Goal: Task Accomplishment & Management: Manage account settings

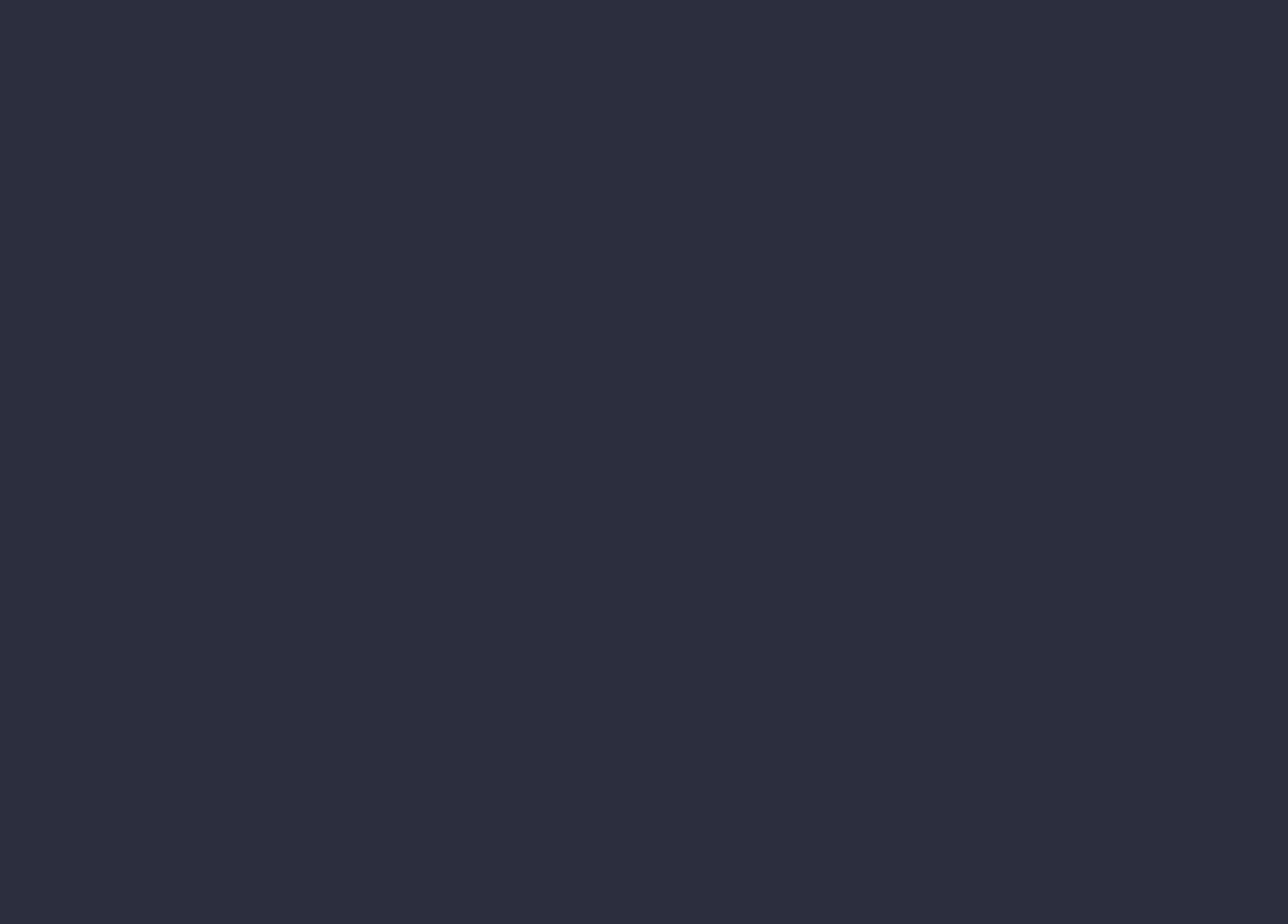
click at [86, 840] on div at bounding box center [83, 880] width 5 height 80
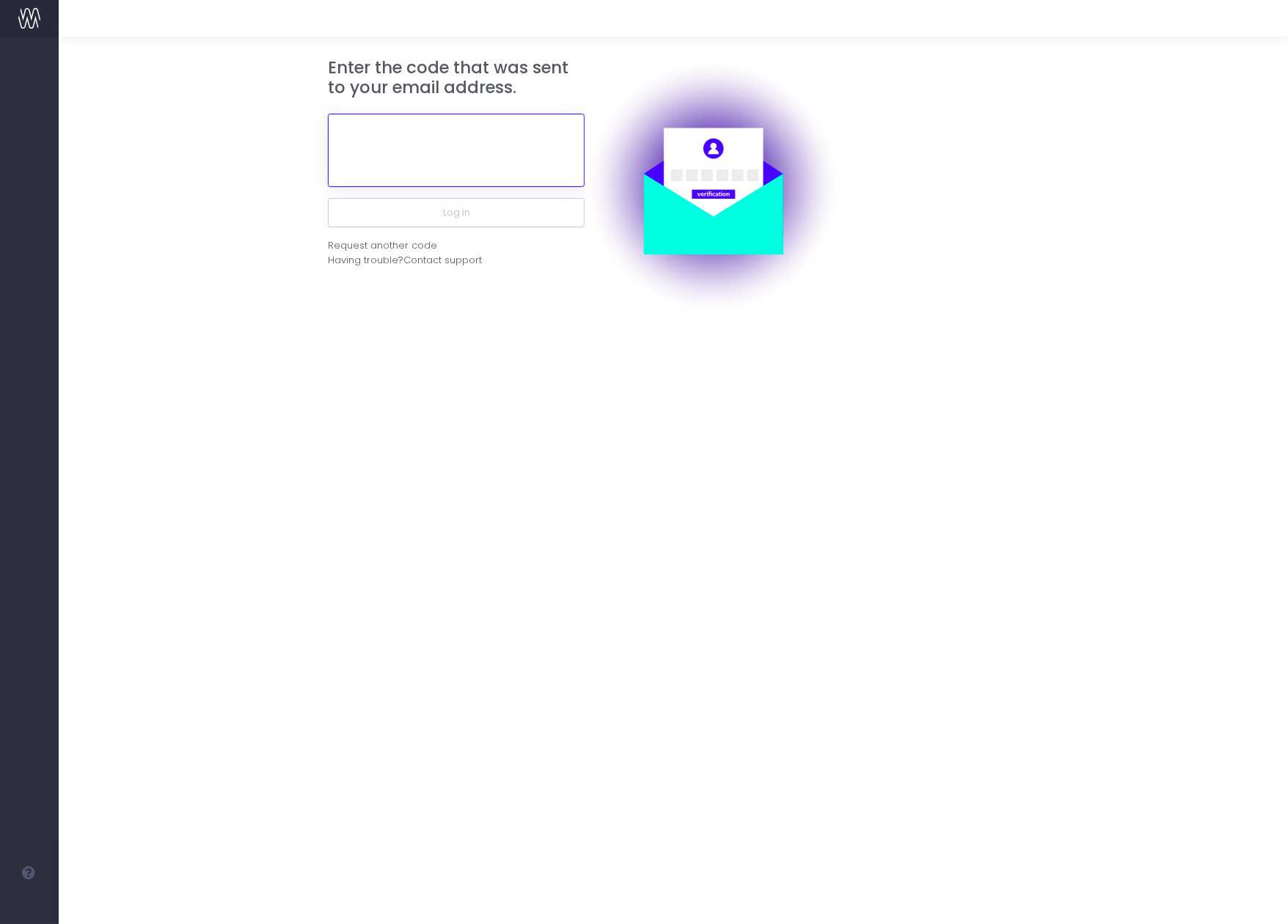
click at [470, 174] on input "text" at bounding box center [456, 150] width 257 height 73
paste input "521707"
type input "521707"
click at [328, 198] on button "Log in" at bounding box center [456, 213] width 257 height 29
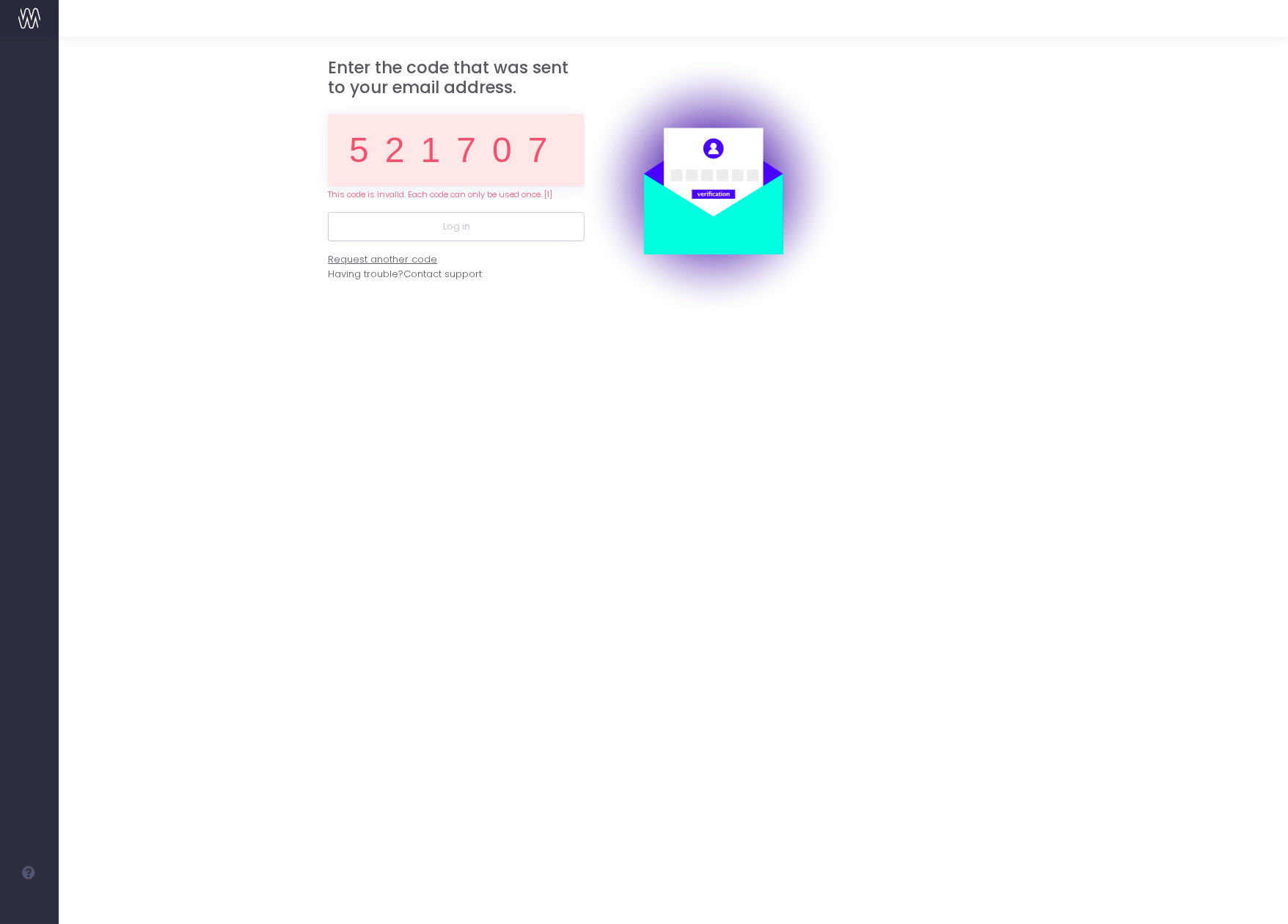
click at [417, 257] on div "Request another code" at bounding box center [382, 259] width 109 height 15
click at [406, 157] on input "521707" at bounding box center [456, 150] width 257 height 73
paste input "507922"
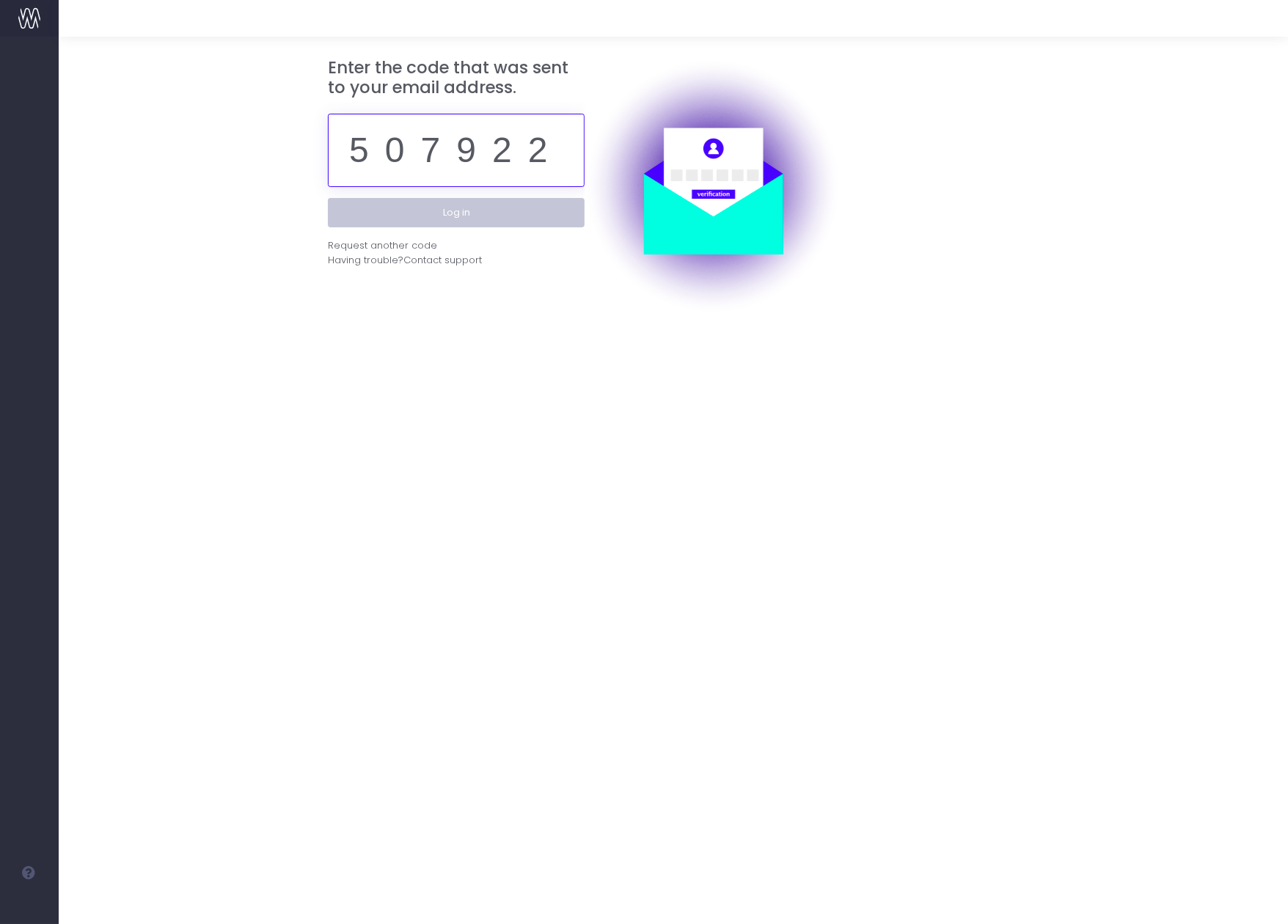
type input "507922"
click at [437, 214] on button "Log in" at bounding box center [456, 213] width 257 height 29
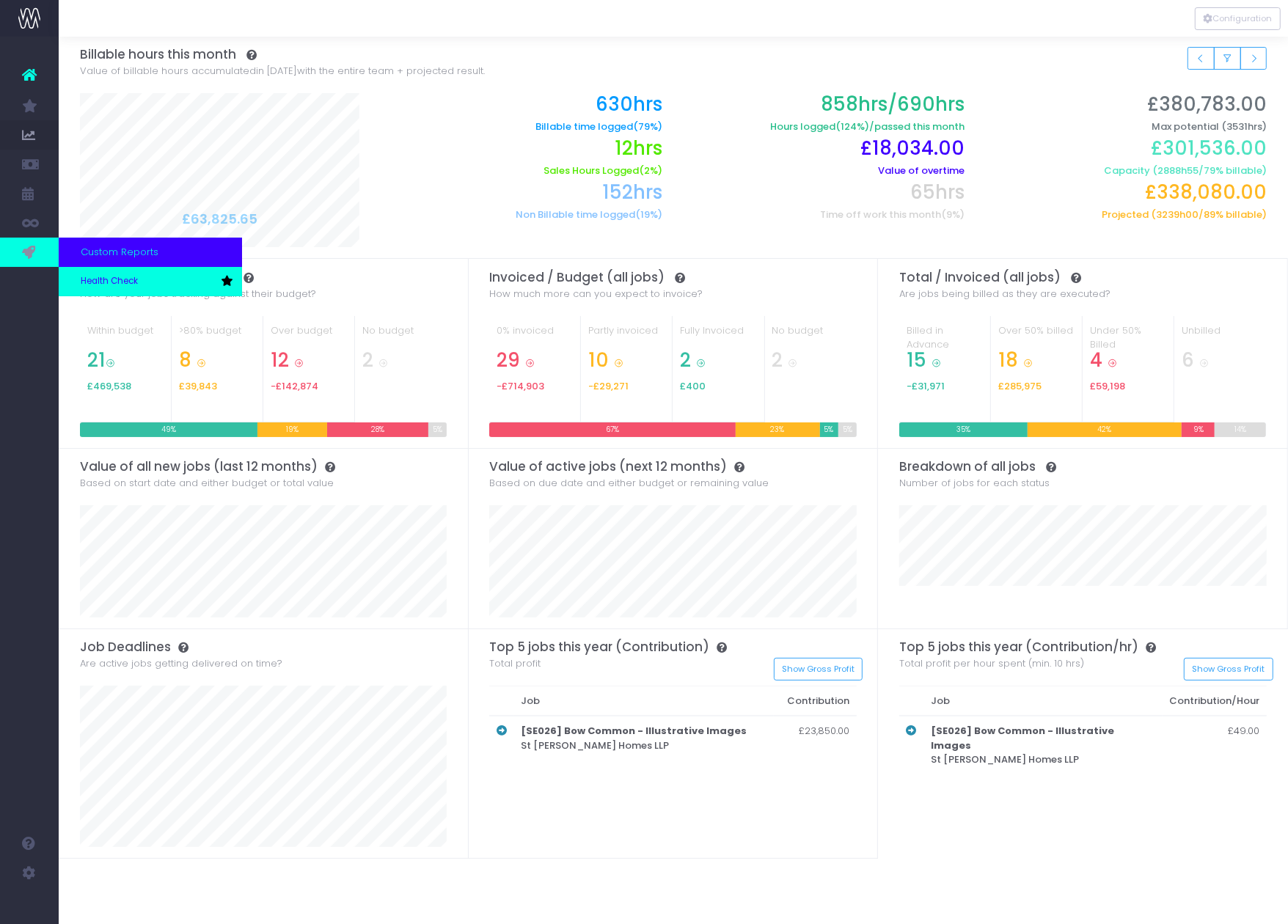
click at [112, 283] on span "Health Check" at bounding box center [109, 282] width 57 height 14
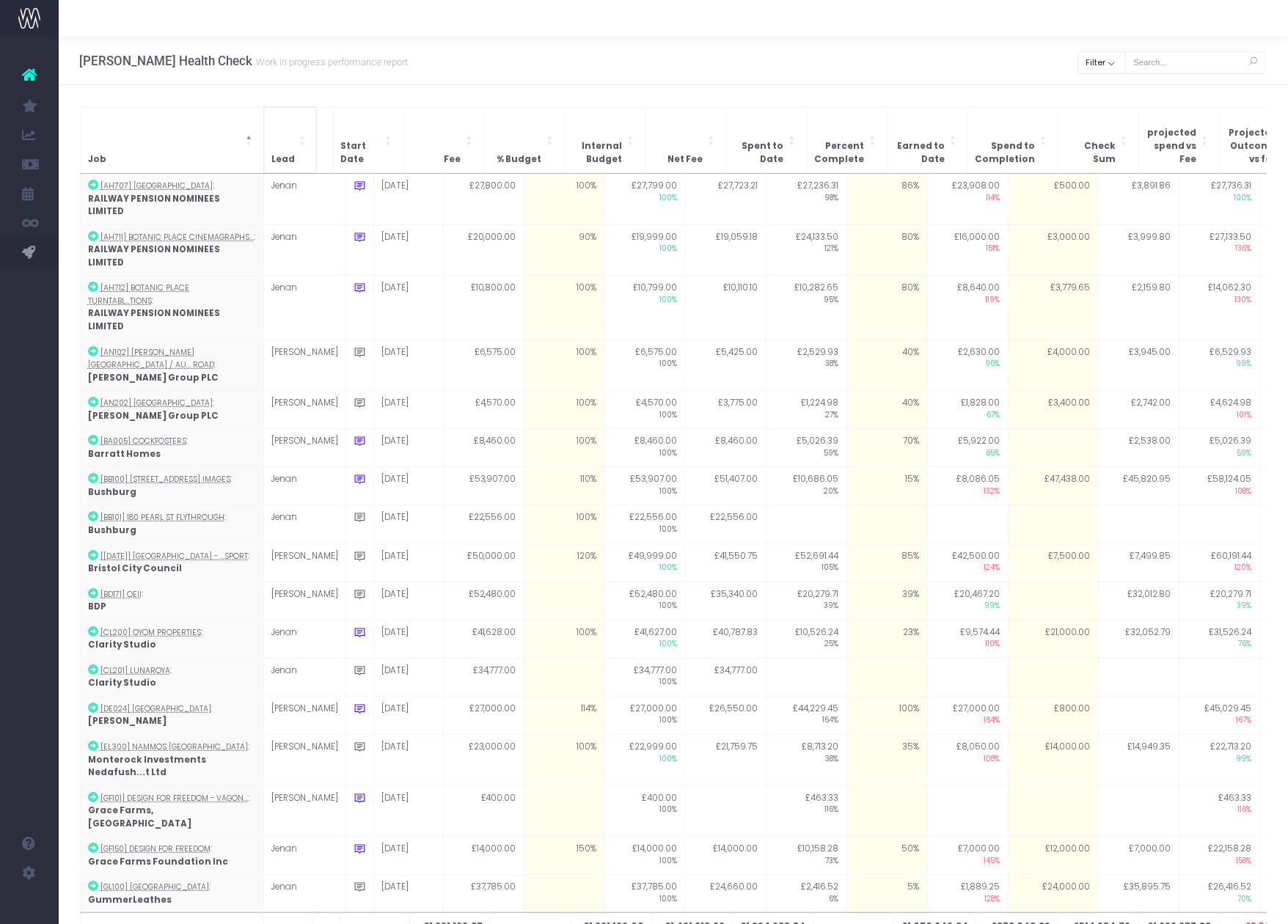
click at [302, 140] on span "Lead: Activate to sort: Activate to sort" at bounding box center [303, 140] width 9 height 66
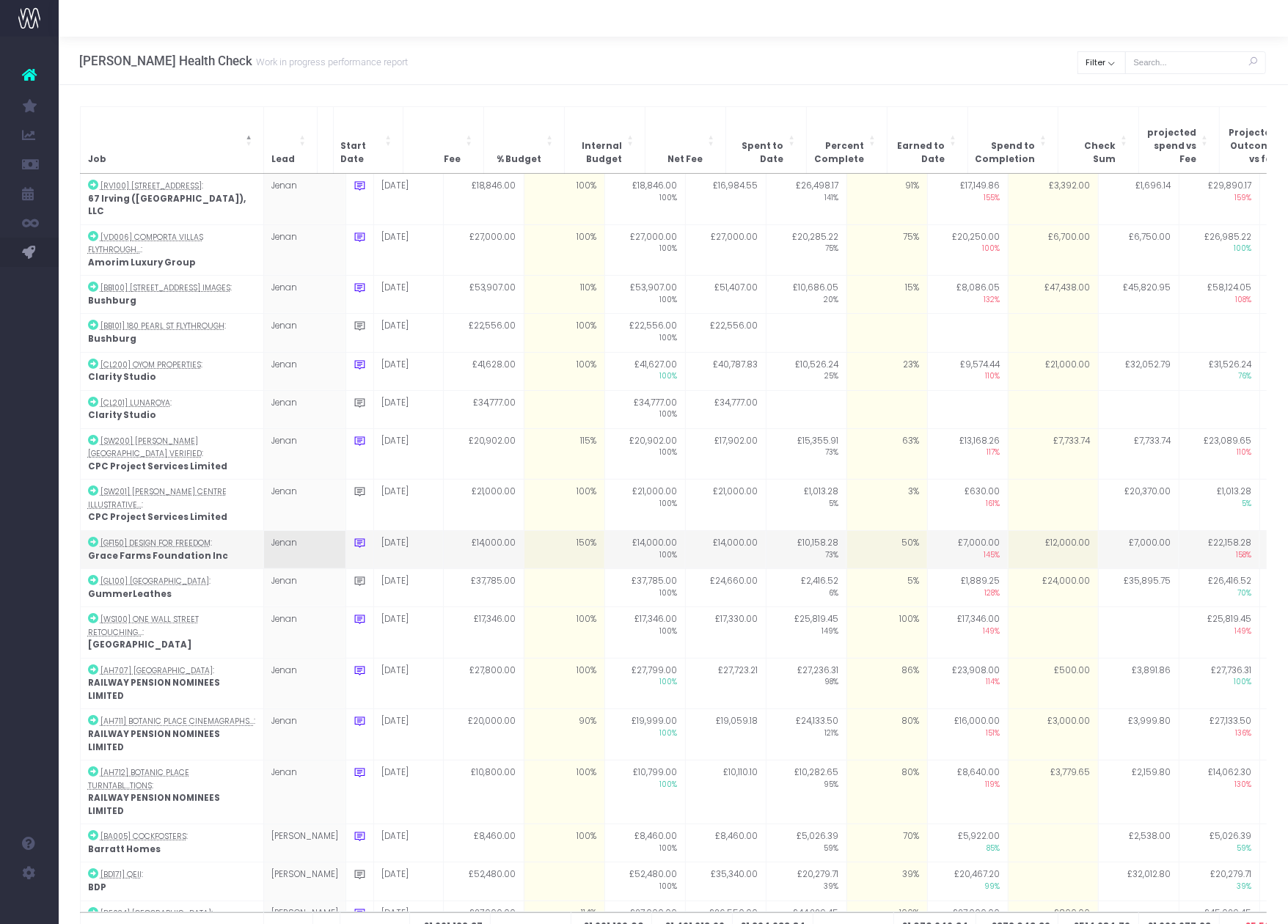
click at [873, 530] on td "50%" at bounding box center [887, 549] width 81 height 38
type input "53"
click at [1036, 530] on td "£12,000.00" at bounding box center [1053, 549] width 90 height 38
type input "10000"
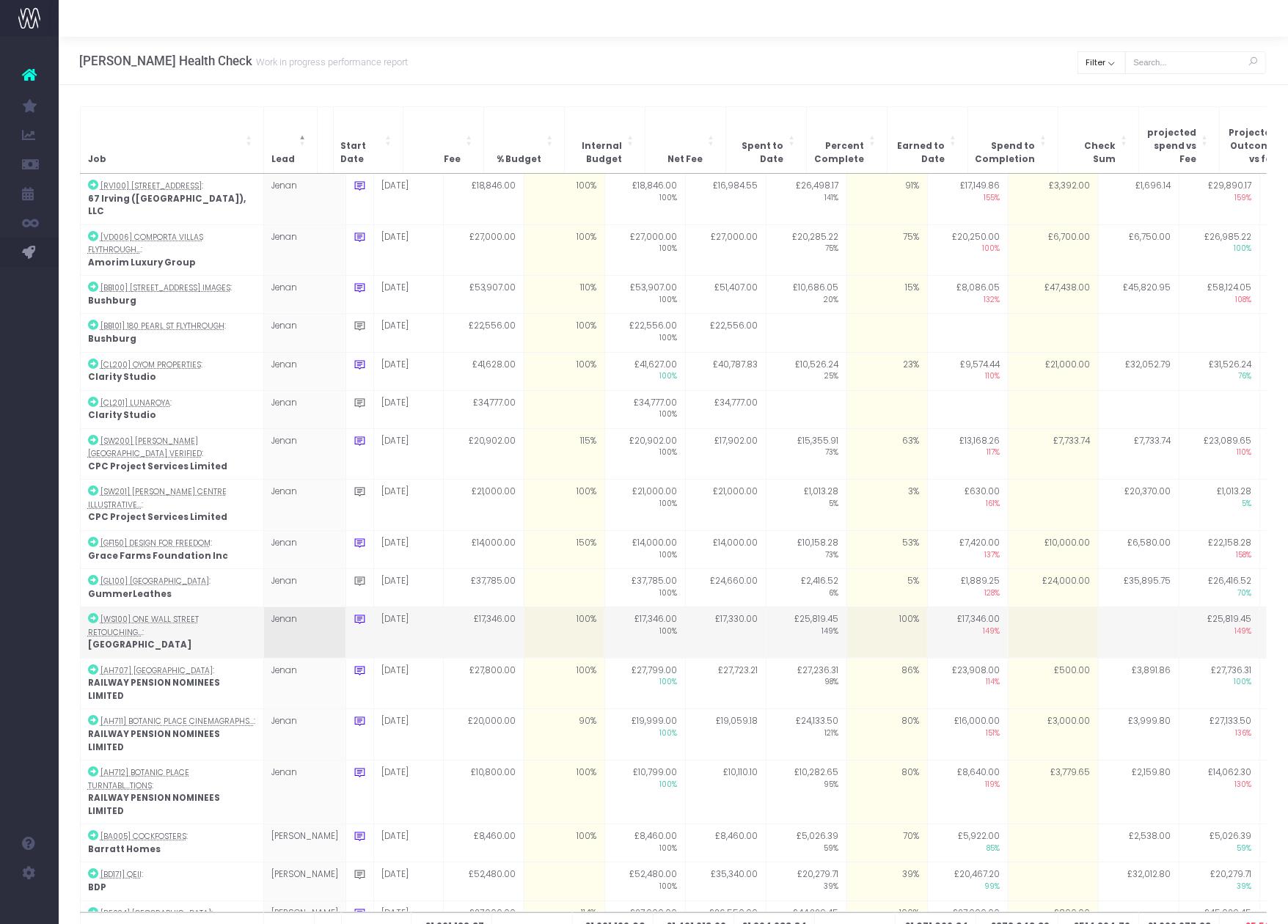
click at [1098, 607] on td at bounding box center [1138, 633] width 81 height 51
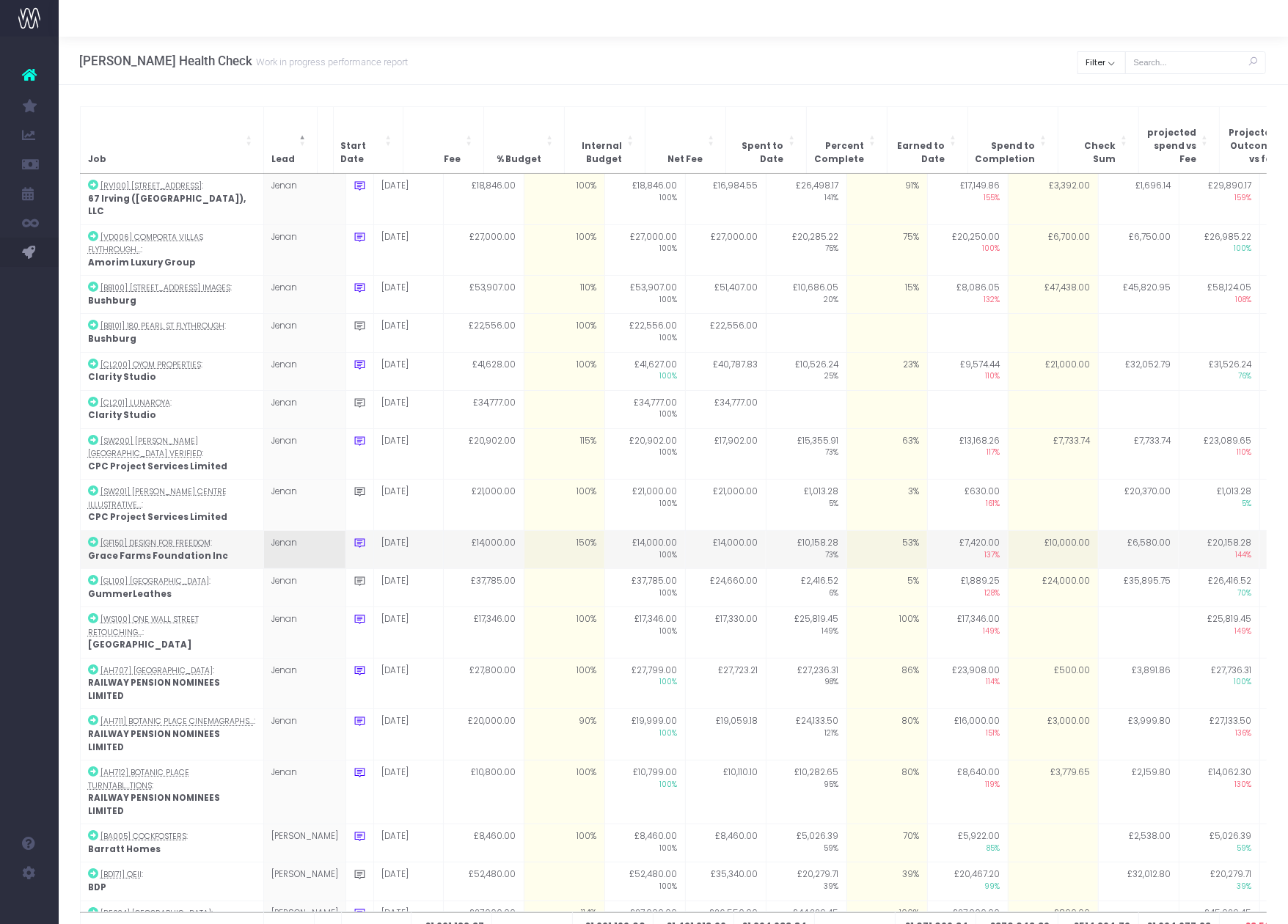
click at [1019, 530] on td "£10,000.00" at bounding box center [1053, 549] width 90 height 38
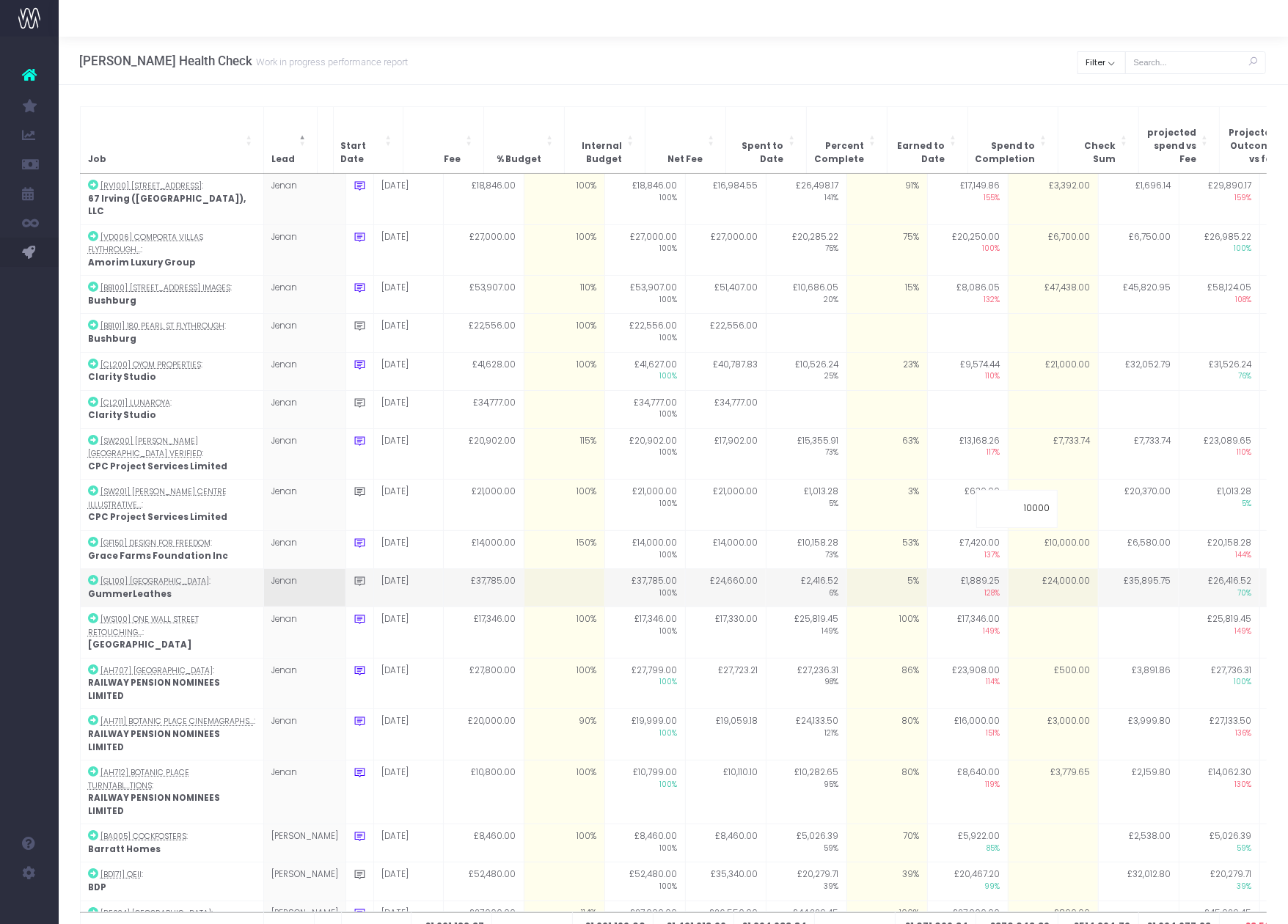
click at [1098, 569] on td "£35,895.75" at bounding box center [1138, 588] width 81 height 38
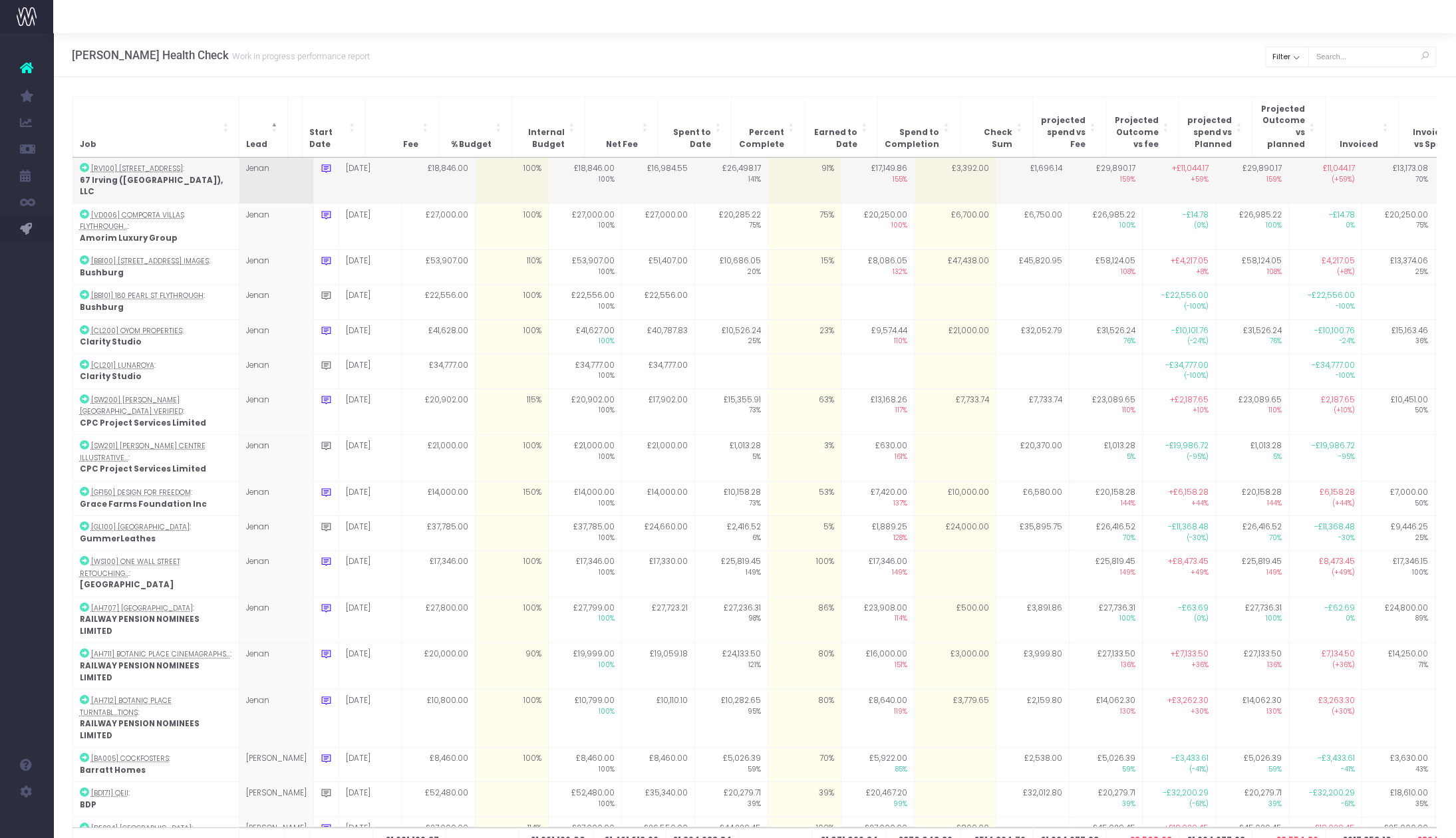
click at [930, 159] on td "£3,392.00" at bounding box center [955, 181] width 82 height 46
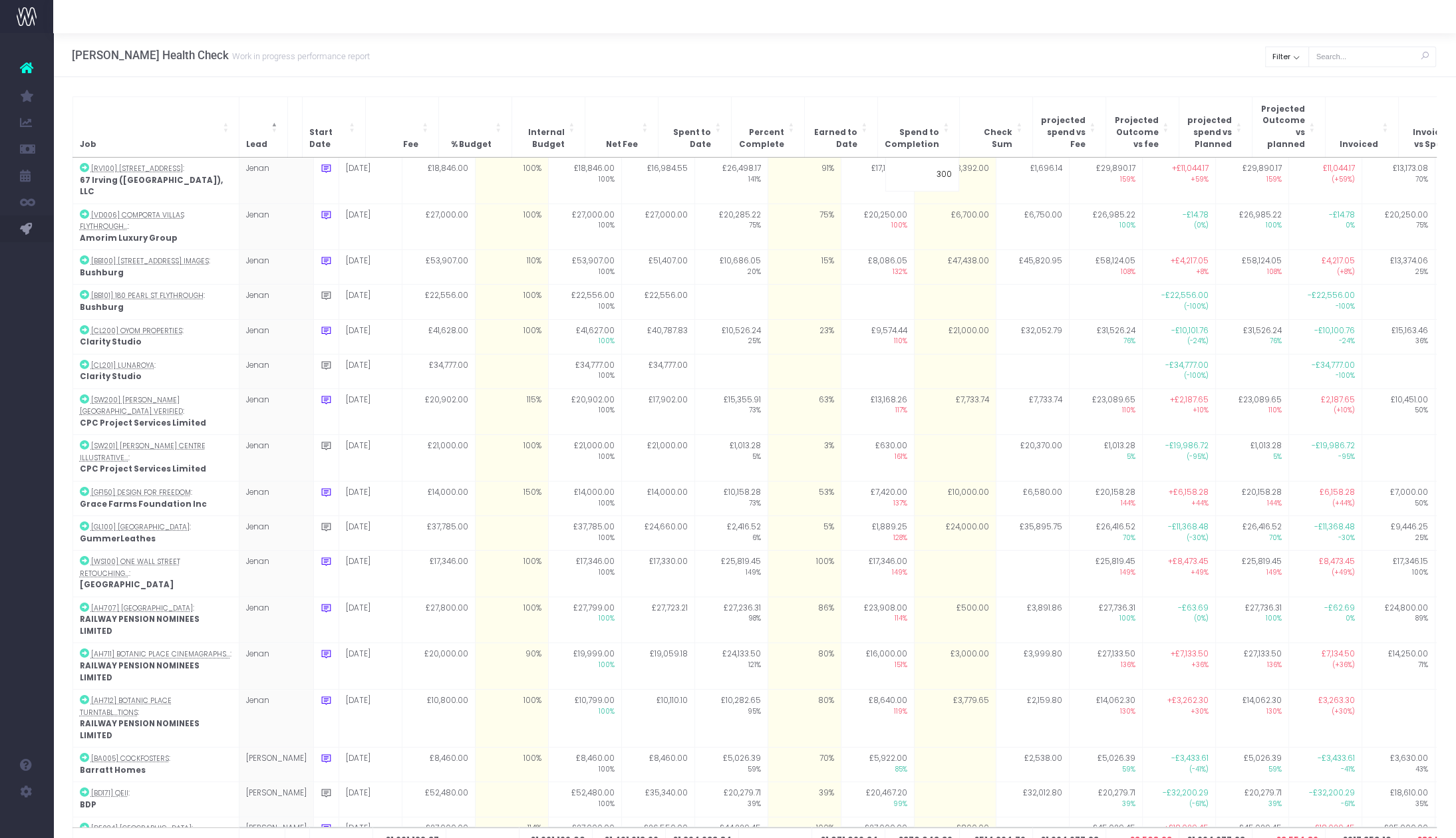
type input "3000"
click at [981, 79] on div "Job Lead Start Date Fee % Budget Internal Budget Net Fee Spent to Date Percent …" at bounding box center [754, 486] width 1403 height 819
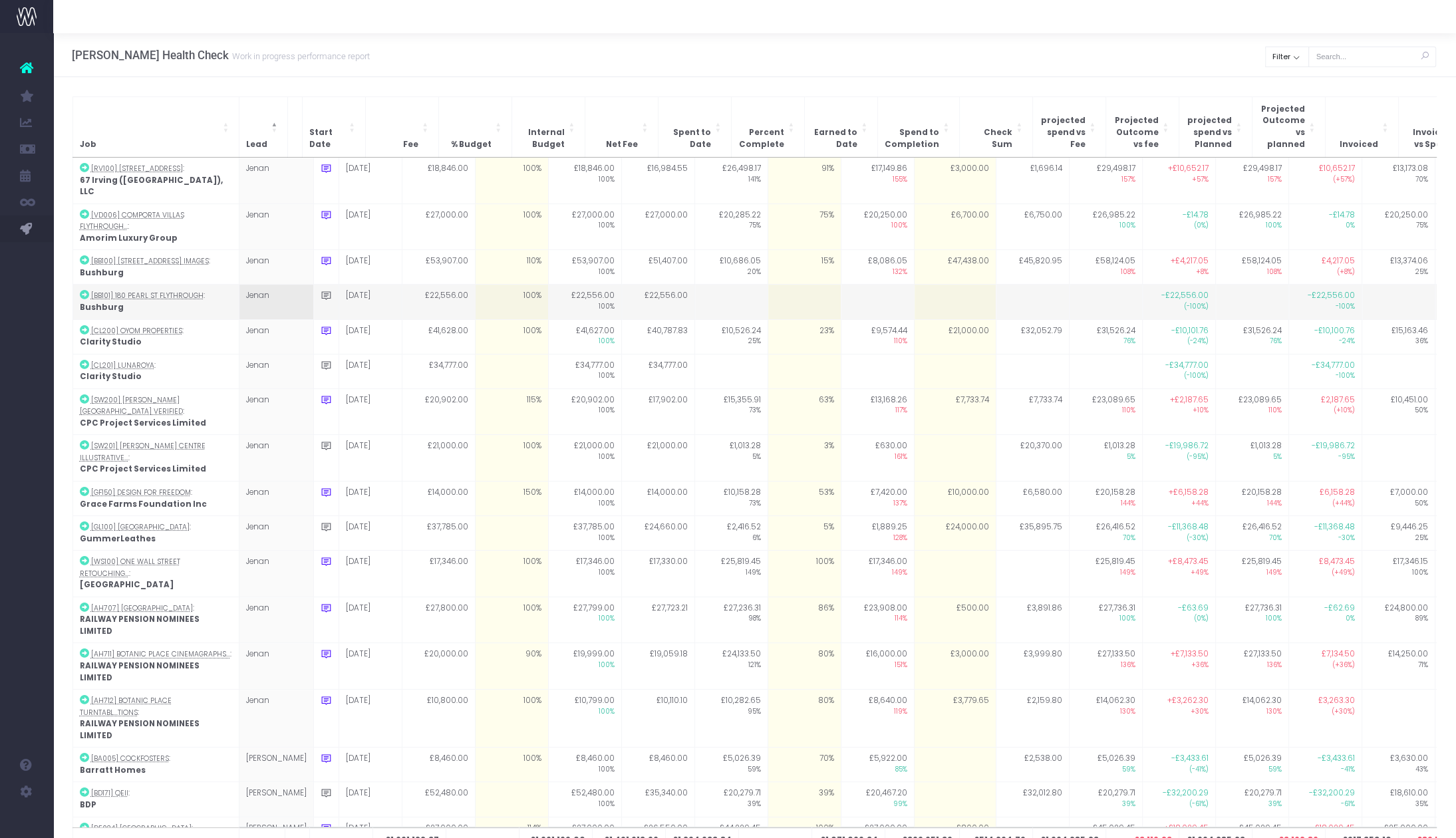
click at [782, 285] on td at bounding box center [804, 301] width 73 height 34
click at [1002, 285] on td at bounding box center [1032, 301] width 73 height 34
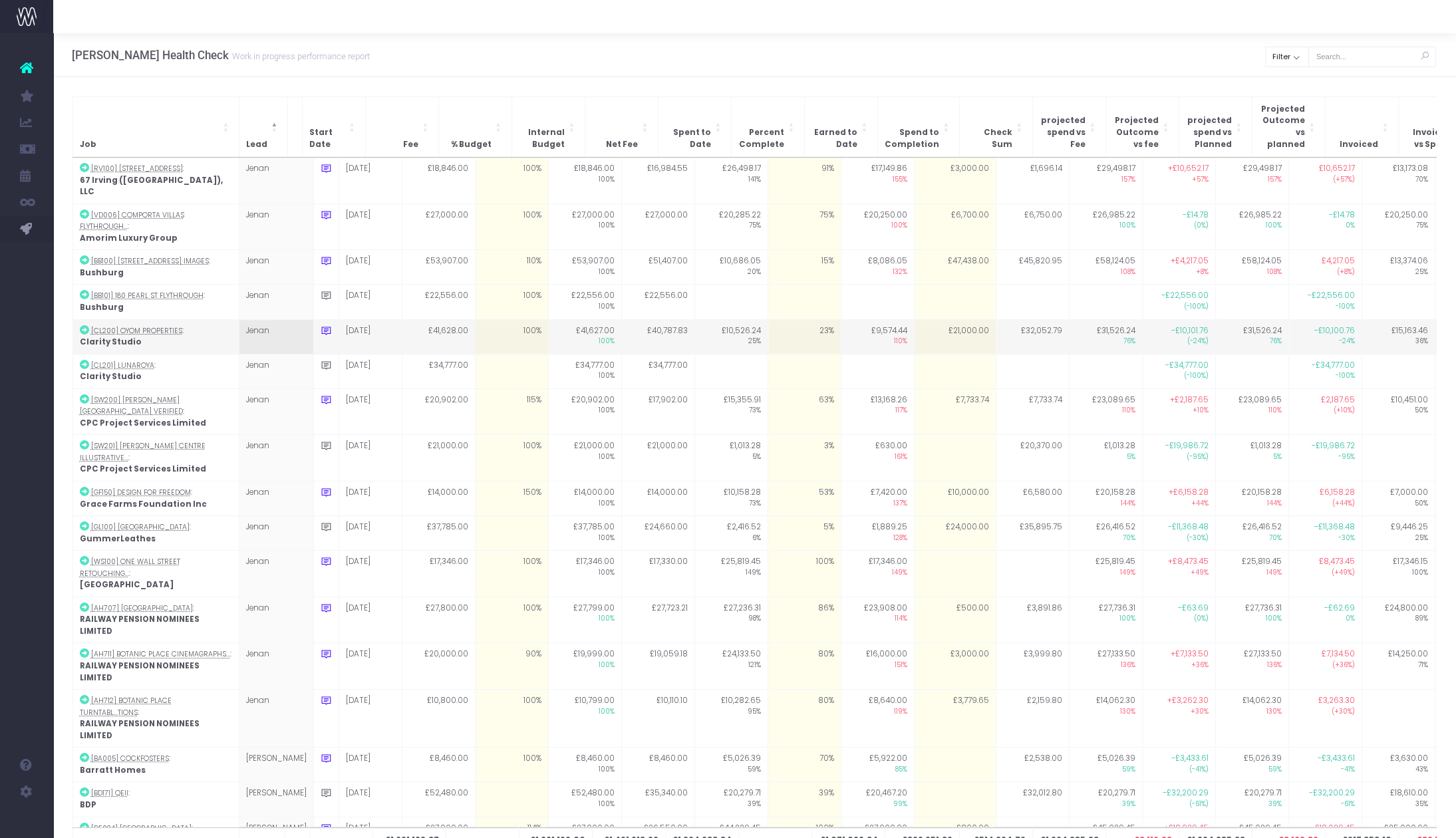
click at [779, 319] on td "23%" at bounding box center [804, 336] width 73 height 34
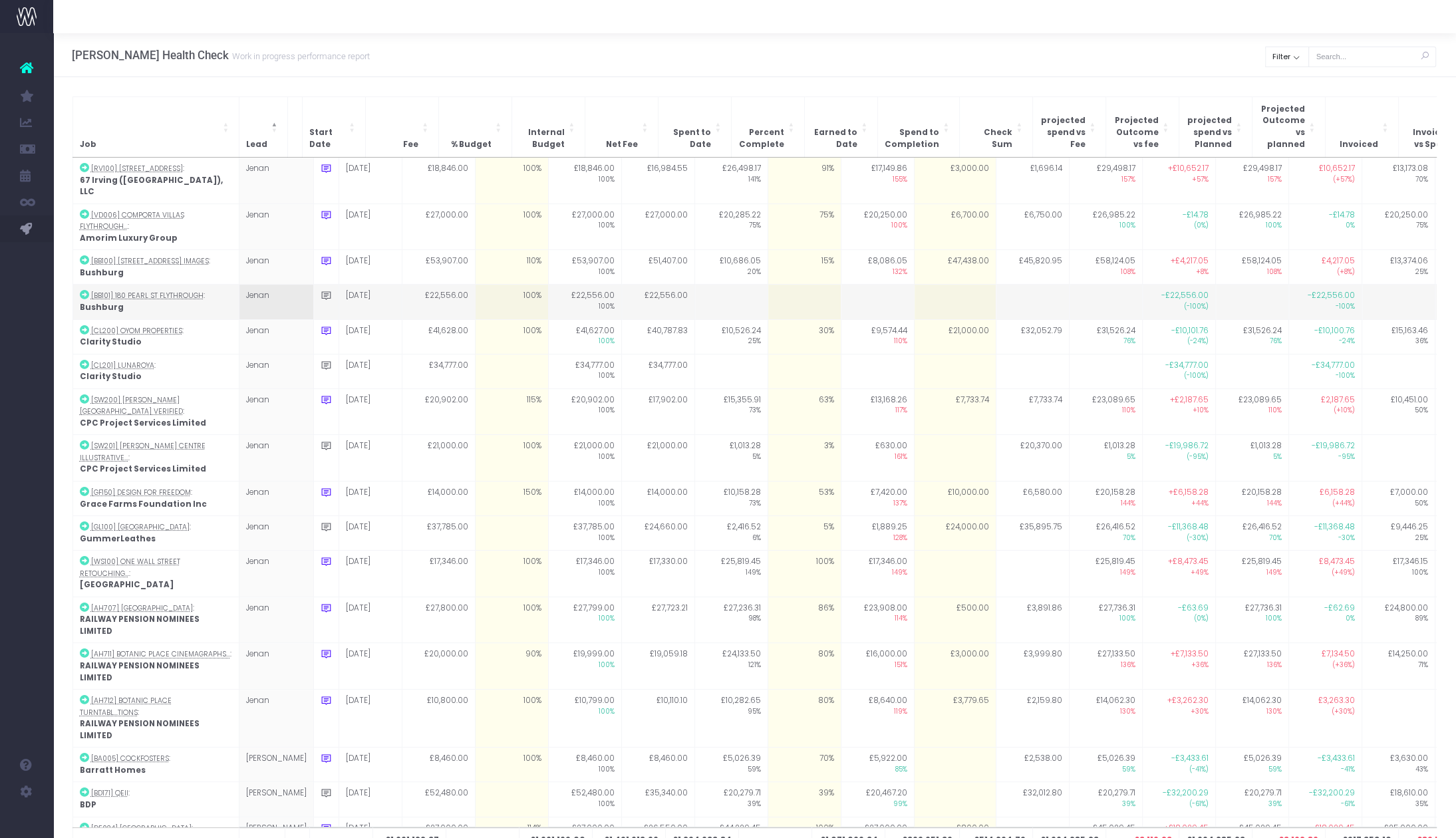
click at [942, 285] on td at bounding box center [955, 301] width 82 height 34
type input "0"
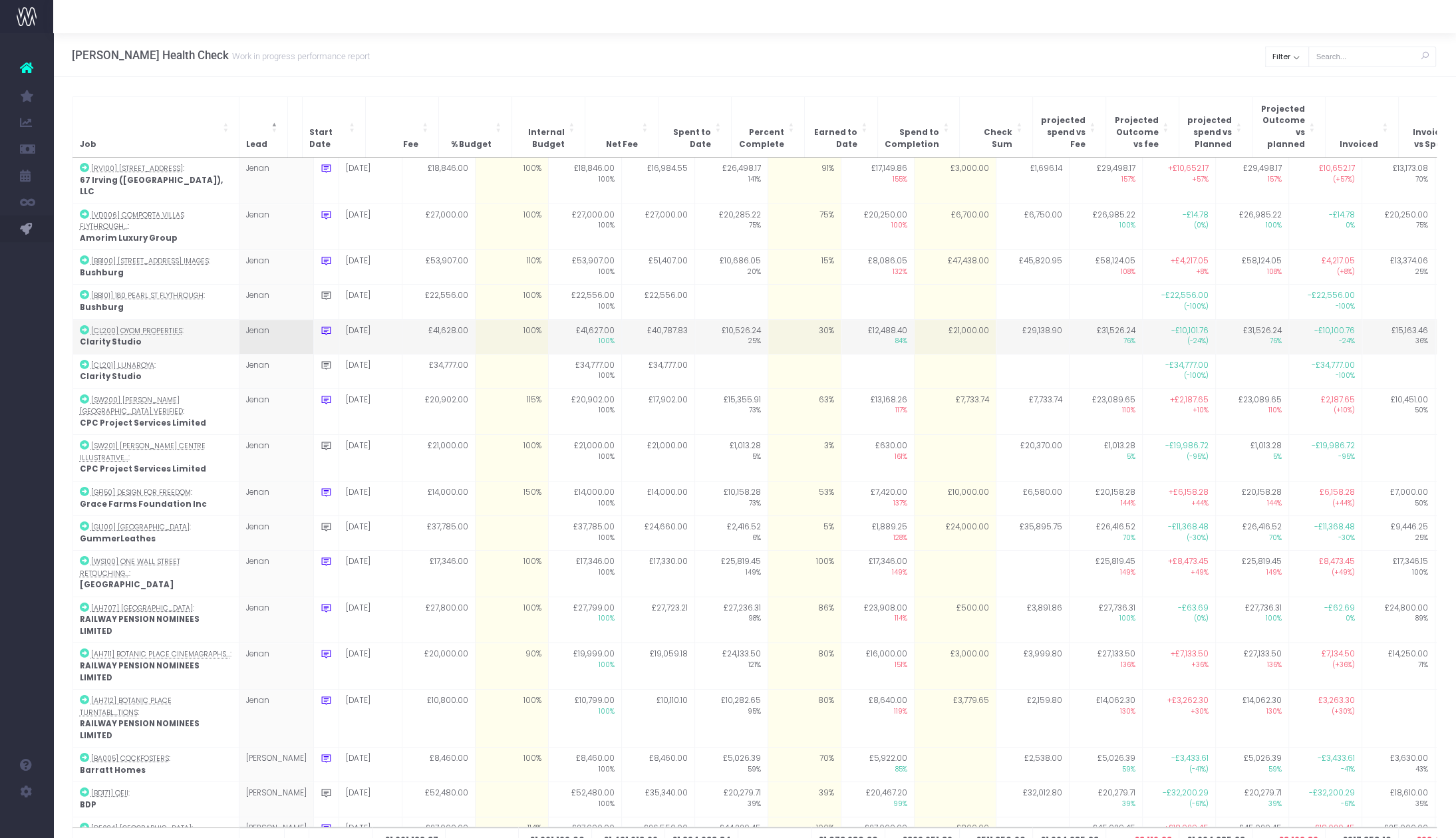
click at [938, 319] on td "£21,000.00" at bounding box center [955, 336] width 82 height 34
type input "21000"
click at [947, 311] on input at bounding box center [923, 323] width 74 height 34
type input "40000"
click at [921, 319] on td "£40,000.00" at bounding box center [955, 336] width 82 height 34
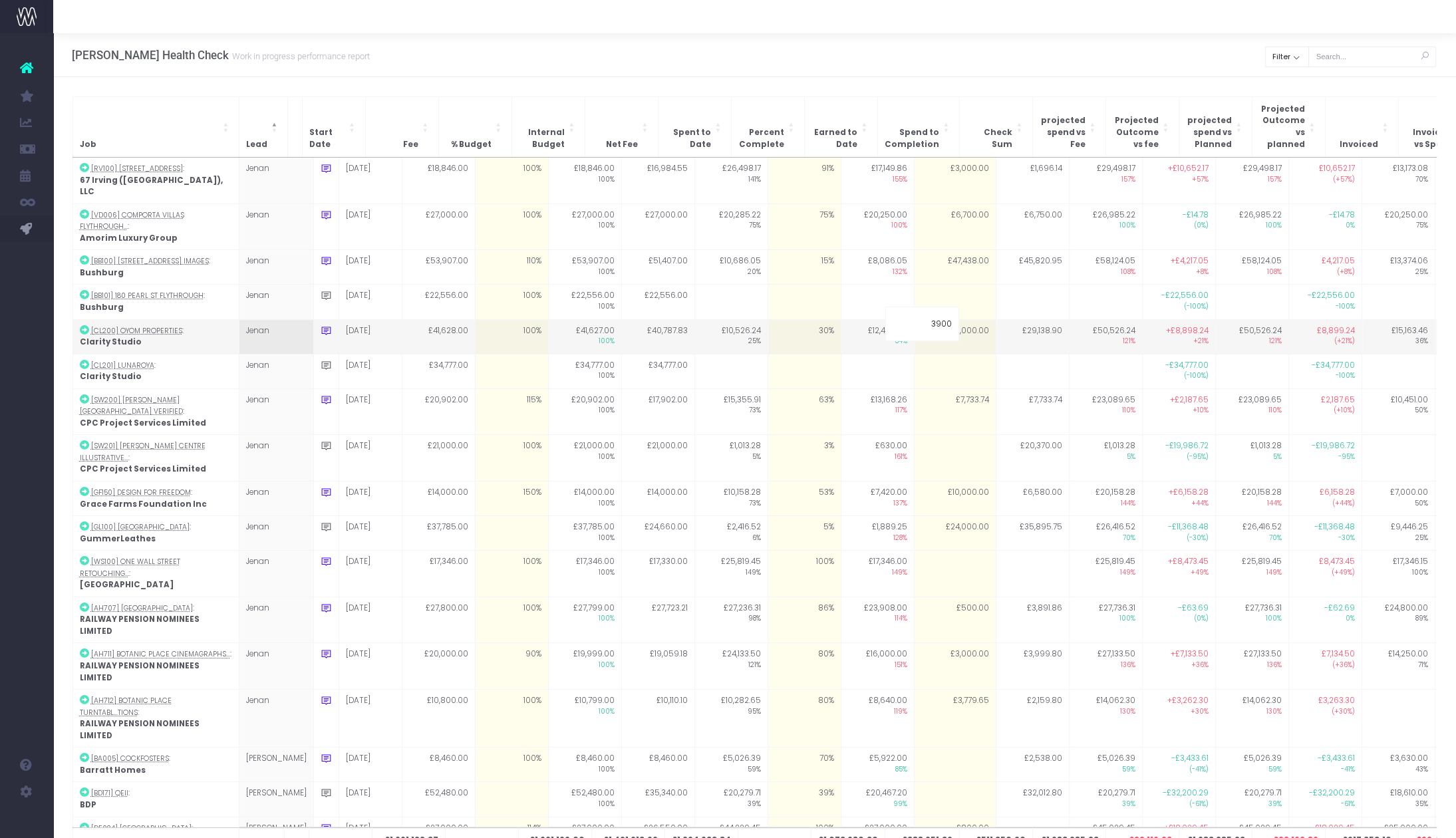
type input "39000"
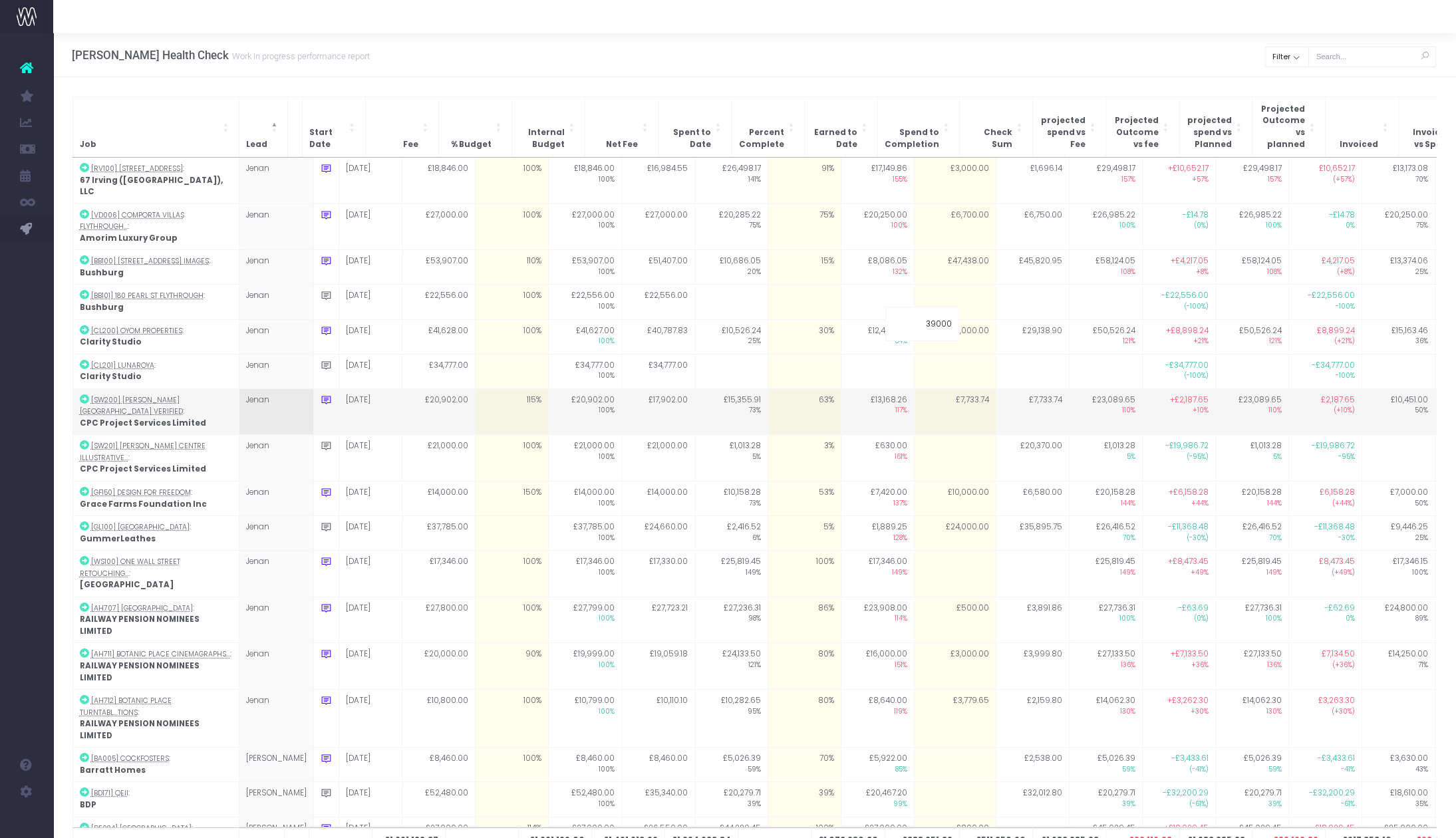
click at [1002, 389] on td "£7,733.74" at bounding box center [1032, 412] width 73 height 47
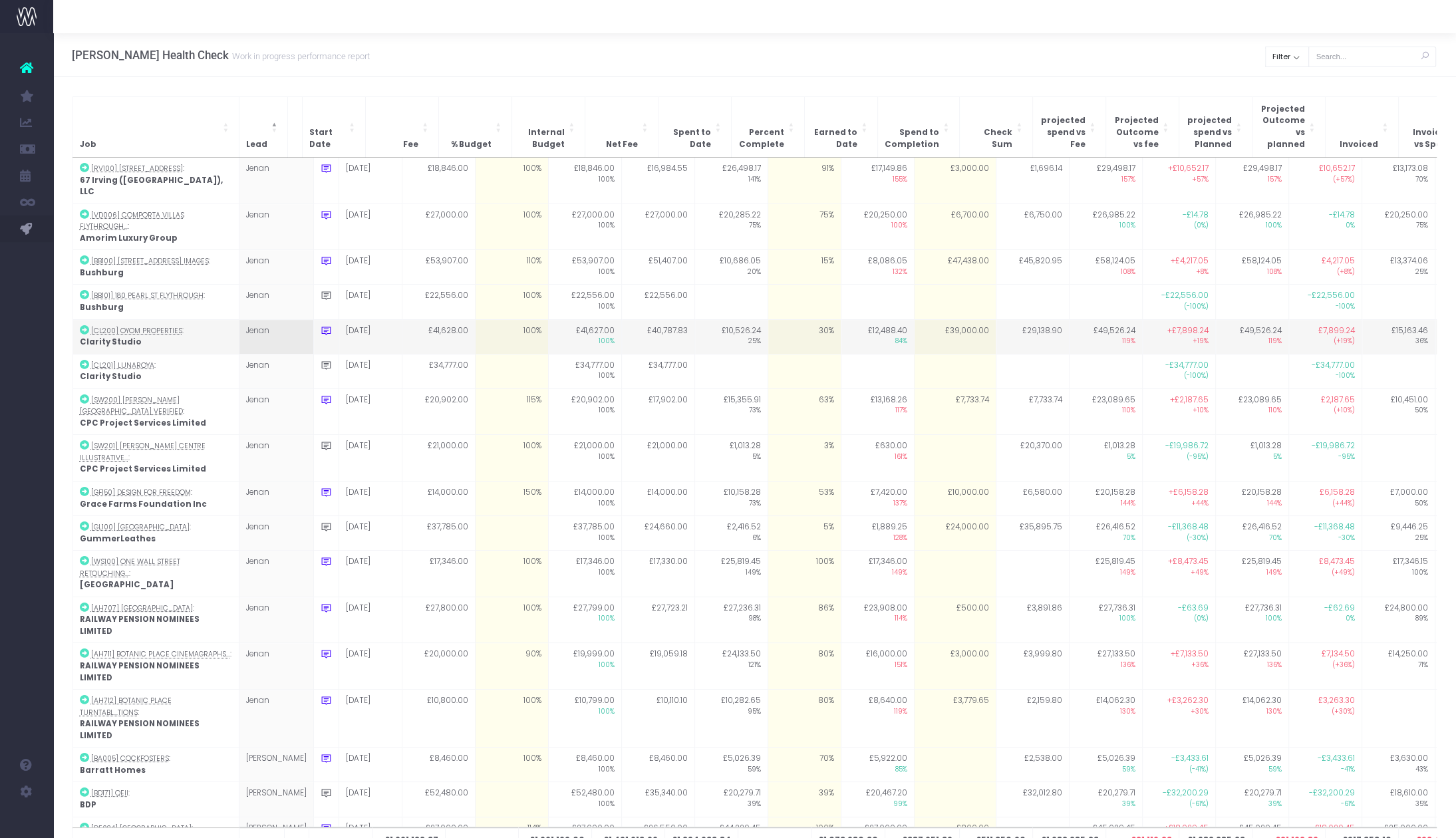
click at [929, 319] on td "£39,000.00" at bounding box center [955, 336] width 82 height 34
type input "38000"
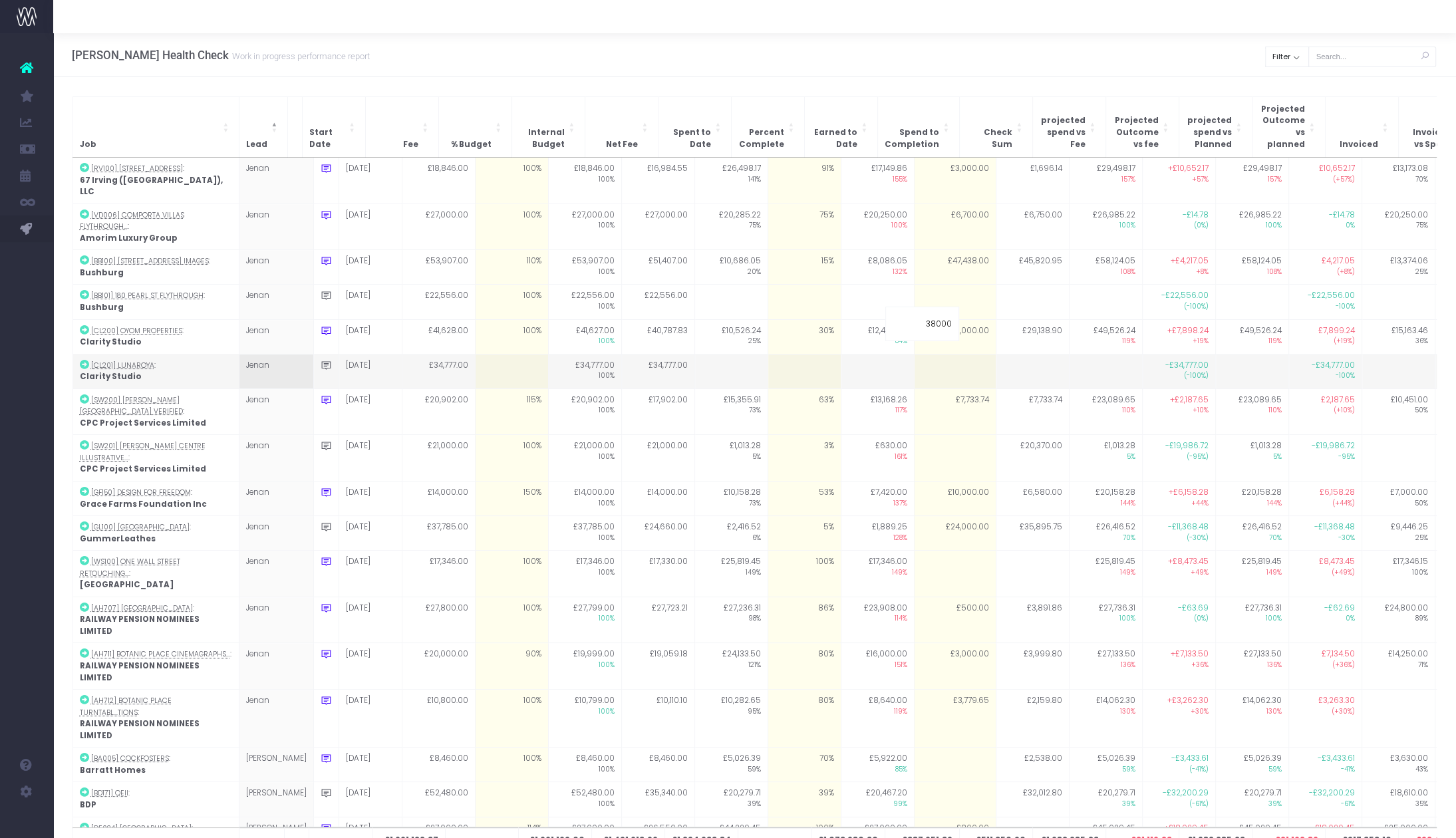
click at [1004, 354] on td at bounding box center [1032, 371] width 73 height 34
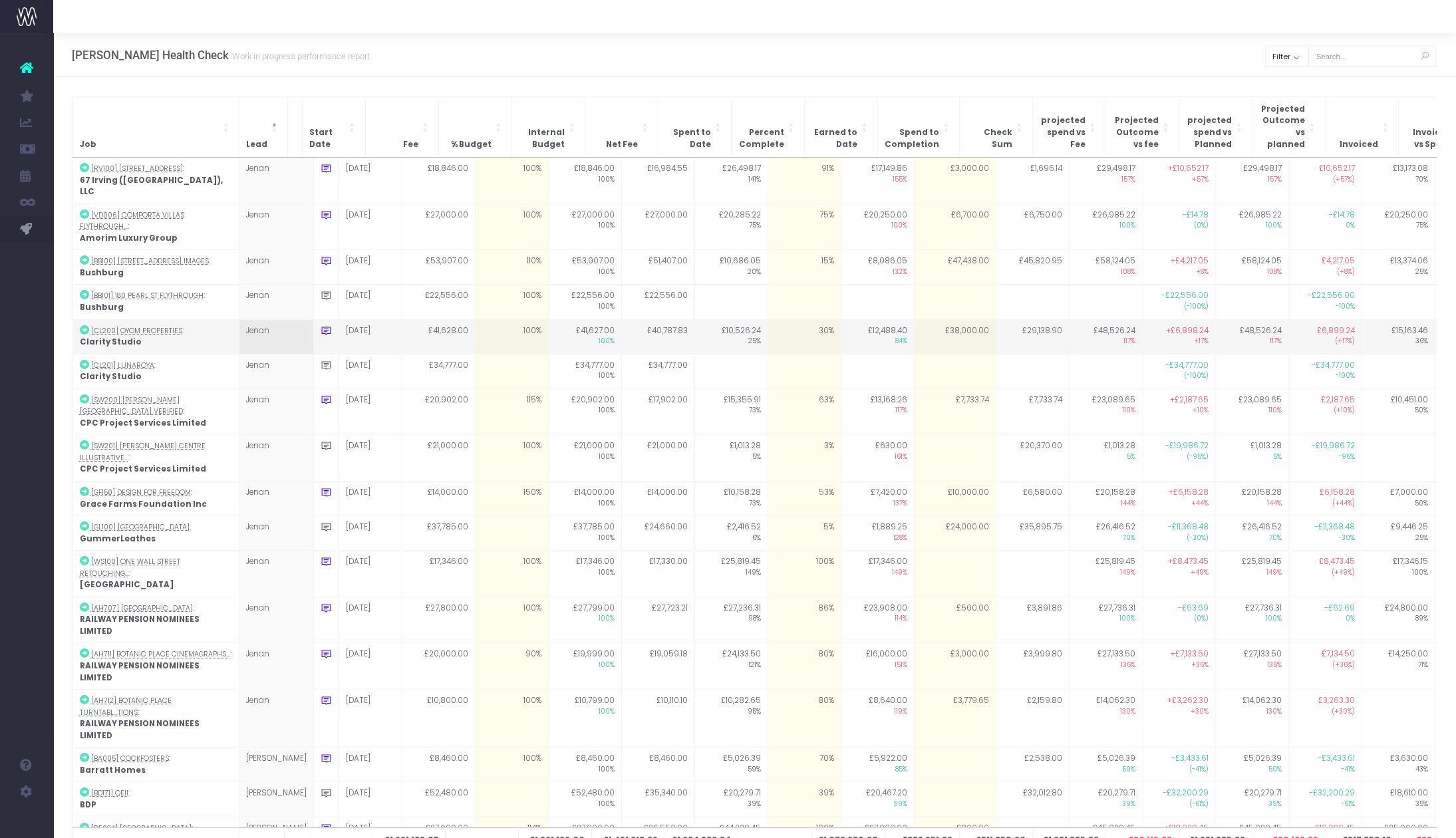
click at [936, 319] on td "£38,000.00" at bounding box center [955, 336] width 82 height 34
type input "37000"
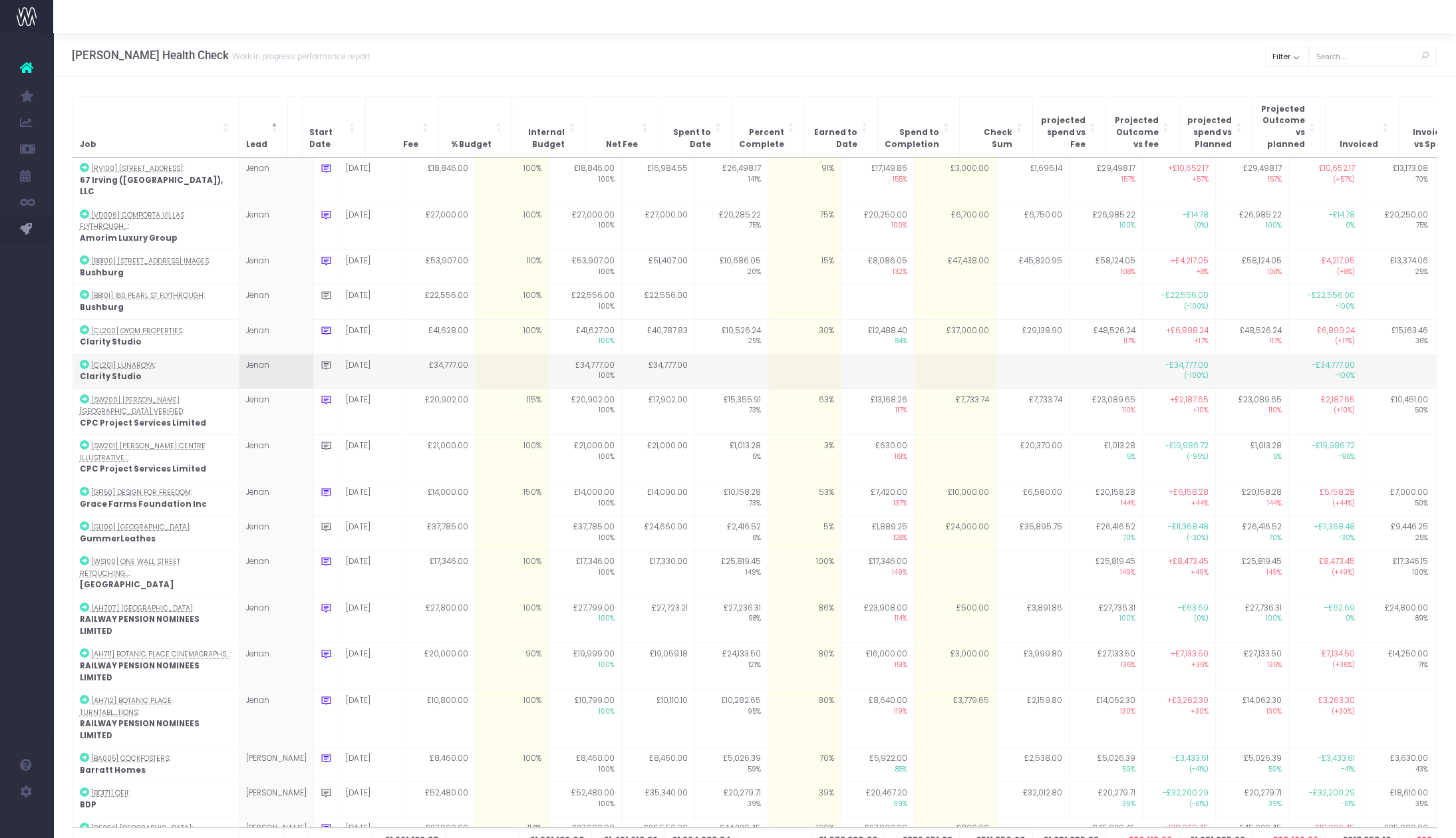
click at [996, 354] on td at bounding box center [1032, 371] width 73 height 34
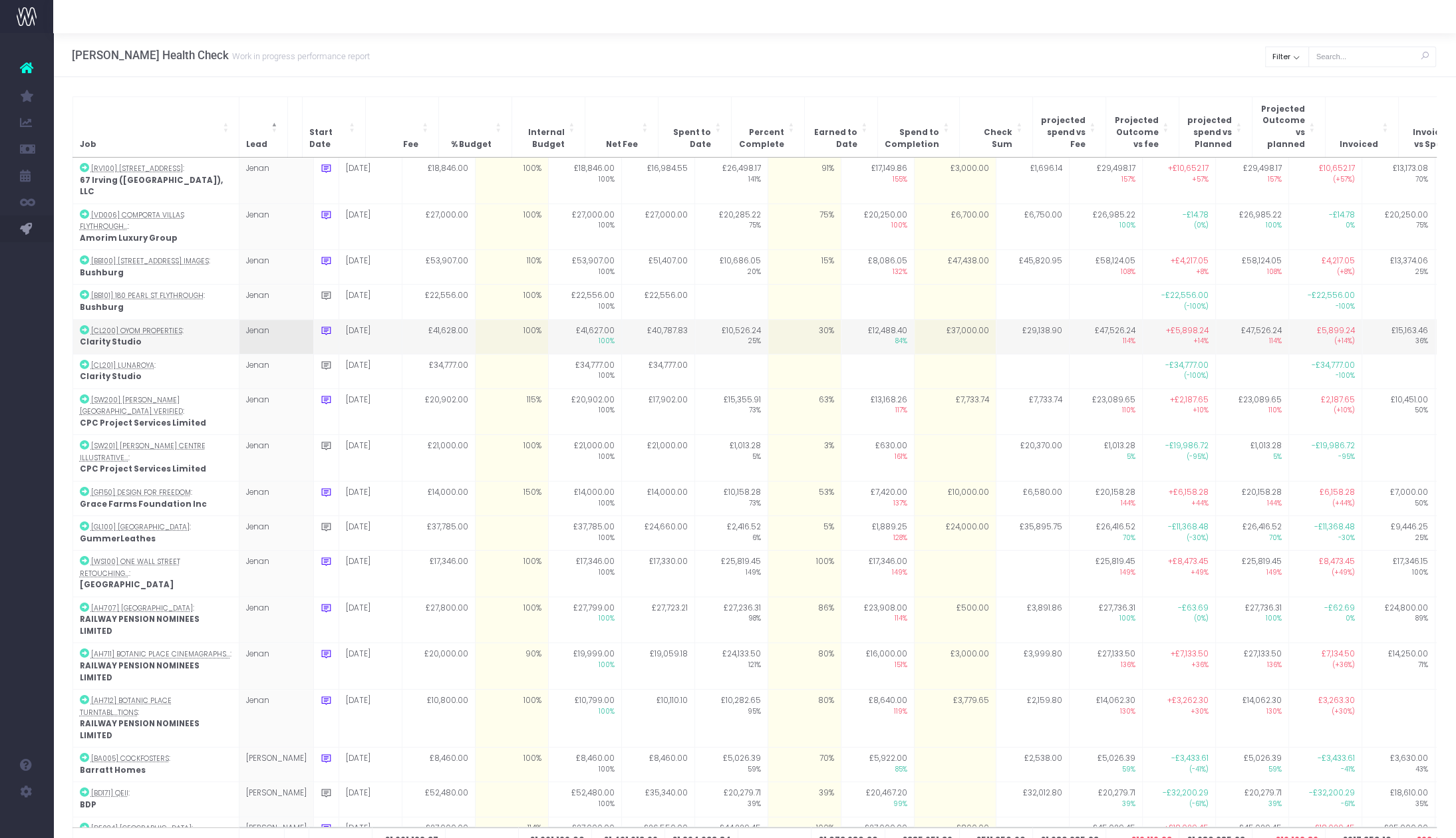
click at [926, 319] on td "£37,000.00" at bounding box center [955, 336] width 82 height 34
type input "36000"
click at [927, 322] on td "£36,000.00" at bounding box center [955, 336] width 82 height 34
type input "35000"
click at [924, 319] on td "£35,000.00" at bounding box center [955, 336] width 82 height 34
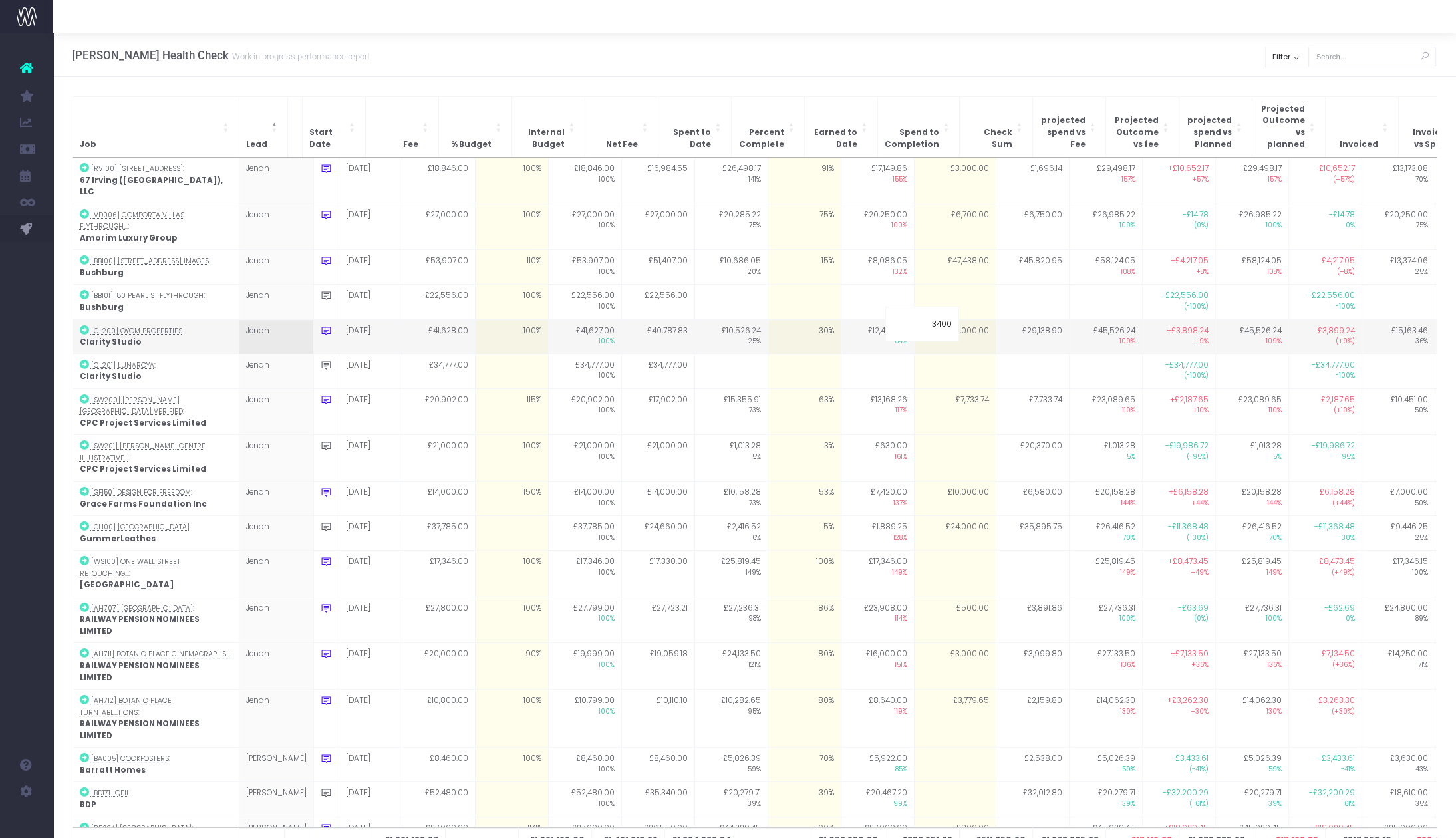
type input "34000"
click at [934, 319] on td "£34,000.00" at bounding box center [955, 336] width 82 height 34
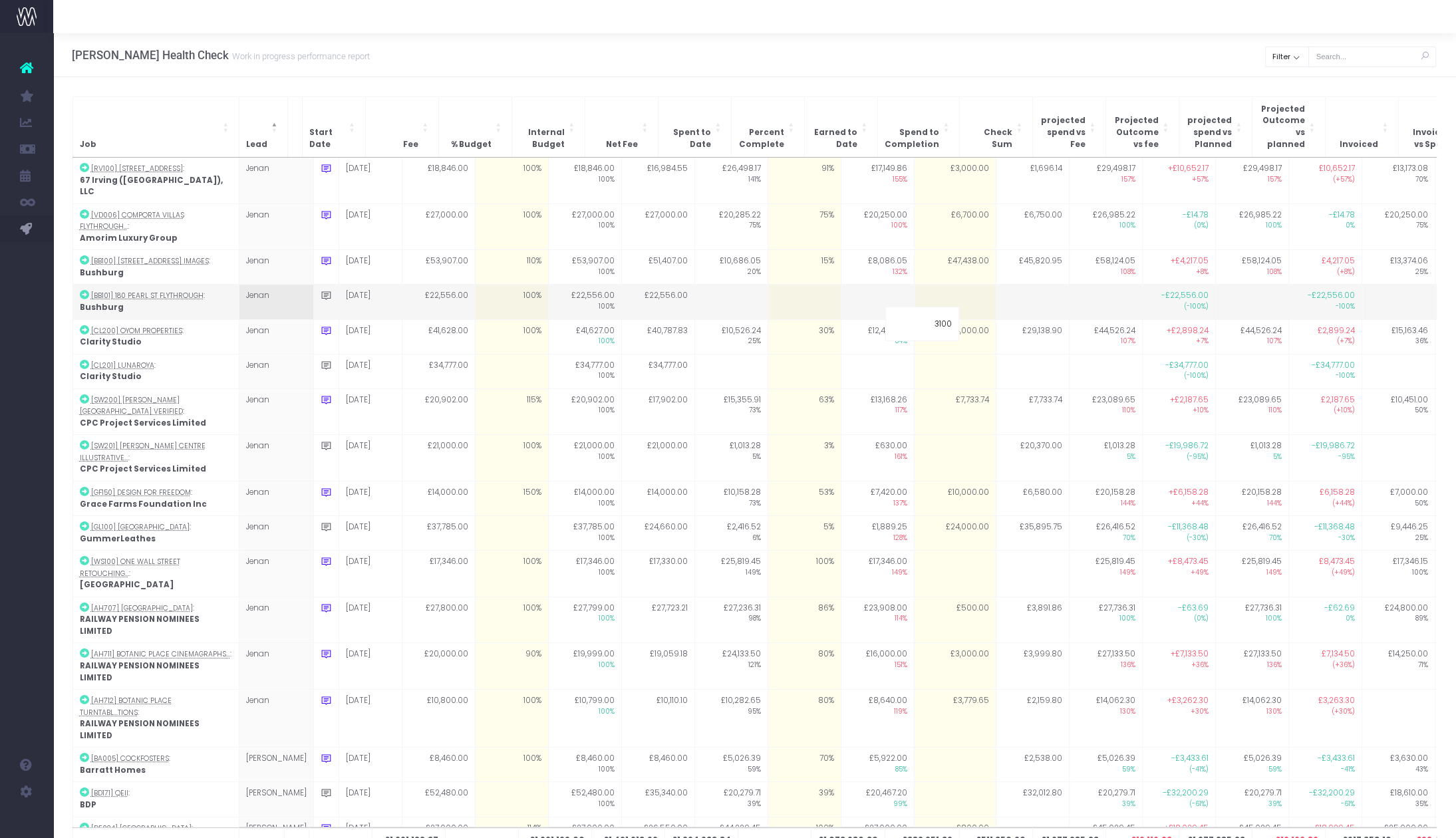
type input "31000"
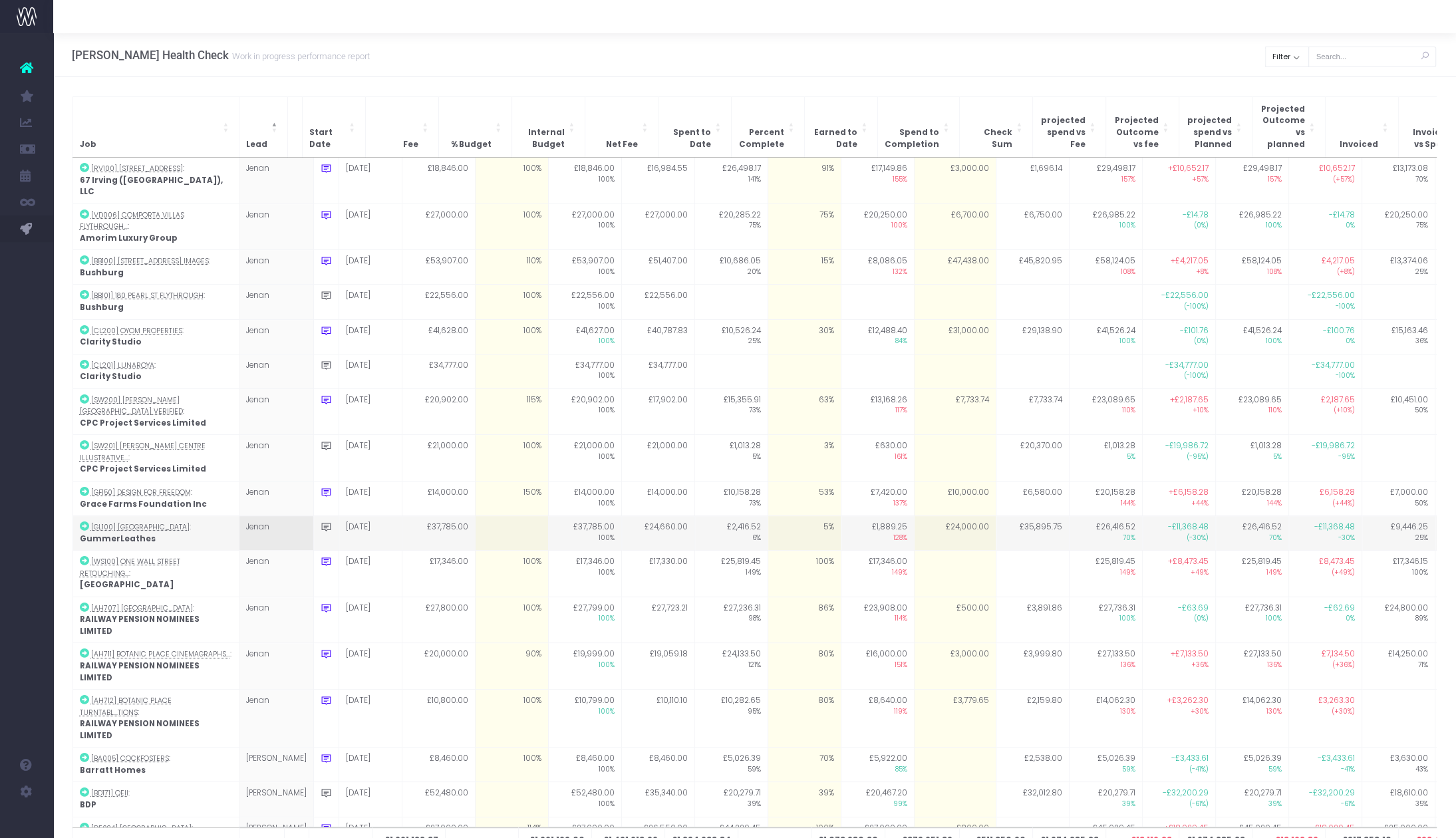
click at [475, 516] on td at bounding box center [511, 533] width 73 height 34
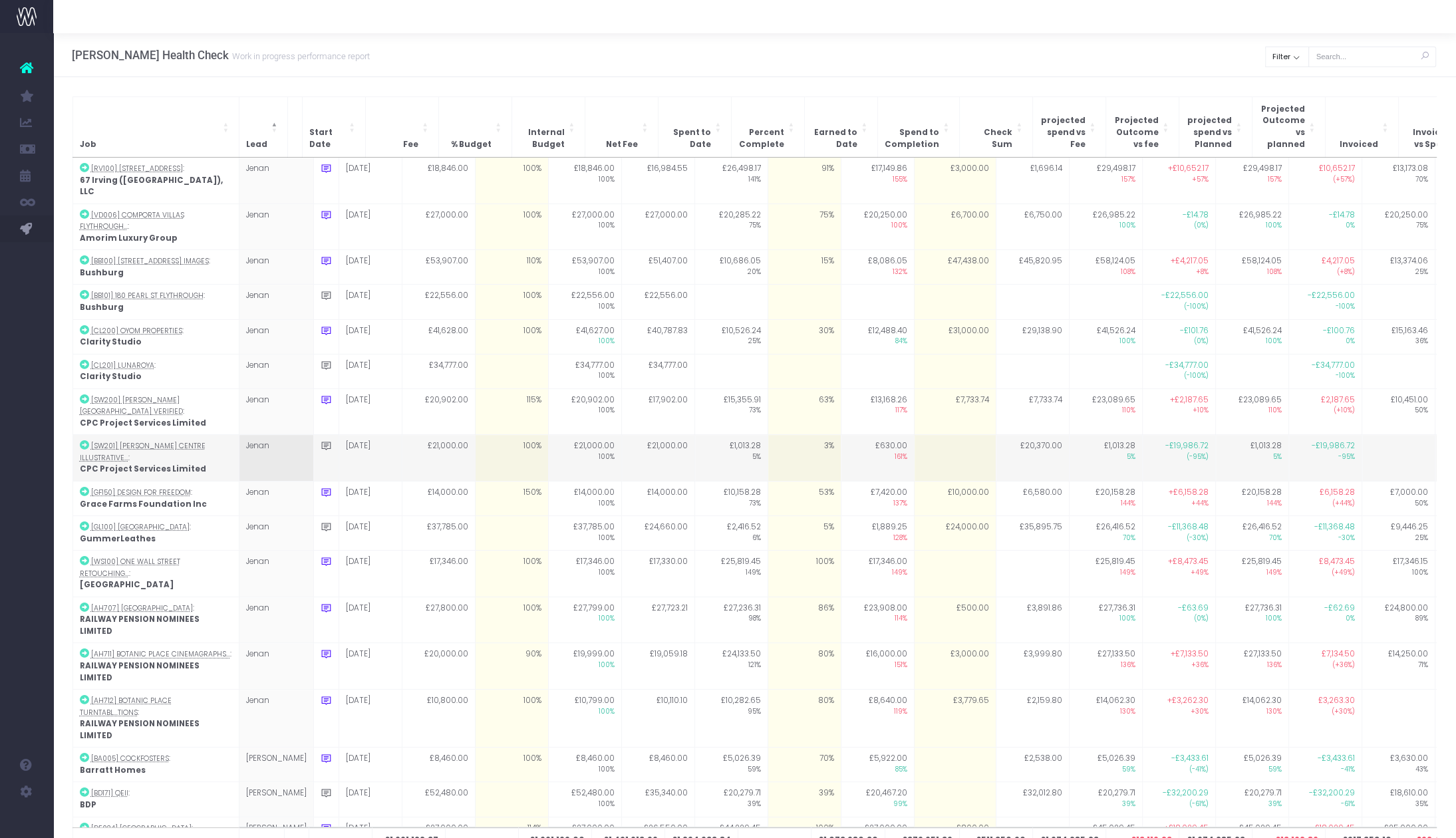
click at [797, 435] on td "3%" at bounding box center [804, 458] width 73 height 47
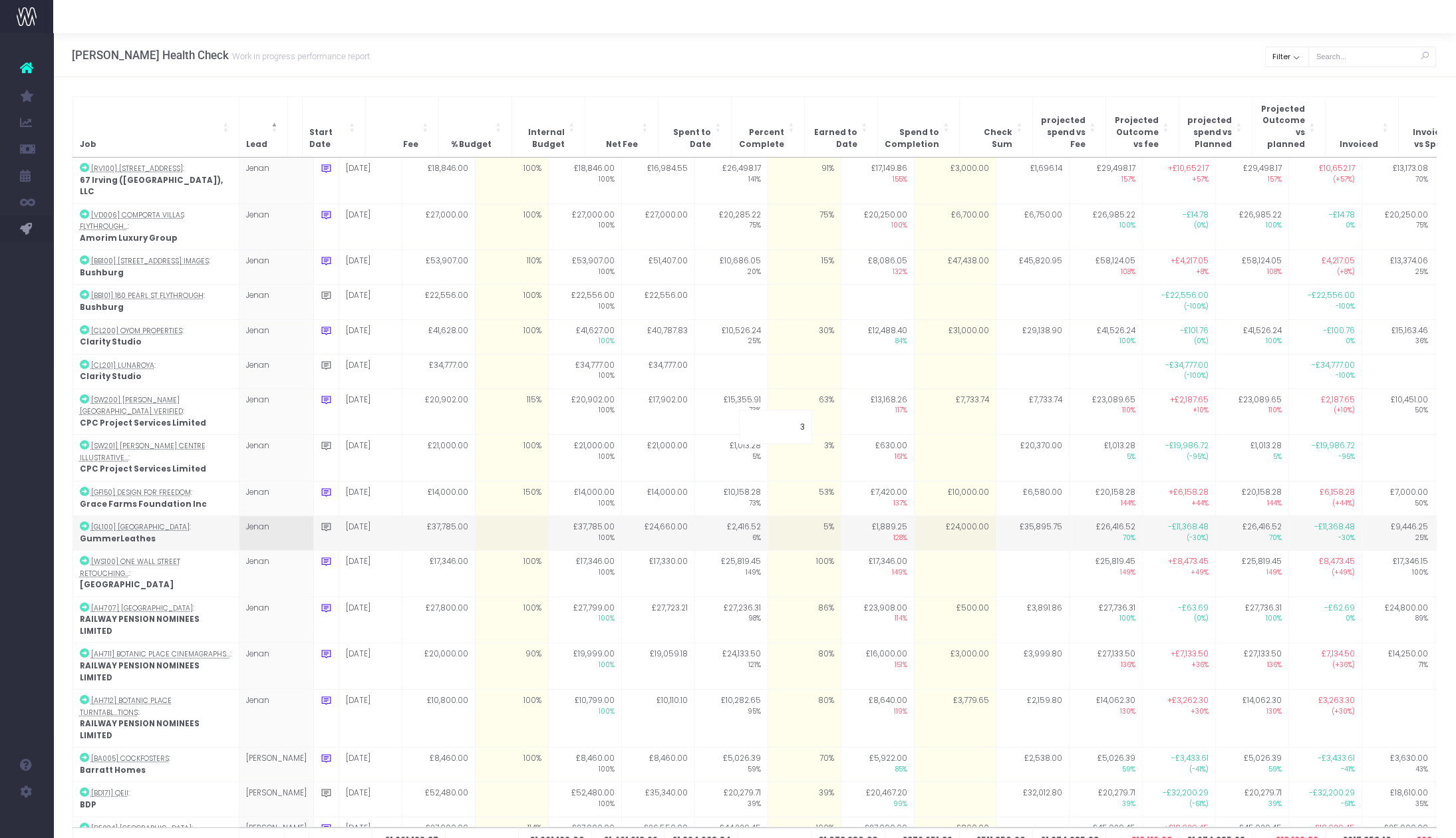
click at [505, 516] on td at bounding box center [511, 533] width 73 height 34
type input "0"
click at [483, 516] on td at bounding box center [511, 533] width 73 height 34
type input "100"
click at [946, 516] on td "£24,000.00" at bounding box center [955, 533] width 82 height 34
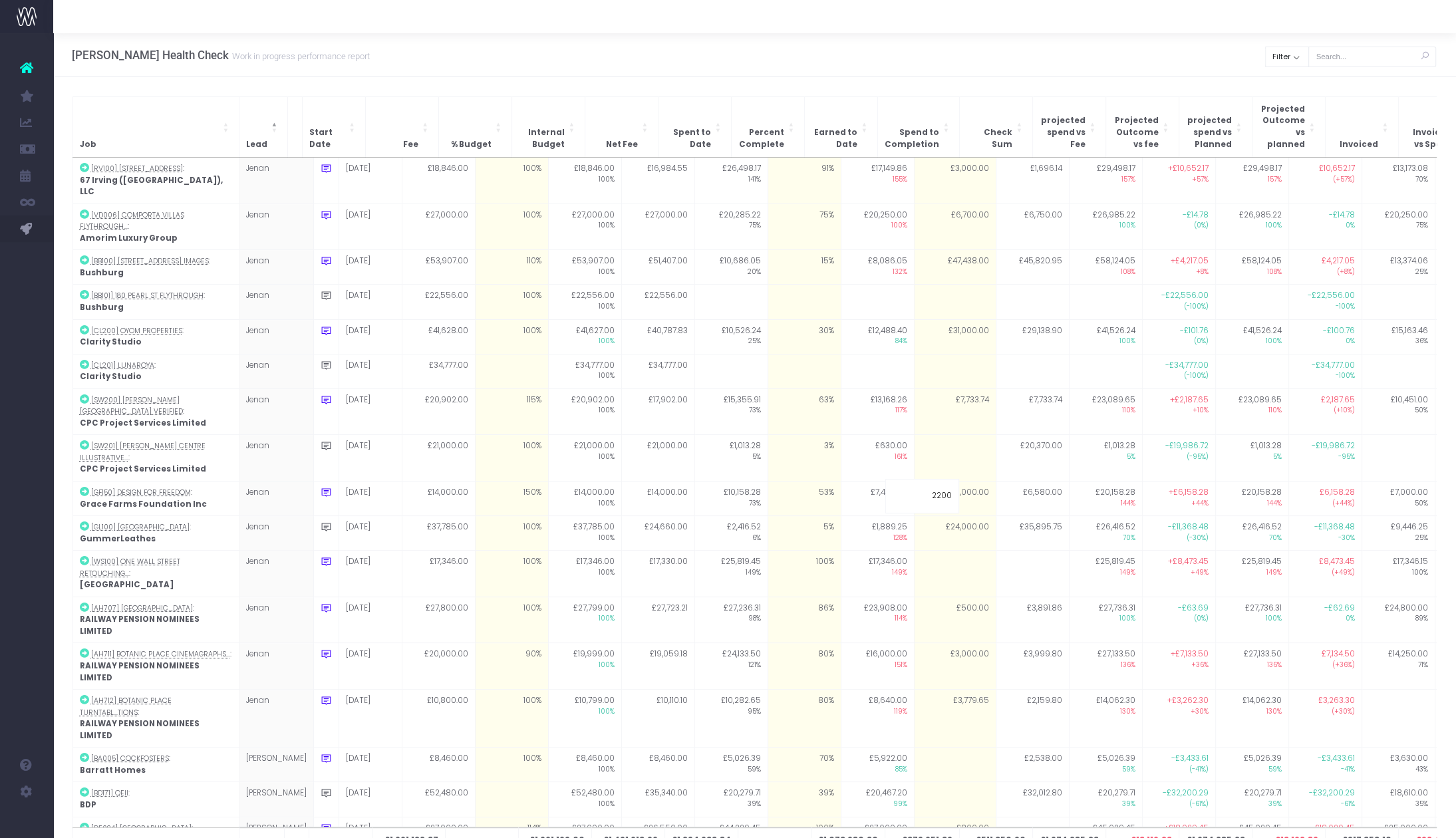
type input "22000"
click at [946, 516] on td "£22,000.00" at bounding box center [955, 533] width 82 height 34
type input "29000"
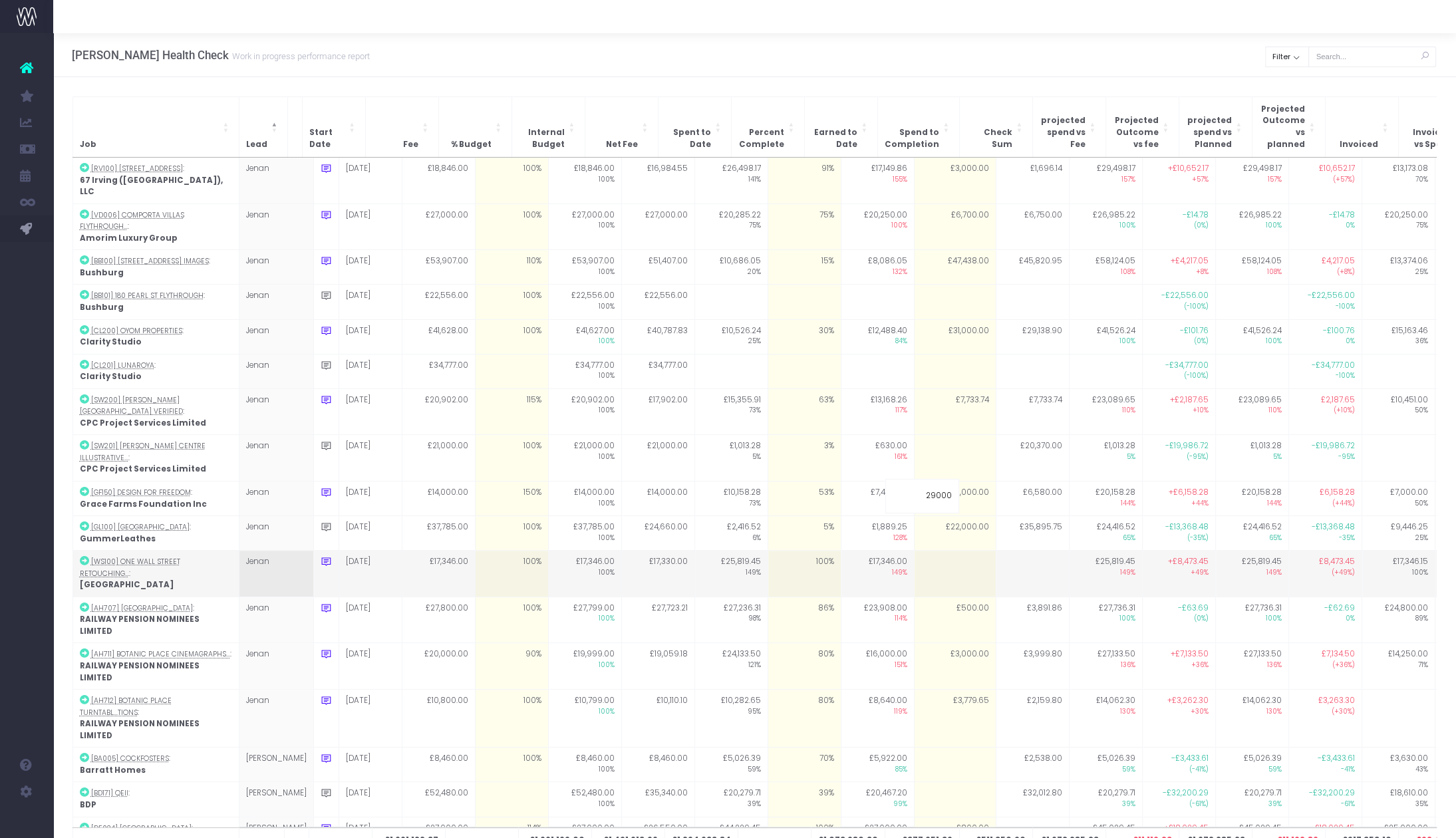
click at [1006, 551] on td at bounding box center [1032, 574] width 73 height 47
click at [934, 551] on td at bounding box center [955, 574] width 82 height 47
type input "0"
click at [1022, 551] on td at bounding box center [1032, 574] width 73 height 47
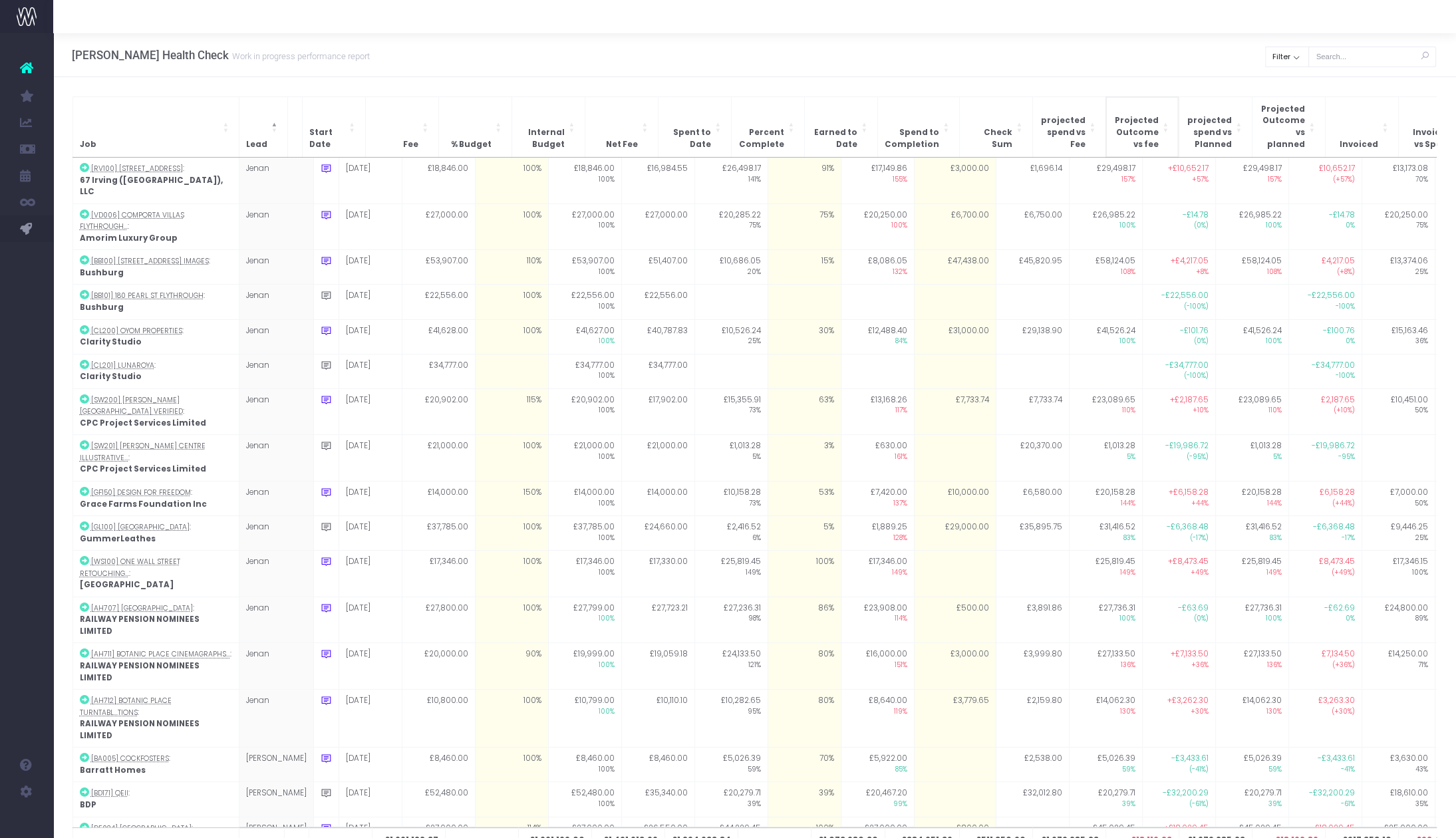
click at [1155, 123] on span "Projected Outcome vs fee" at bounding box center [1136, 133] width 46 height 35
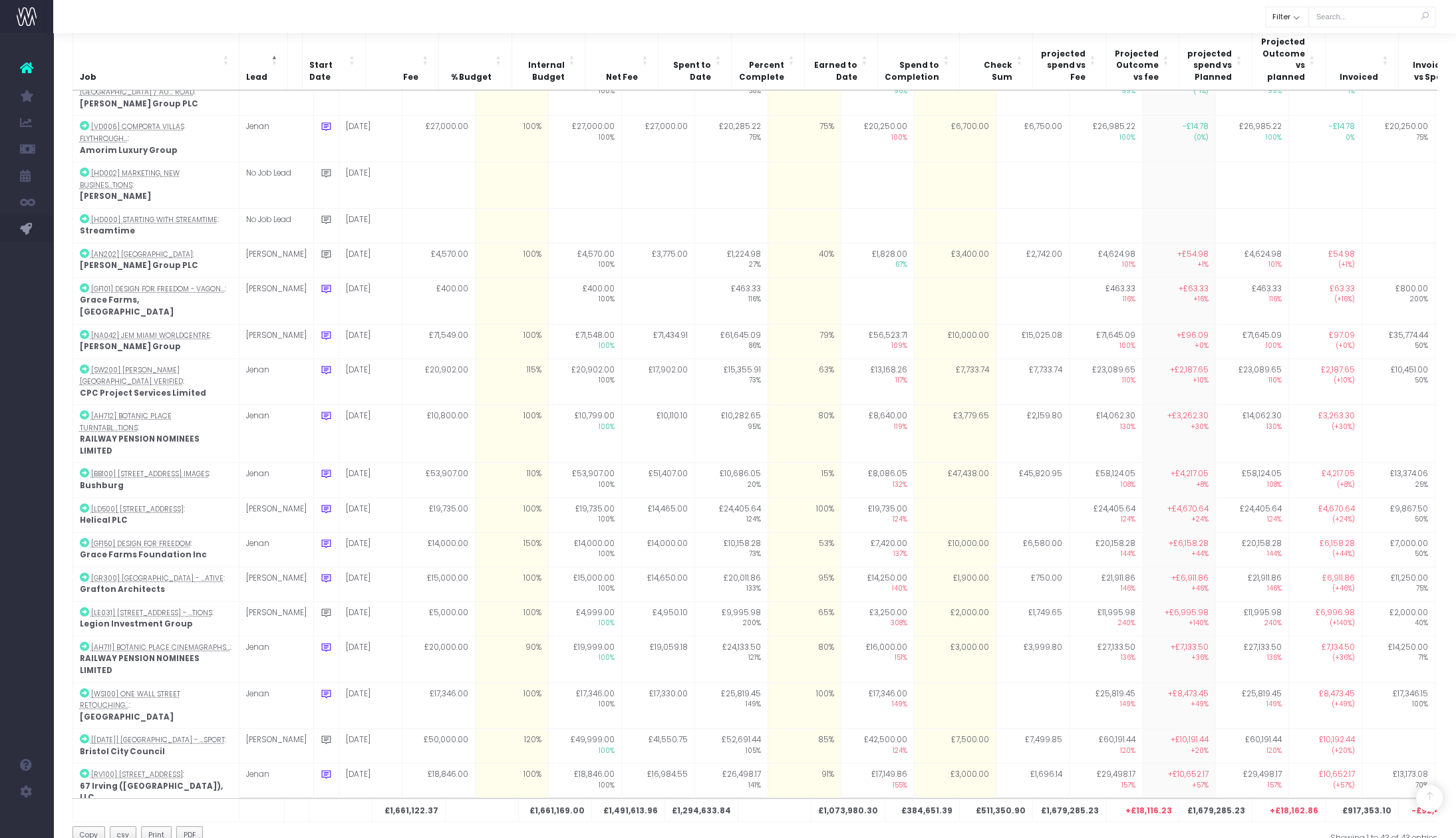
scroll to position [658, 0]
click at [189, 830] on span "PDF" at bounding box center [189, 835] width 12 height 11
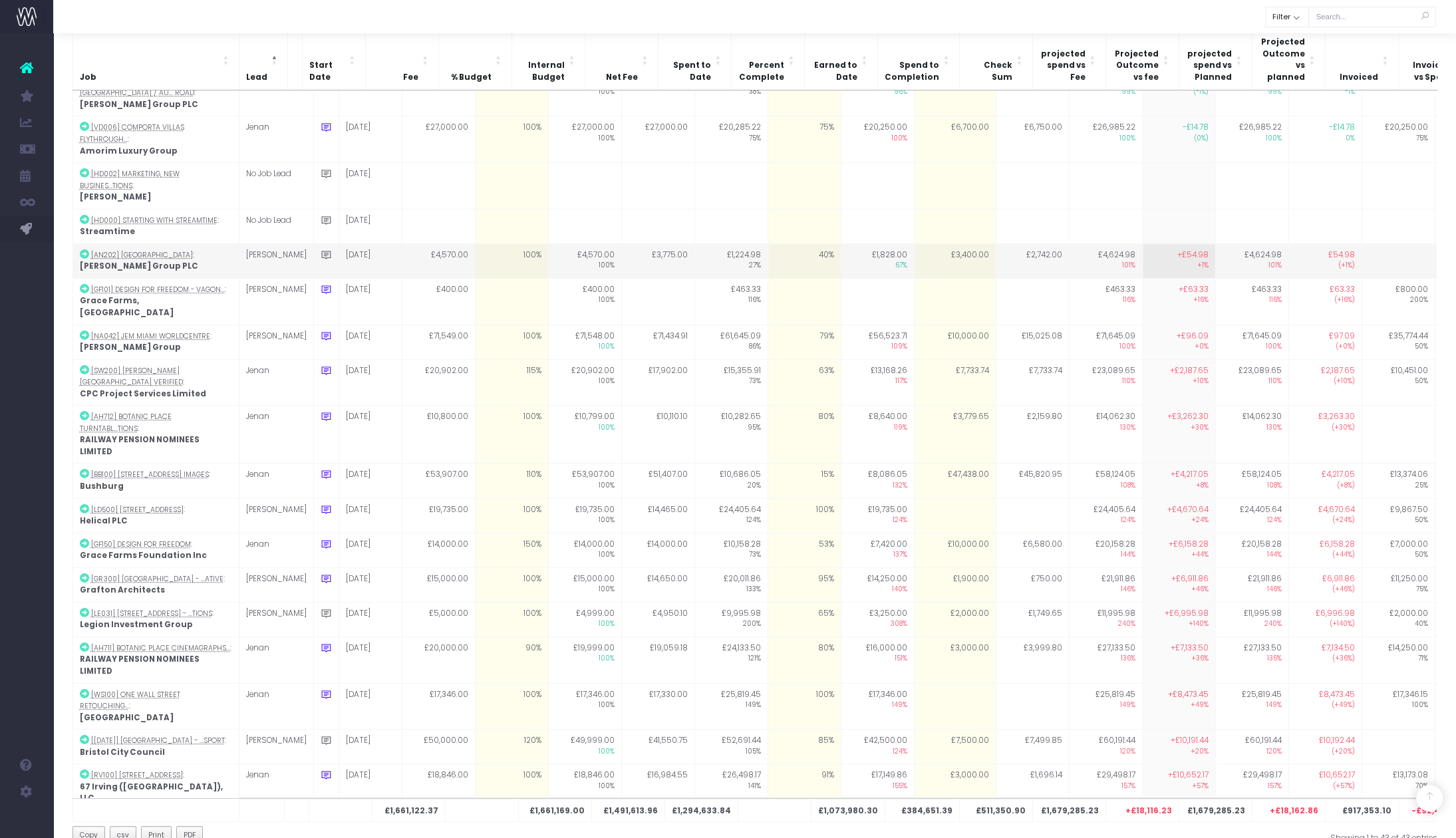
scroll to position [0, 0]
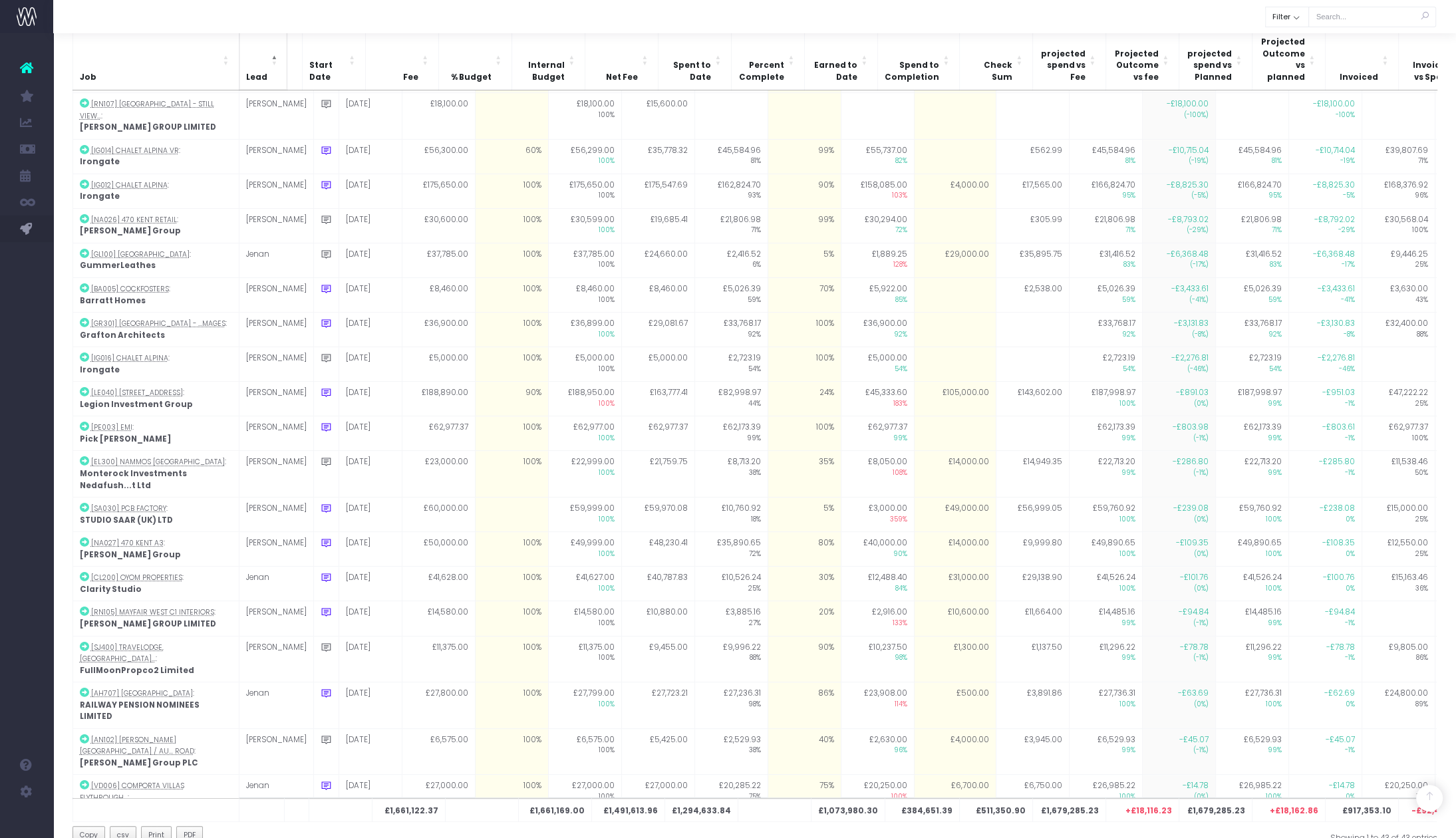
click at [264, 65] on th "Lead" at bounding box center [263, 60] width 48 height 61
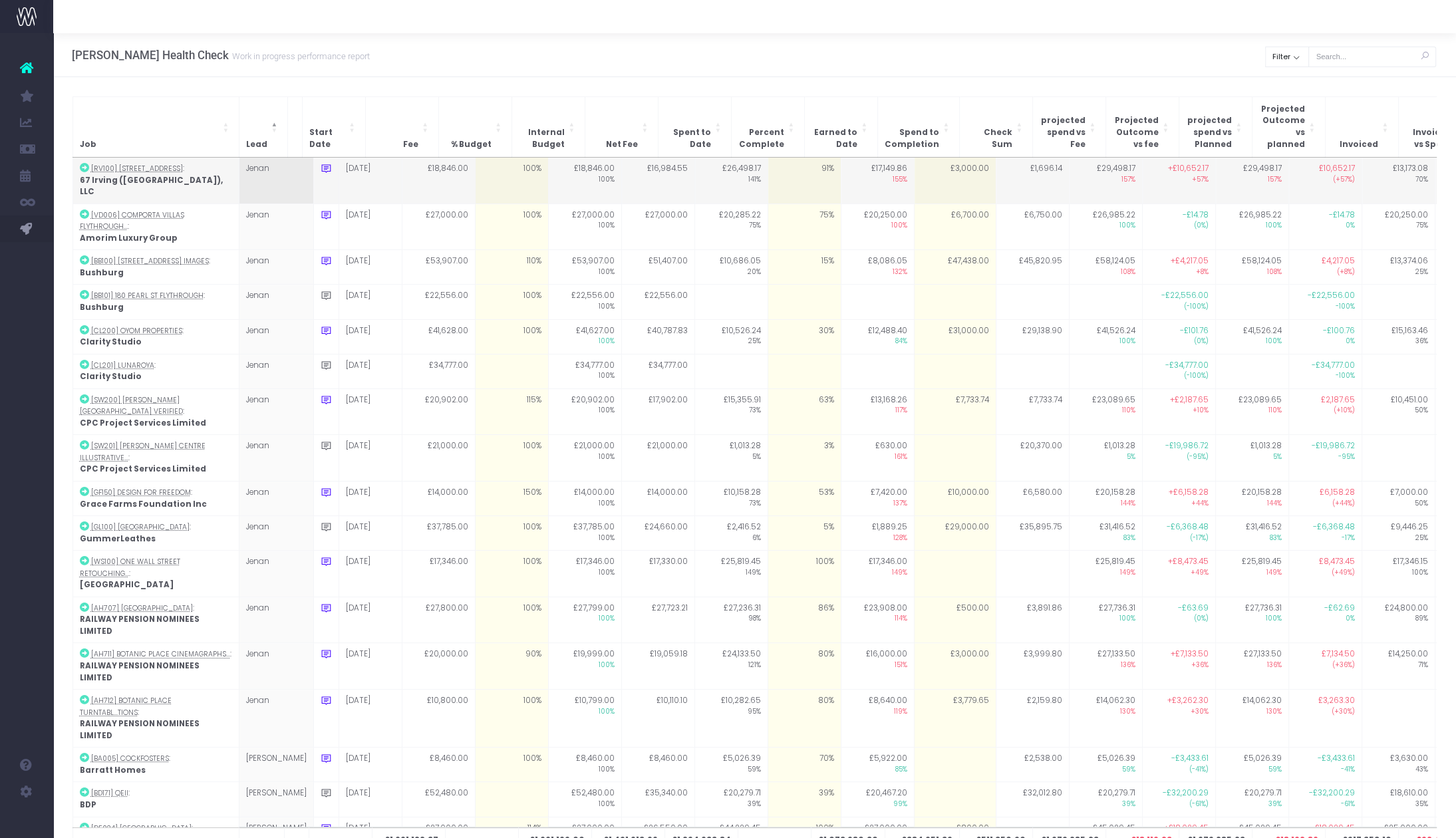
click at [313, 158] on td at bounding box center [325, 181] width 26 height 46
click at [321, 163] on icon at bounding box center [326, 168] width 11 height 11
type textarea "Waiting for feedback on sky"
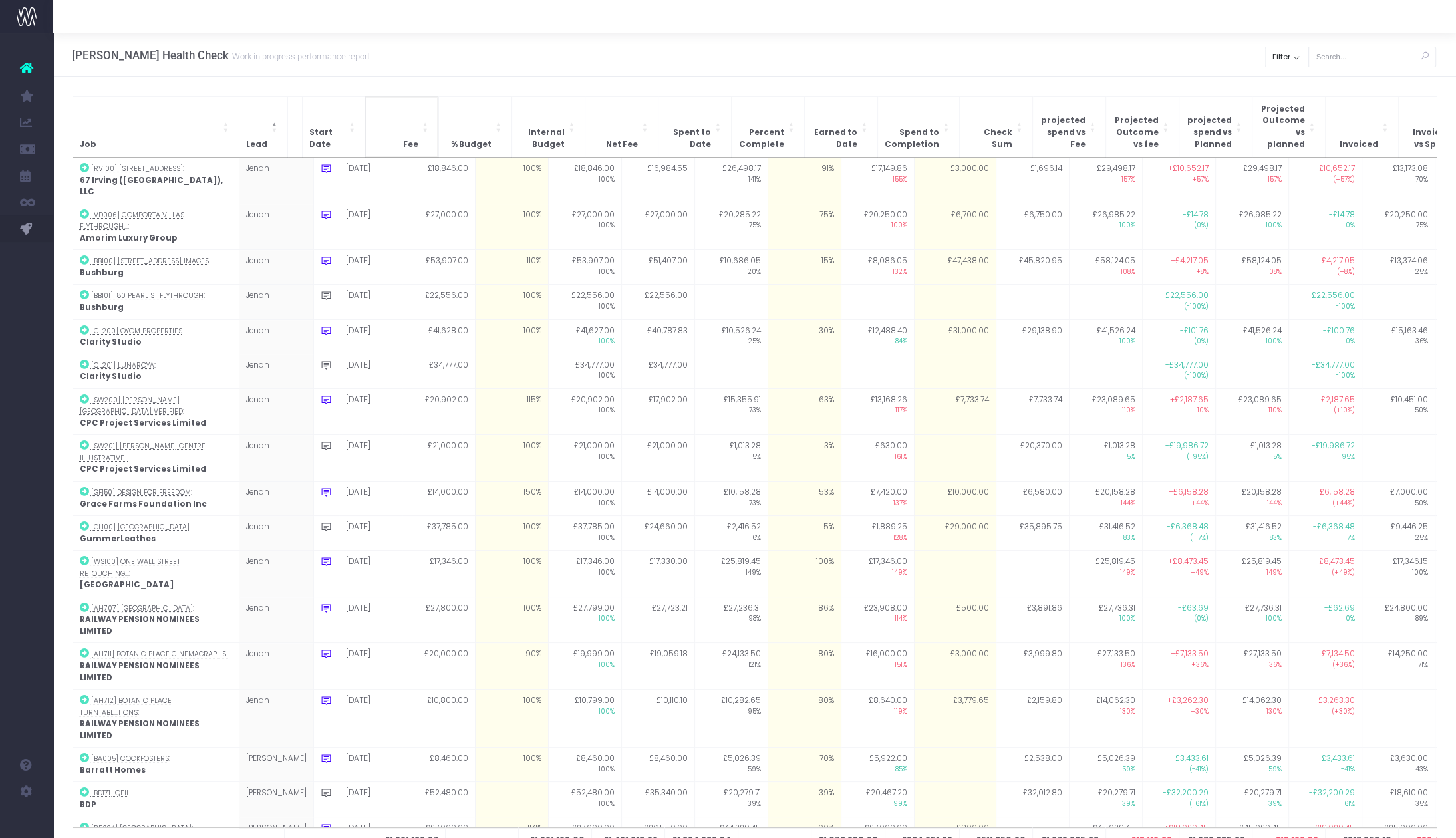
click at [419, 99] on th "Fee" at bounding box center [401, 126] width 73 height 61
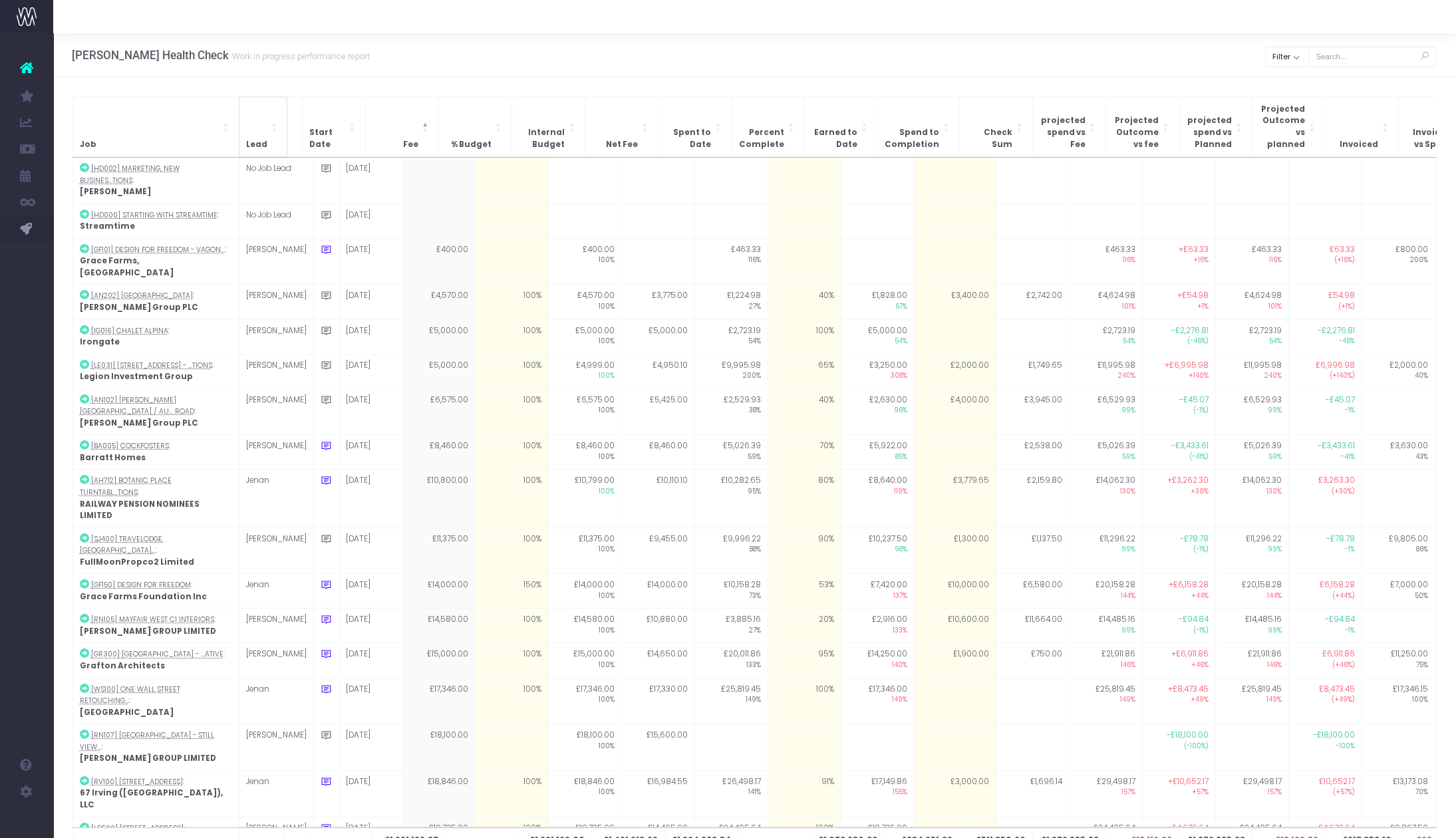
click at [264, 139] on span "Lead" at bounding box center [256, 145] width 21 height 12
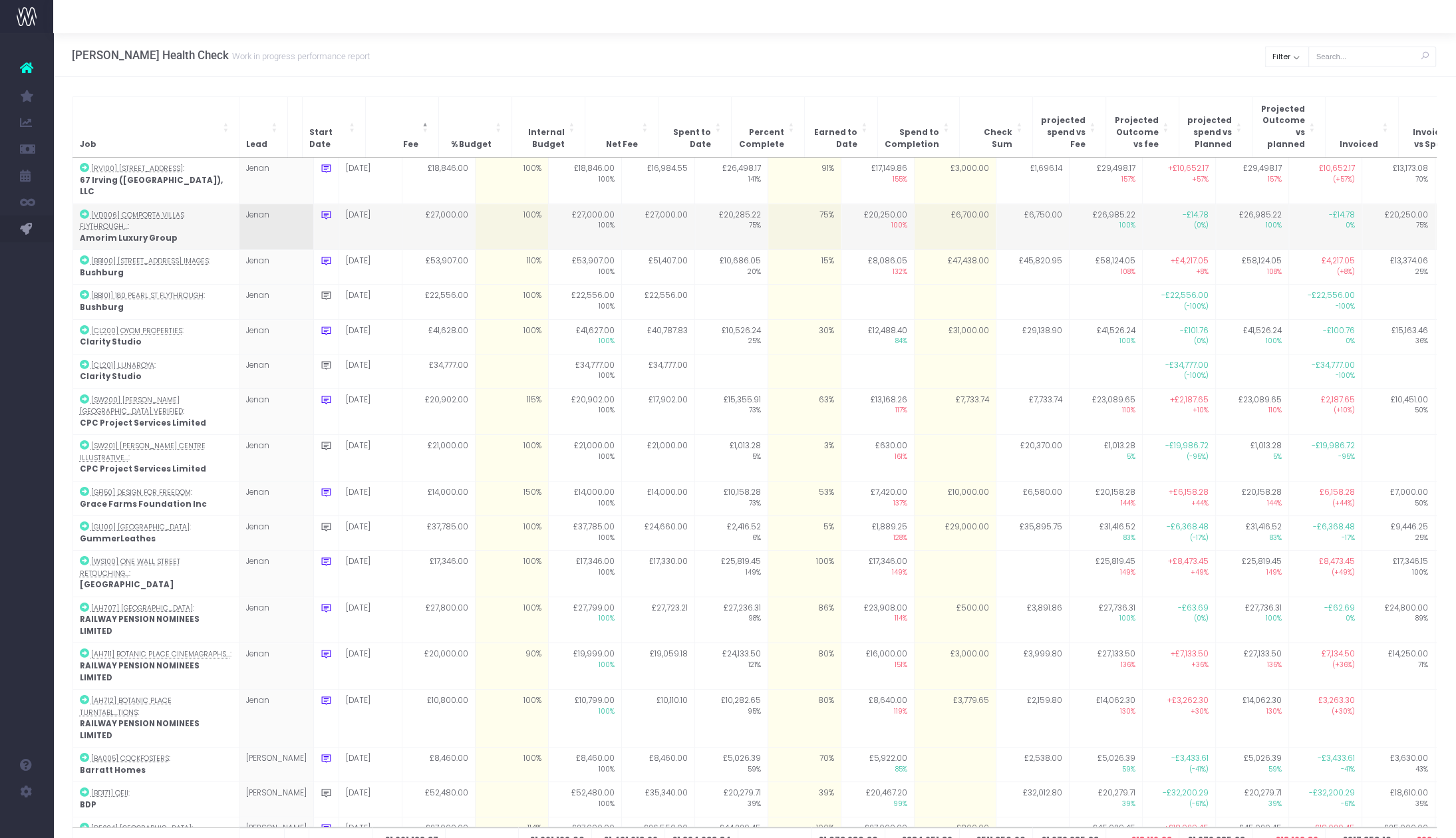
click at [321, 210] on icon at bounding box center [326, 215] width 11 height 11
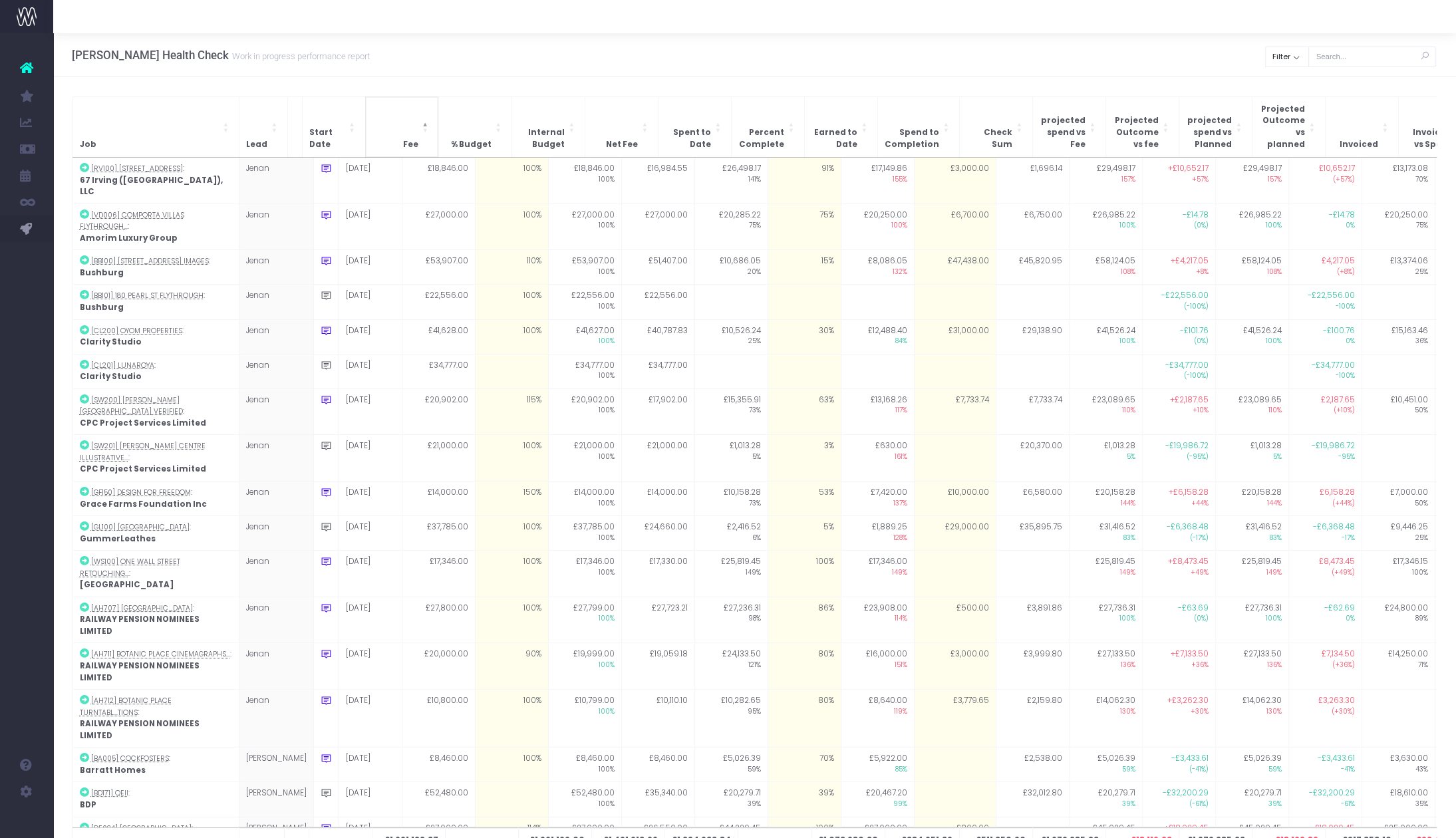
click at [412, 96] on th "Fee" at bounding box center [401, 126] width 73 height 61
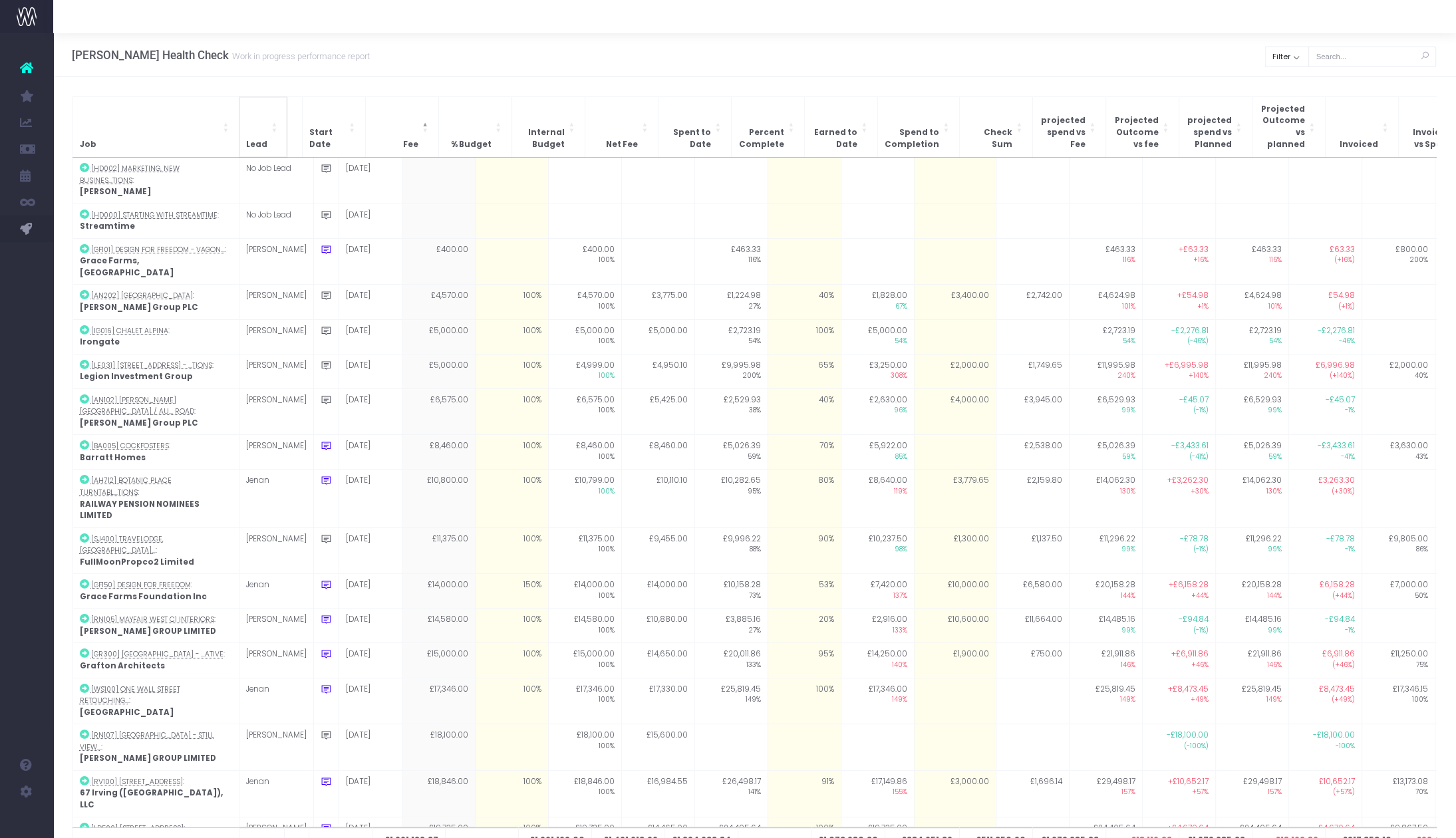
click at [265, 133] on th "Lead" at bounding box center [263, 126] width 48 height 61
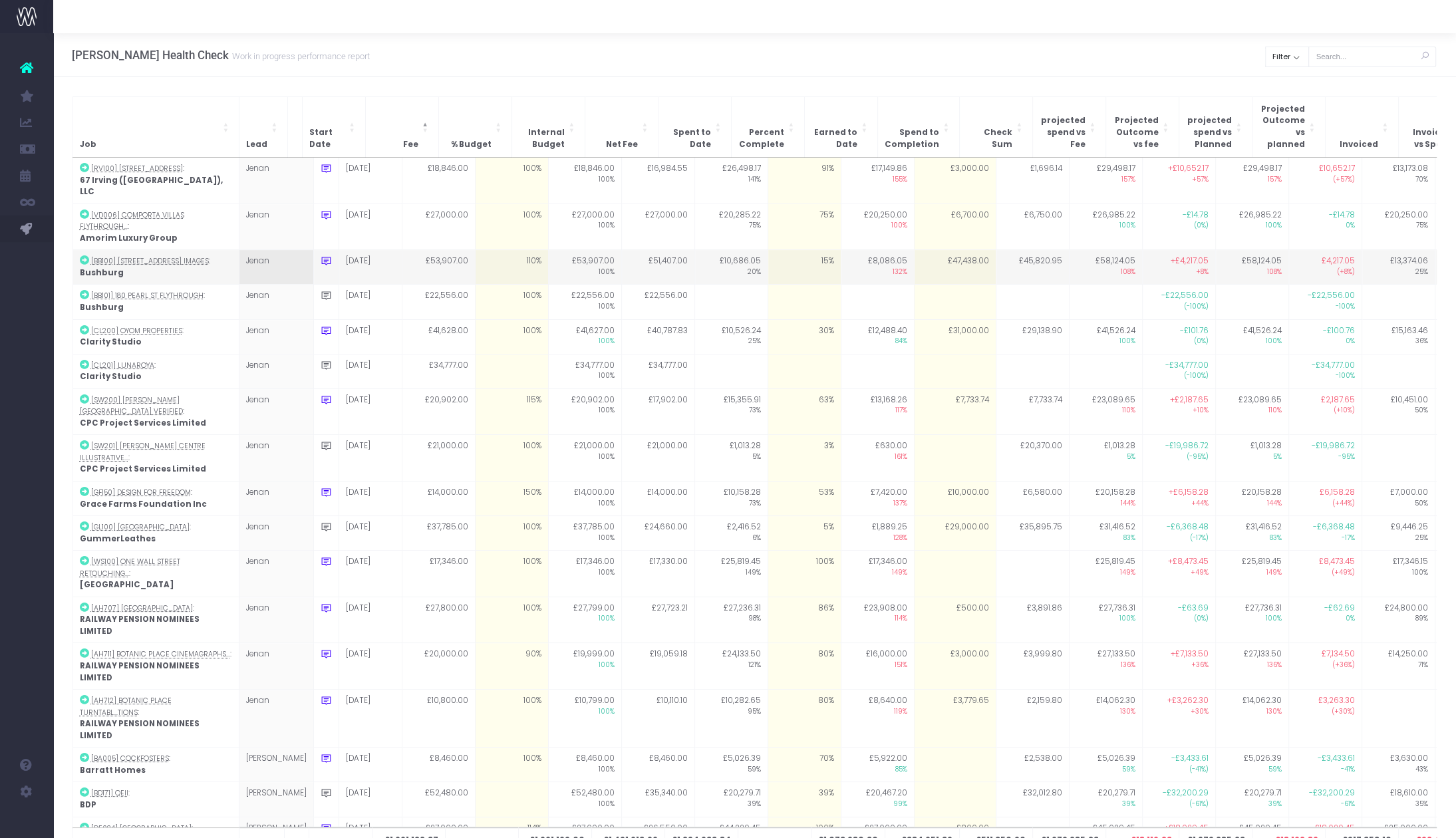
click at [321, 256] on icon at bounding box center [326, 261] width 11 height 11
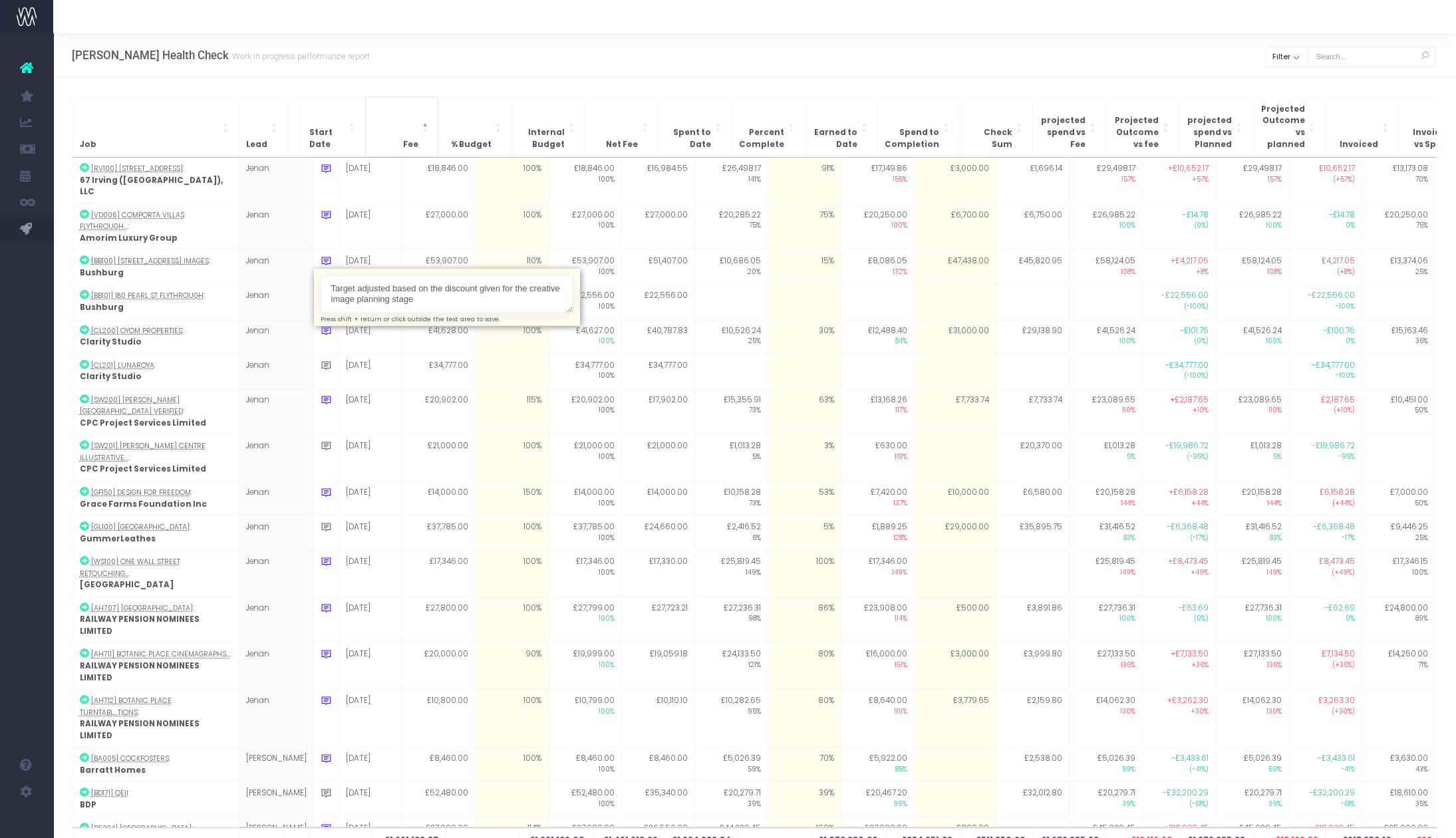
click at [399, 99] on th "Fee" at bounding box center [401, 126] width 73 height 61
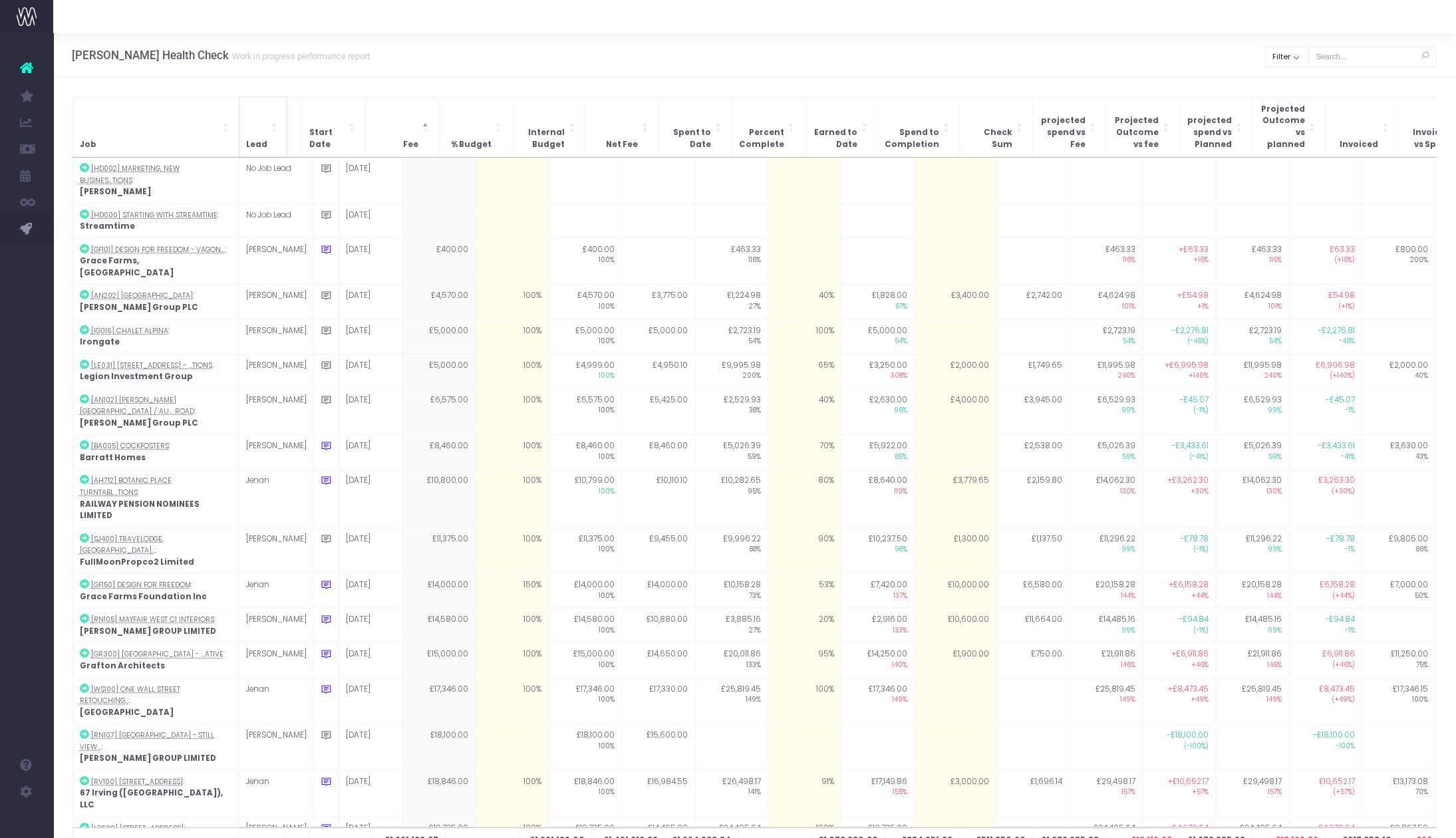
click at [265, 135] on th "Lead" at bounding box center [263, 126] width 48 height 61
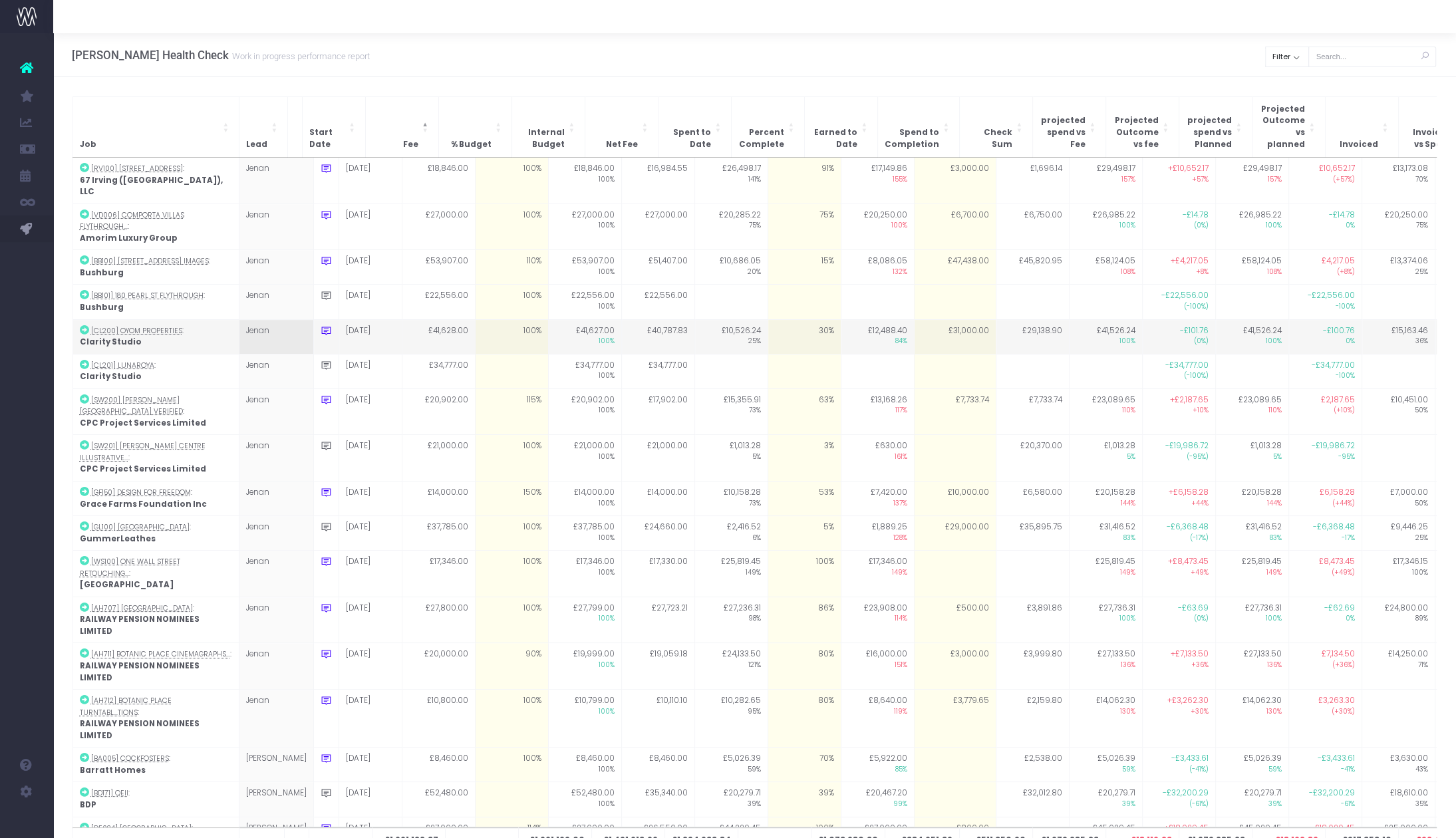
click at [321, 325] on icon at bounding box center [326, 330] width 11 height 11
type textarea "Model 8 going to client next week"
click at [321, 325] on icon at bounding box center [326, 330] width 11 height 11
click at [456, 345] on textarea "Model 8 going to client next week" at bounding box center [447, 363] width 253 height 38
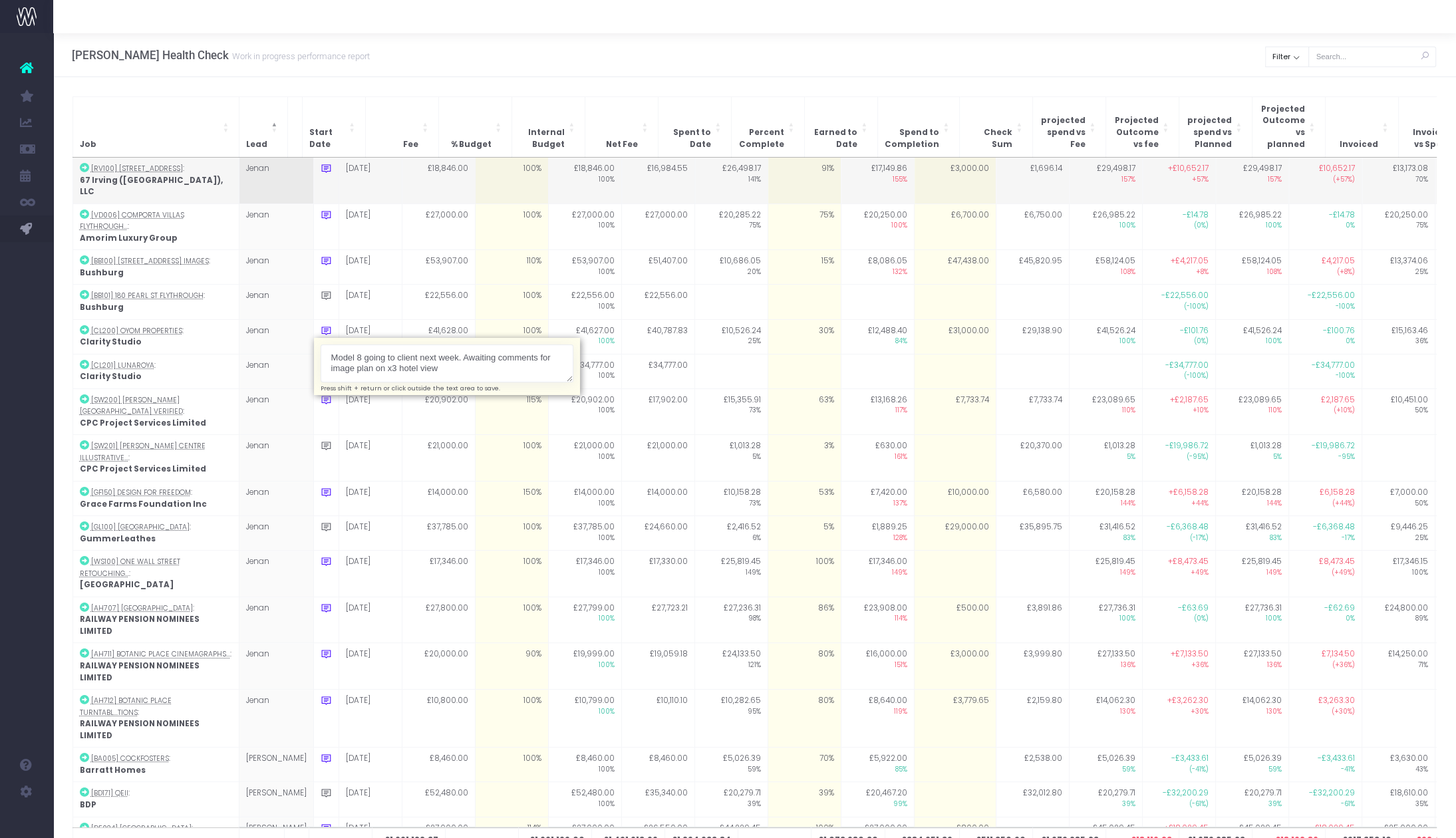
type textarea "Model 8 going to client next week. Awaiting comments for image plan on x3 hotel…"
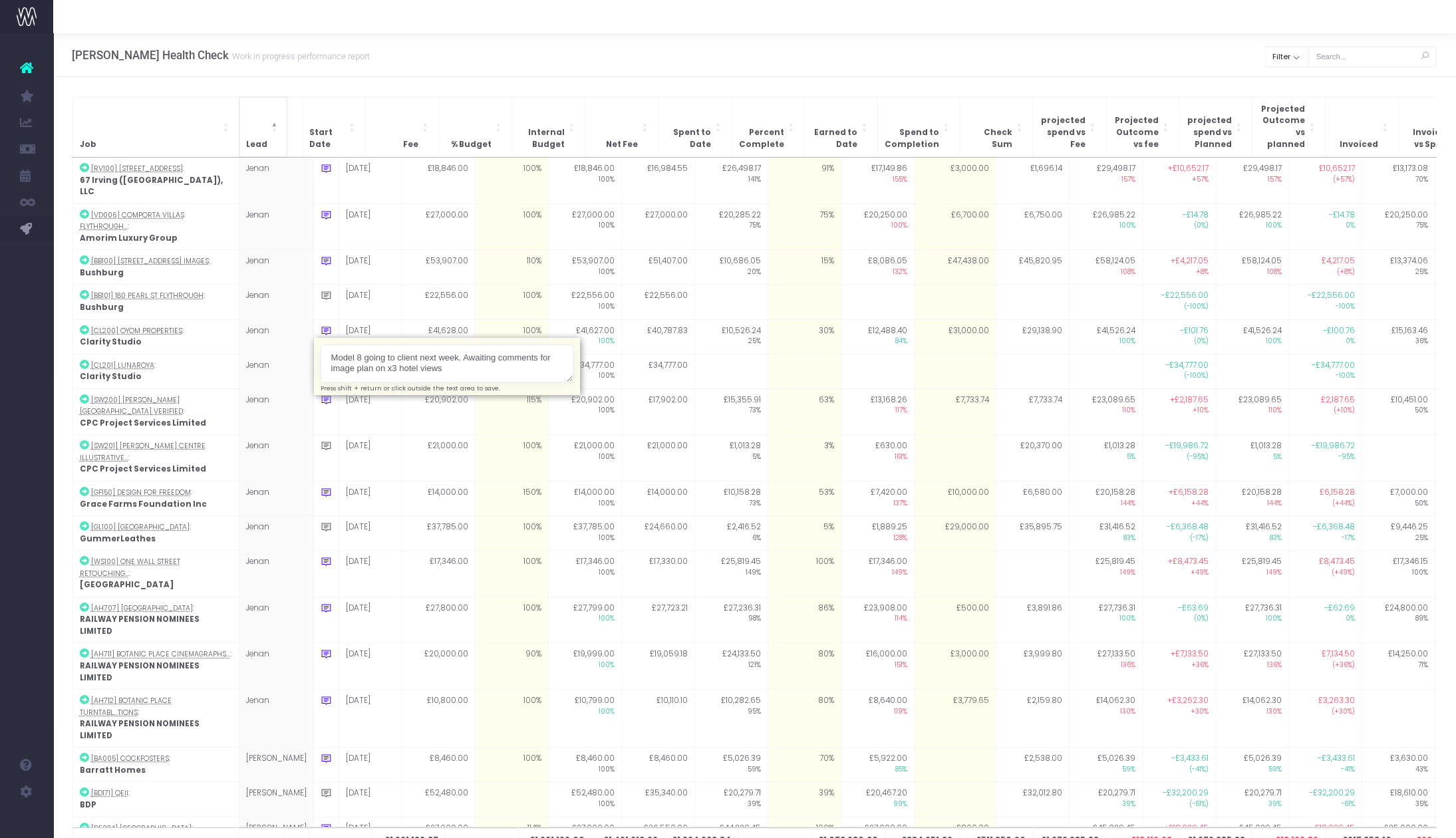
click at [254, 139] on span "Lead" at bounding box center [256, 145] width 21 height 12
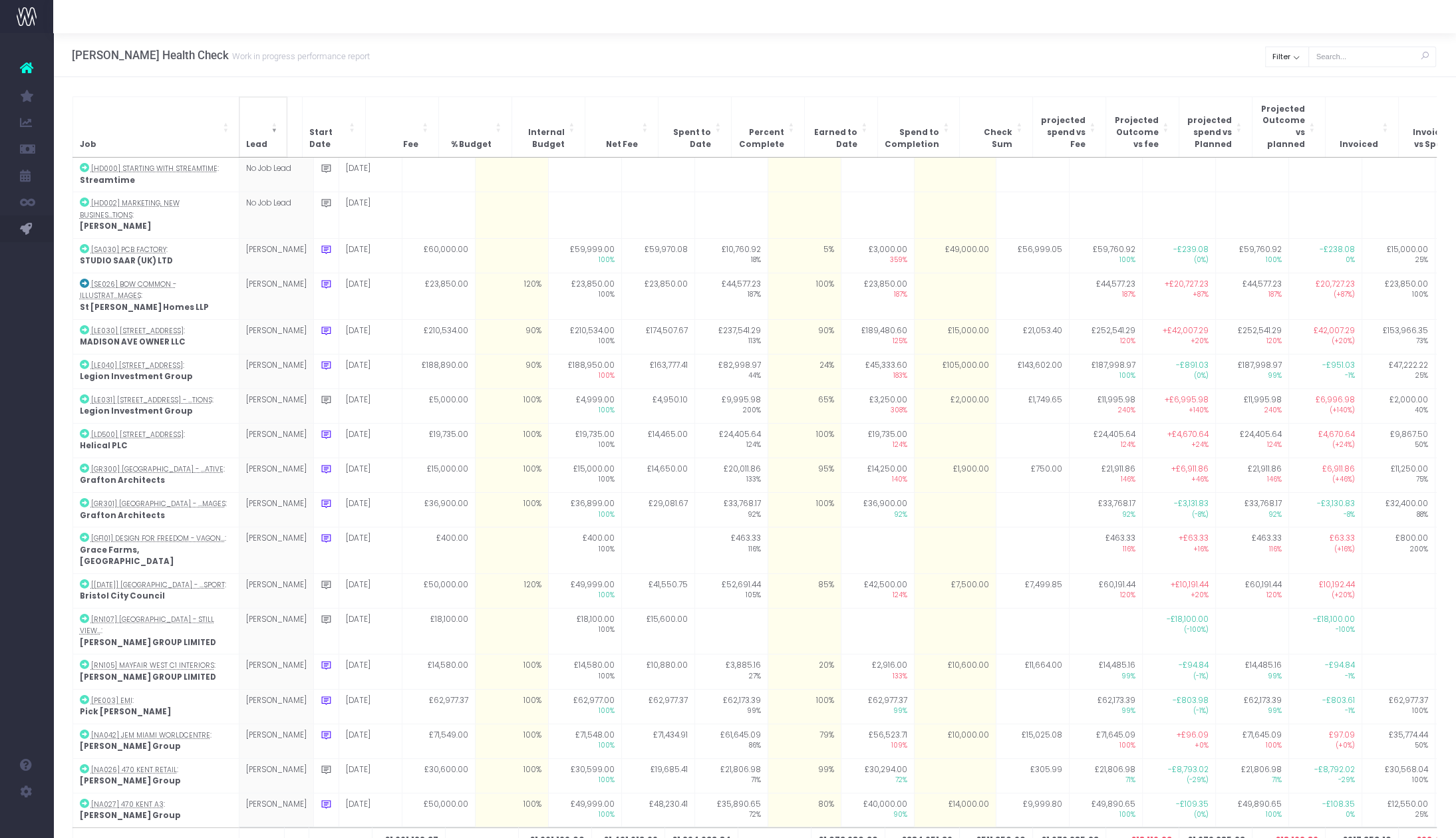
click at [259, 139] on span "Lead" at bounding box center [256, 145] width 21 height 12
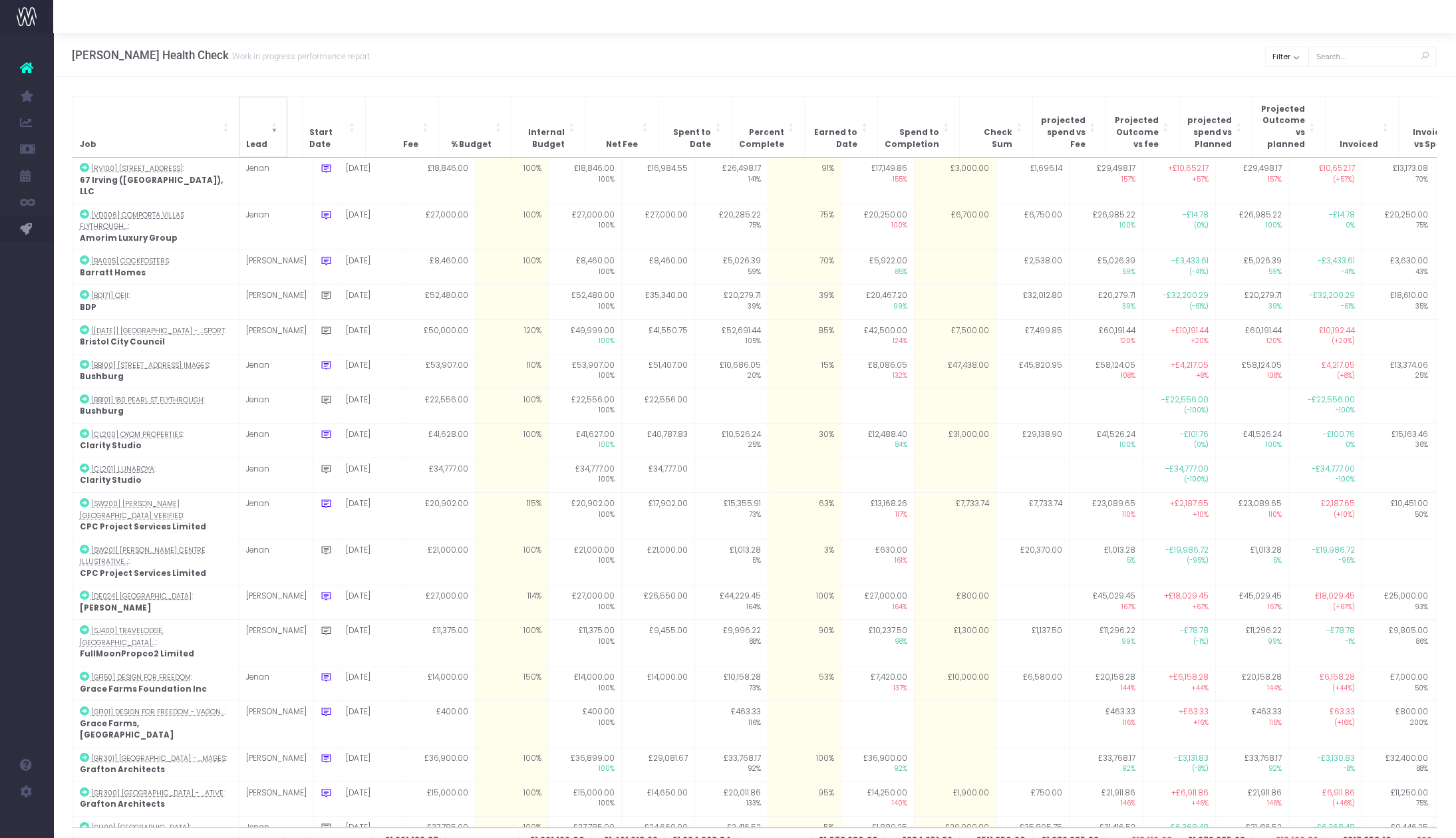
click at [262, 139] on span "Lead" at bounding box center [256, 145] width 21 height 12
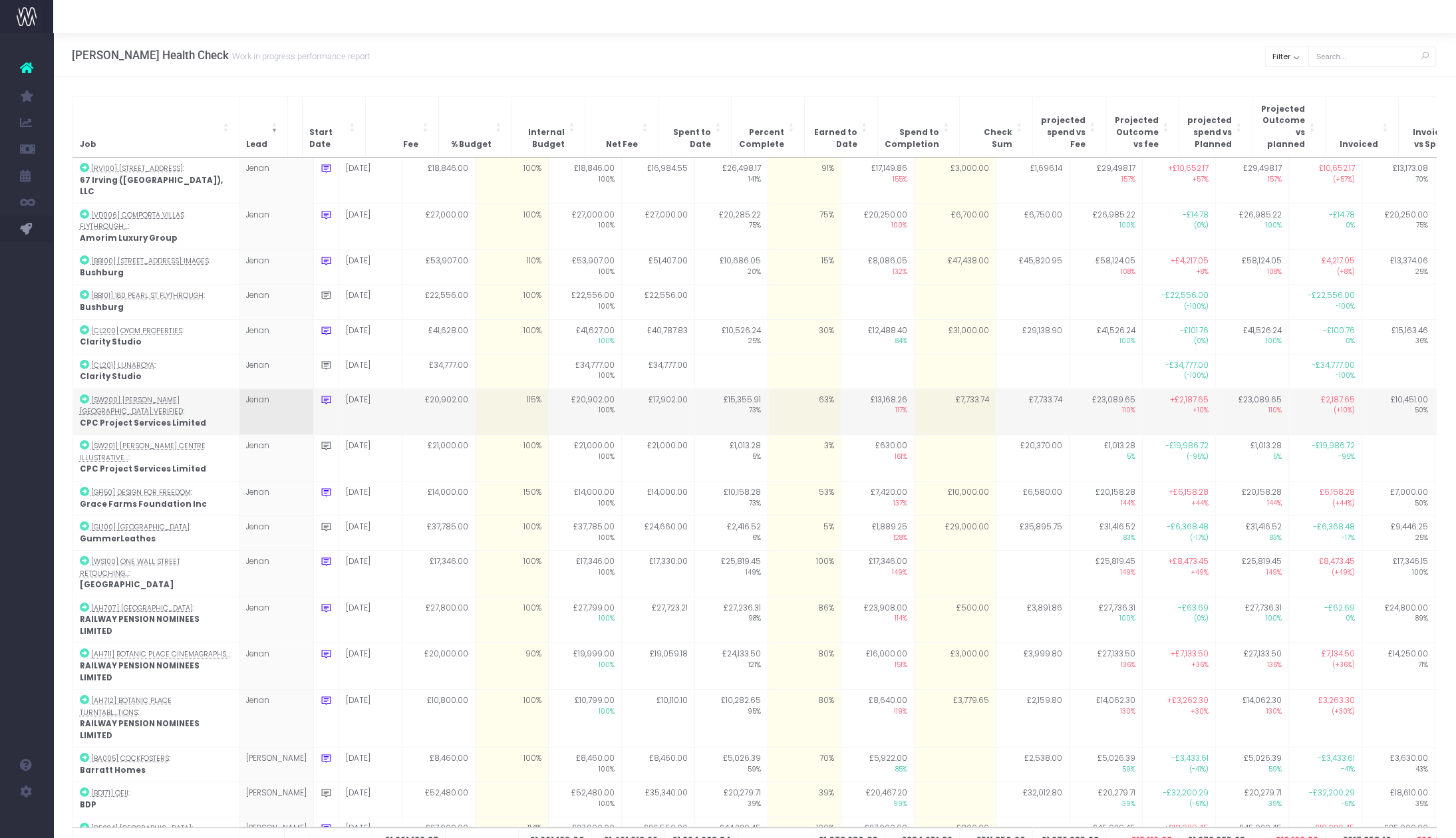
click at [321, 395] on icon at bounding box center [326, 400] width 11 height 11
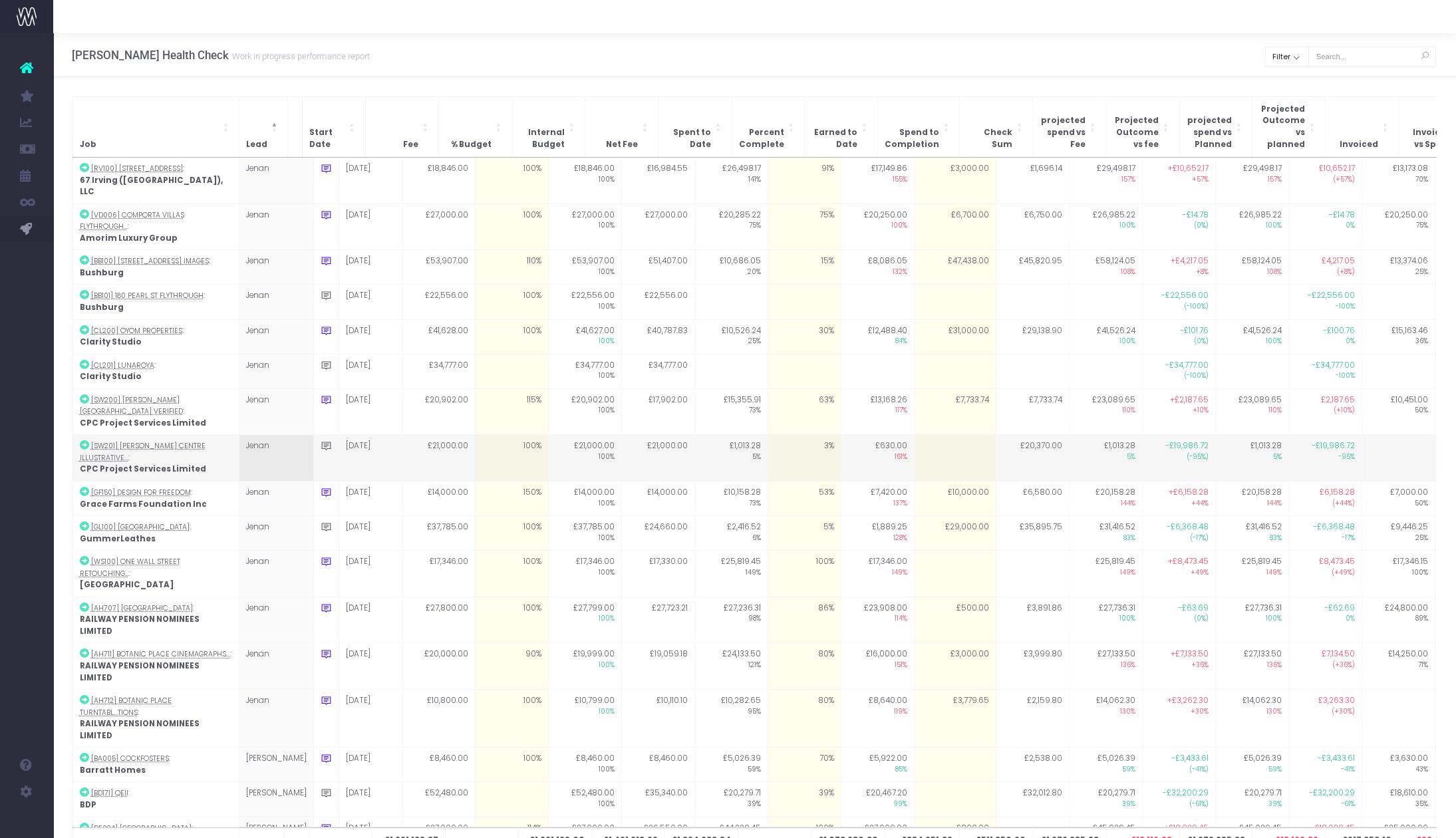
click at [321, 441] on icon at bounding box center [326, 446] width 11 height 11
type textarea "test going next week"
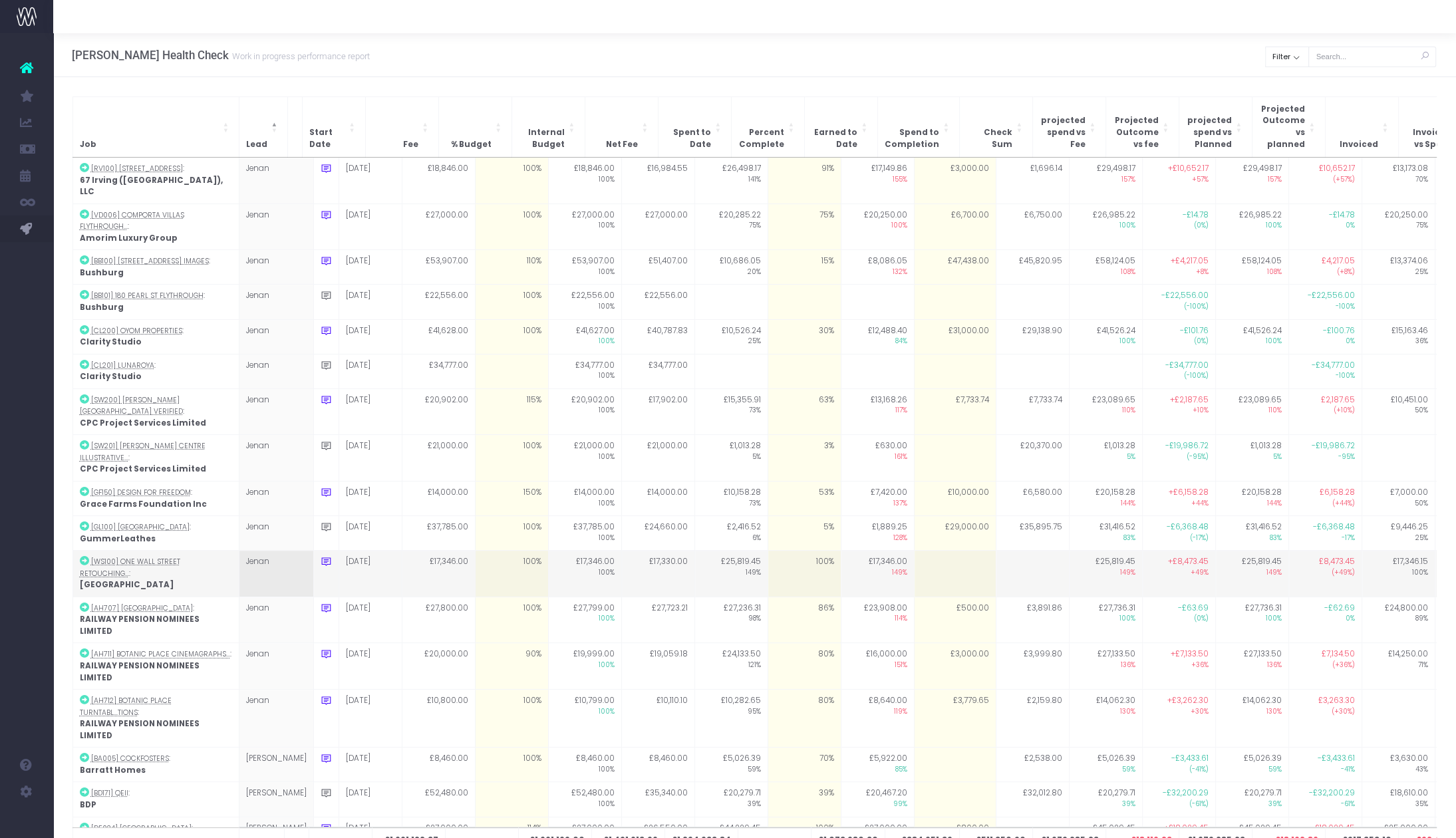
click at [321, 556] on icon at bounding box center [326, 561] width 11 height 11
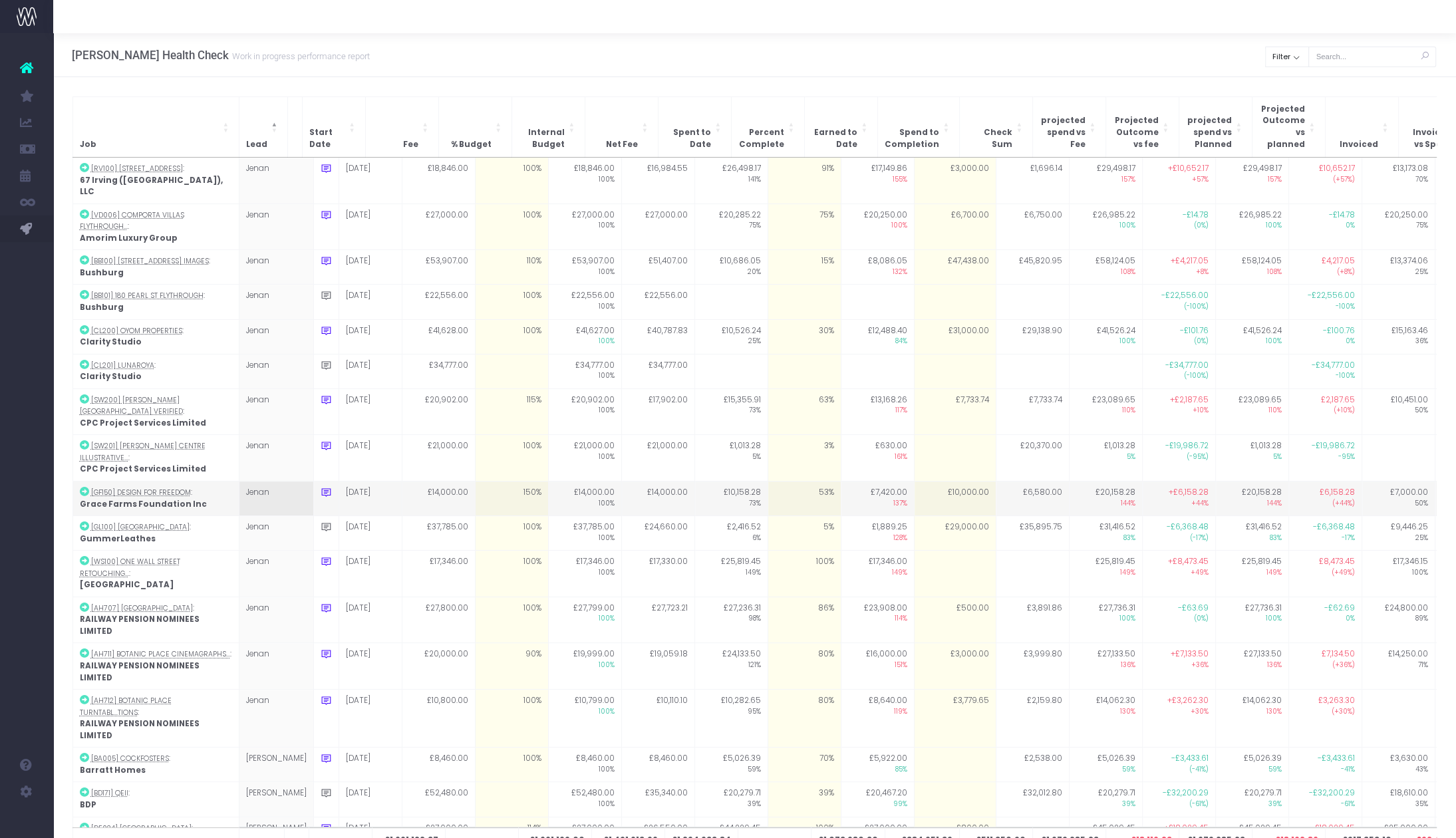
click at [321, 486] on icon at bounding box center [326, 492] width 11 height 11
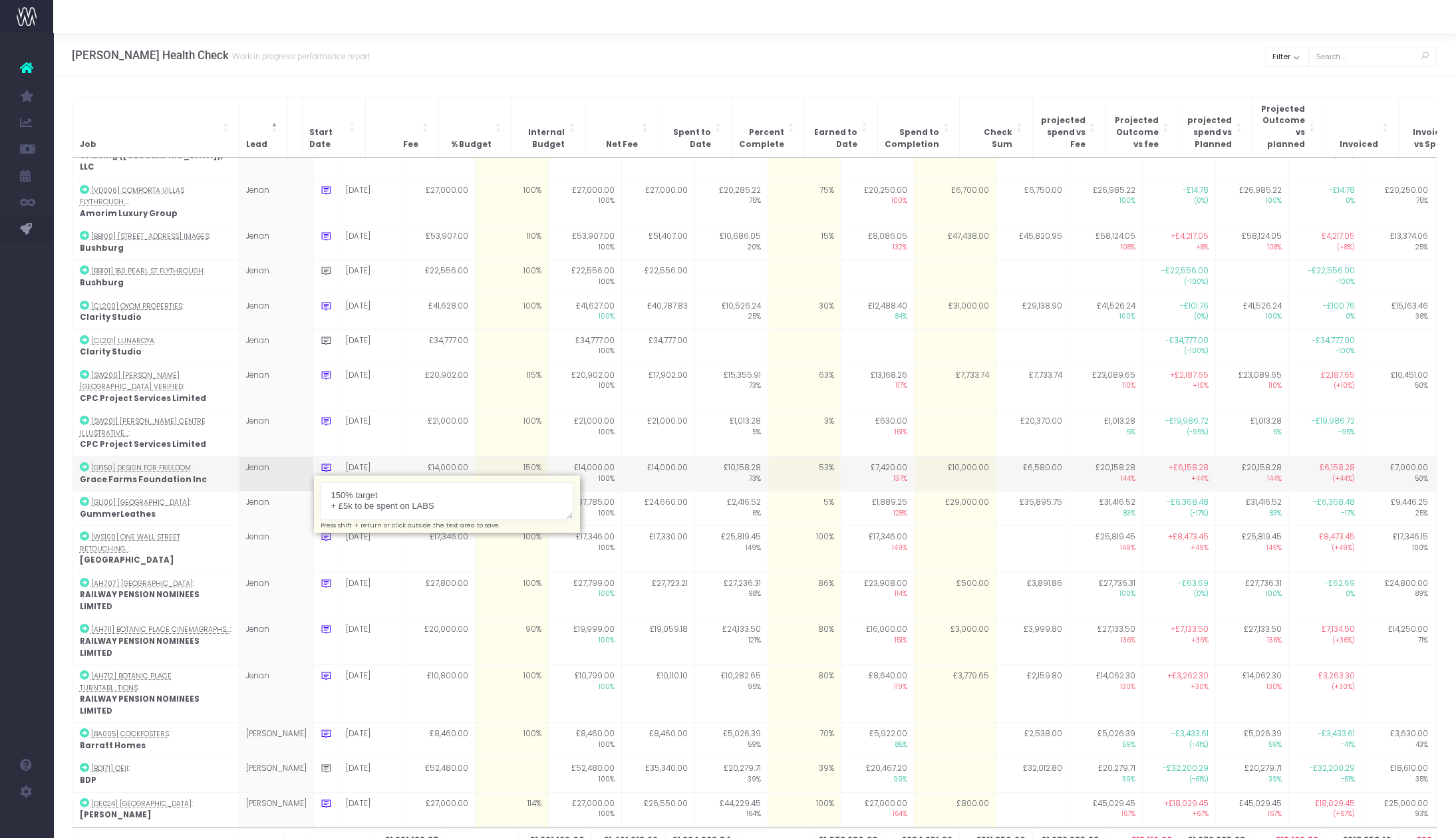
scroll to position [26, 0]
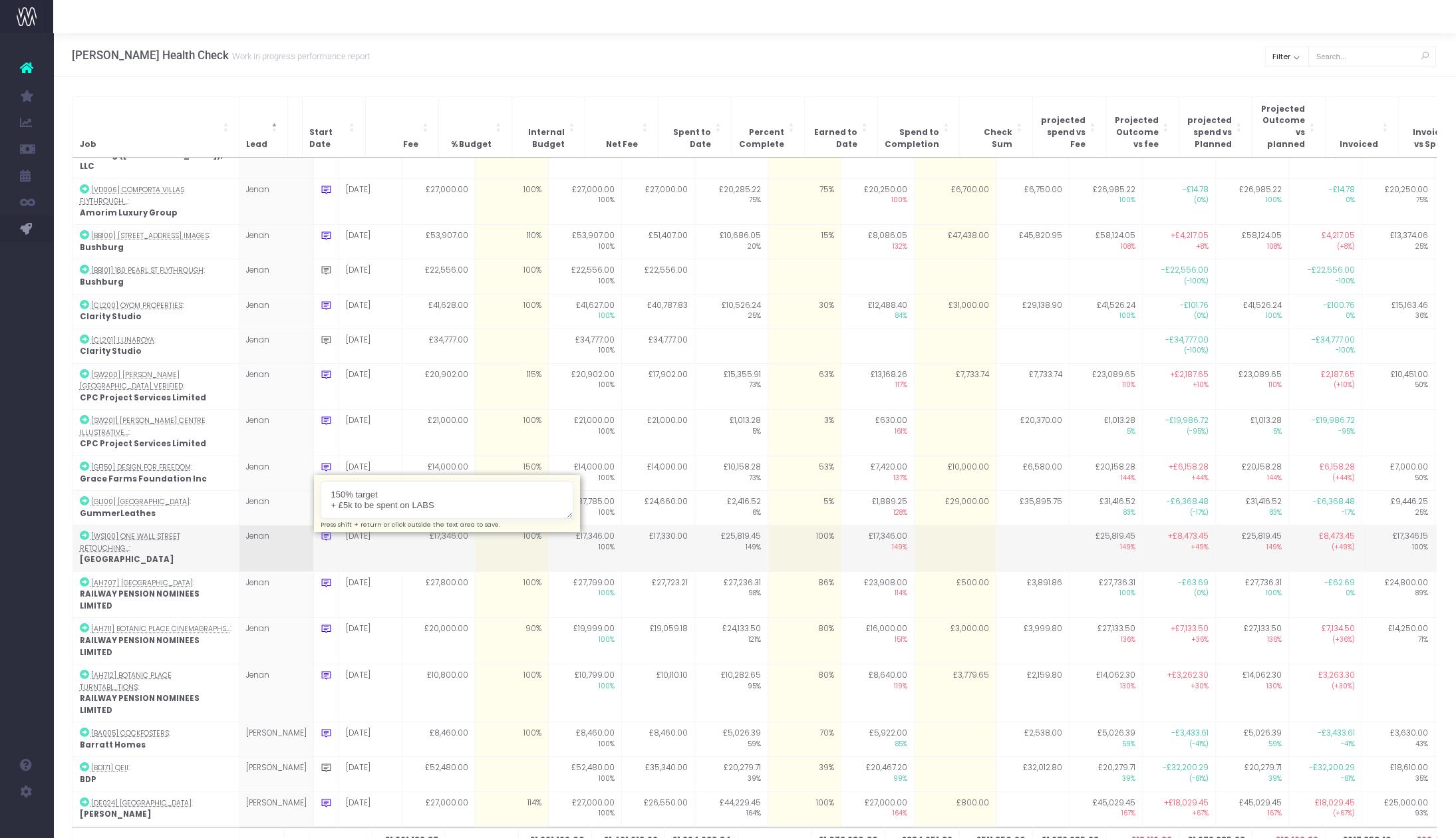
click at [321, 530] on icon at bounding box center [326, 536] width 11 height 11
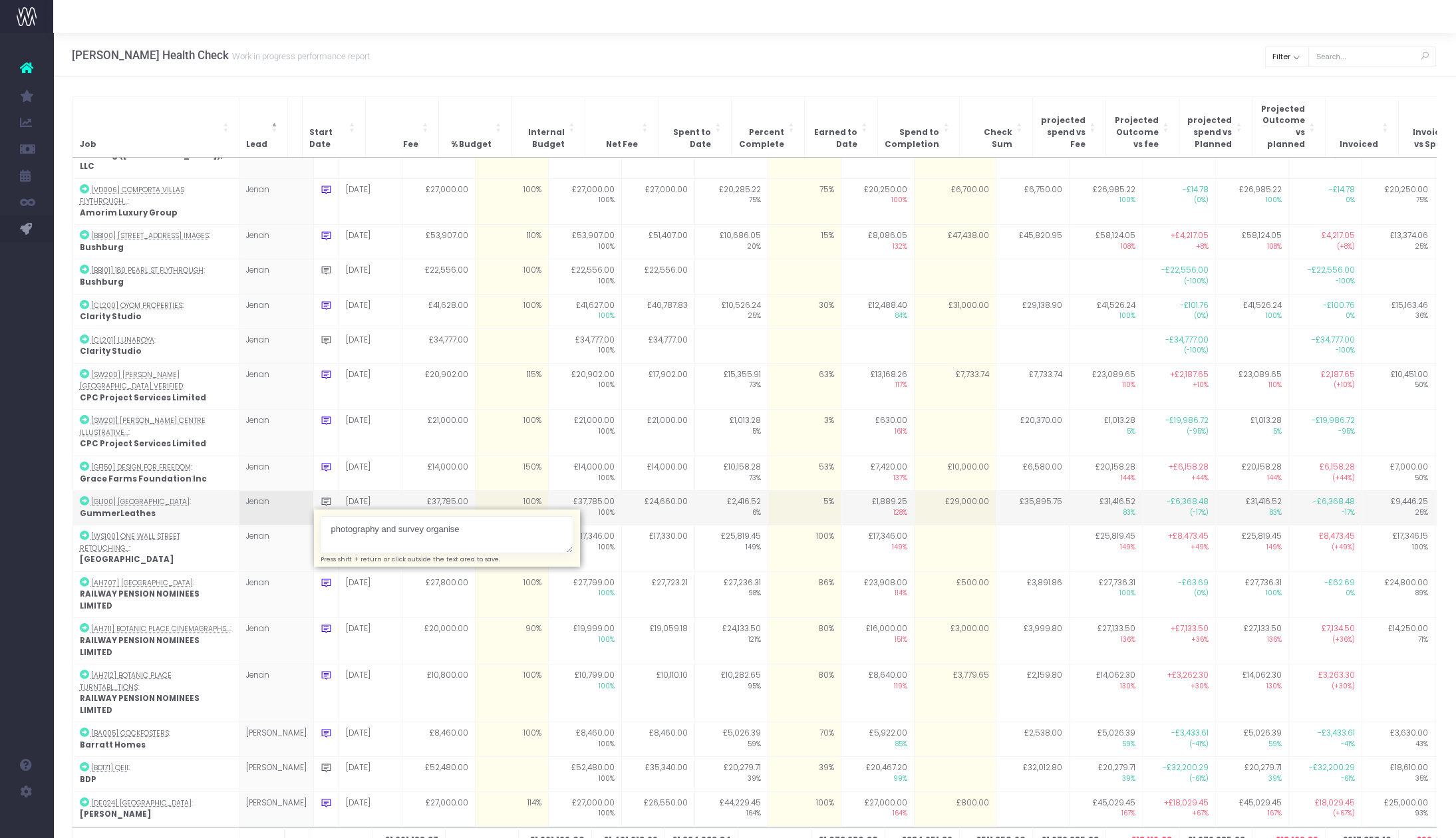
type textarea "photography and survey organised"
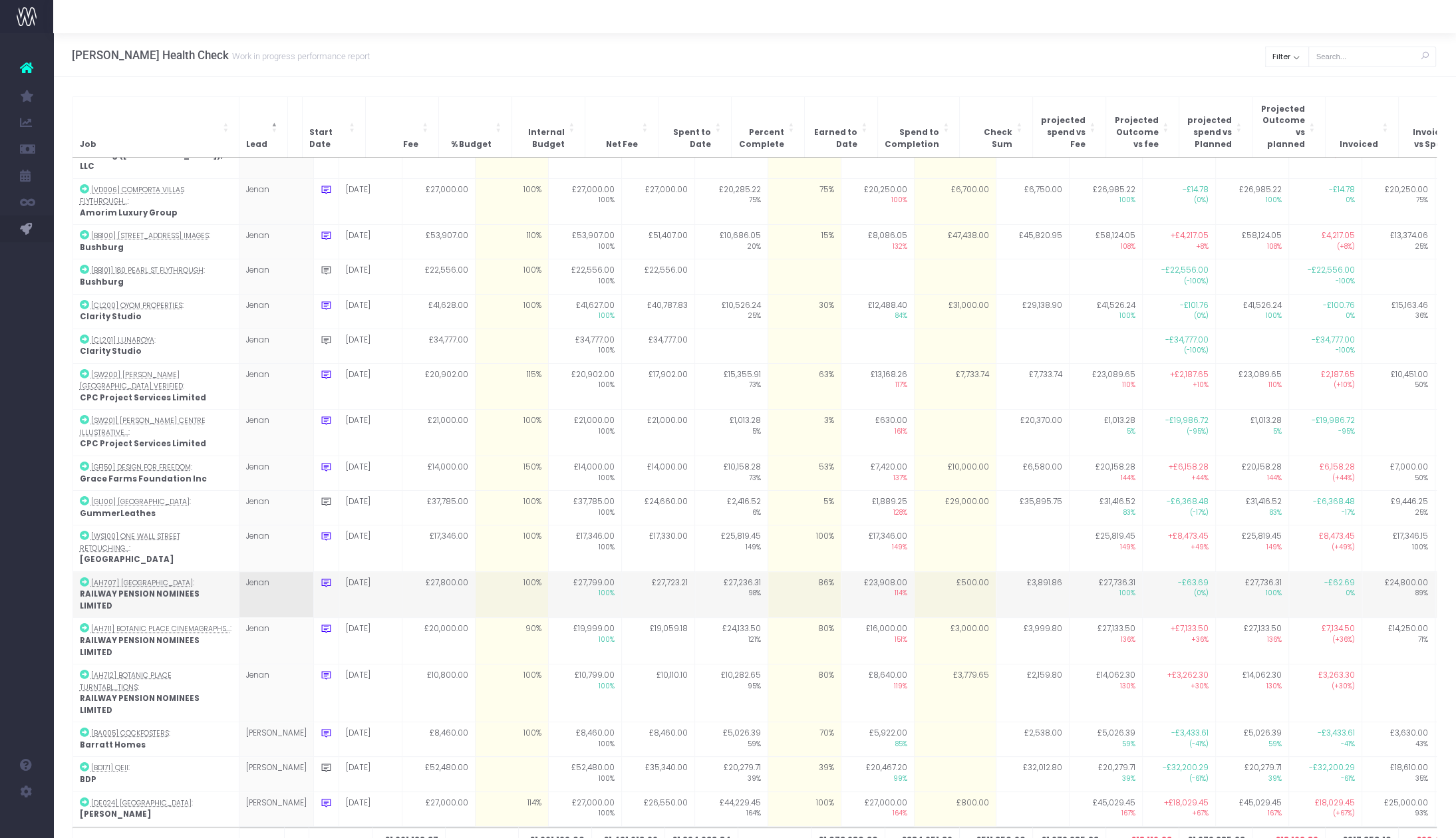
click at [321, 577] on icon at bounding box center [326, 582] width 11 height 11
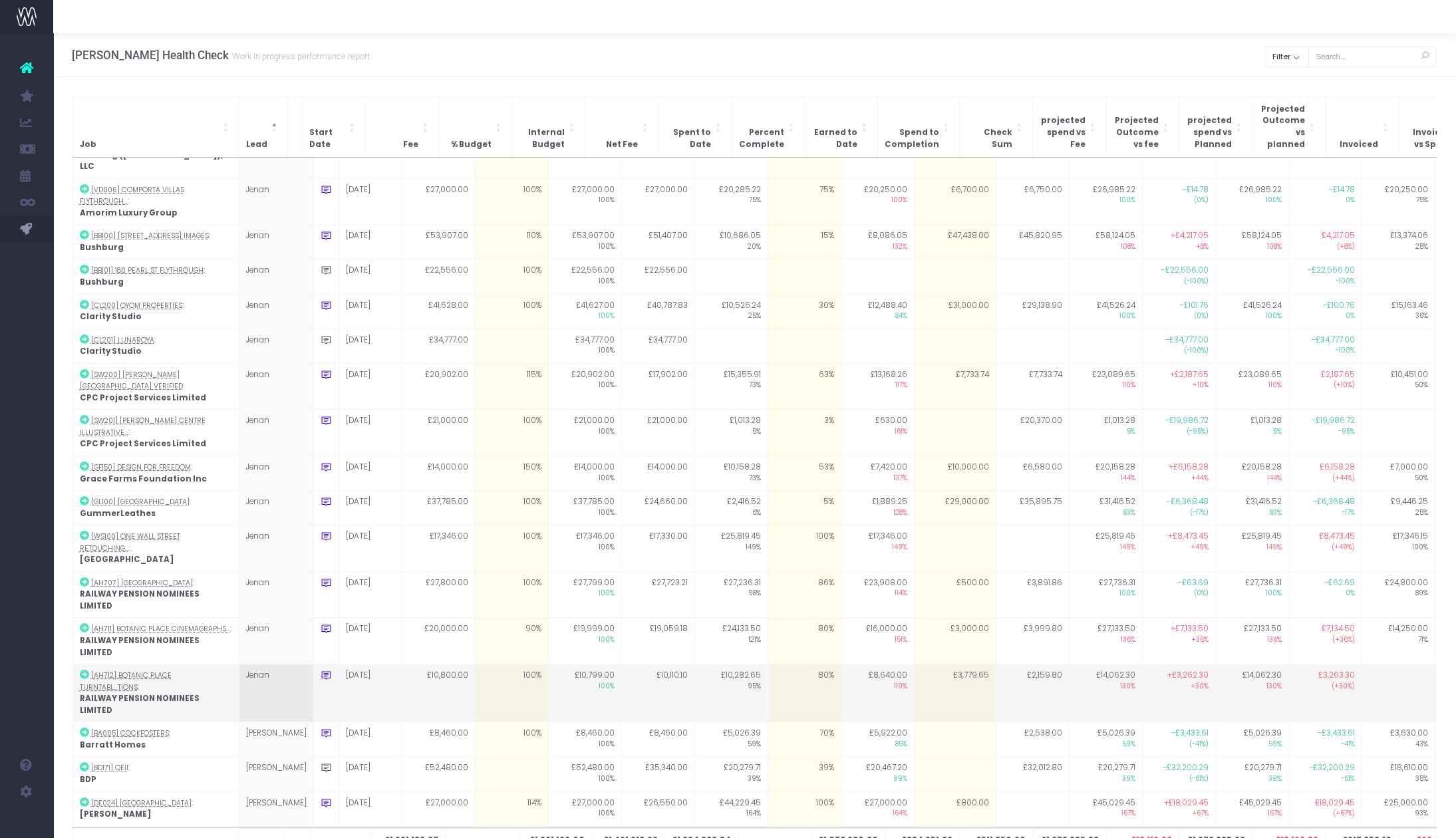
click at [321, 670] on icon at bounding box center [326, 675] width 11 height 11
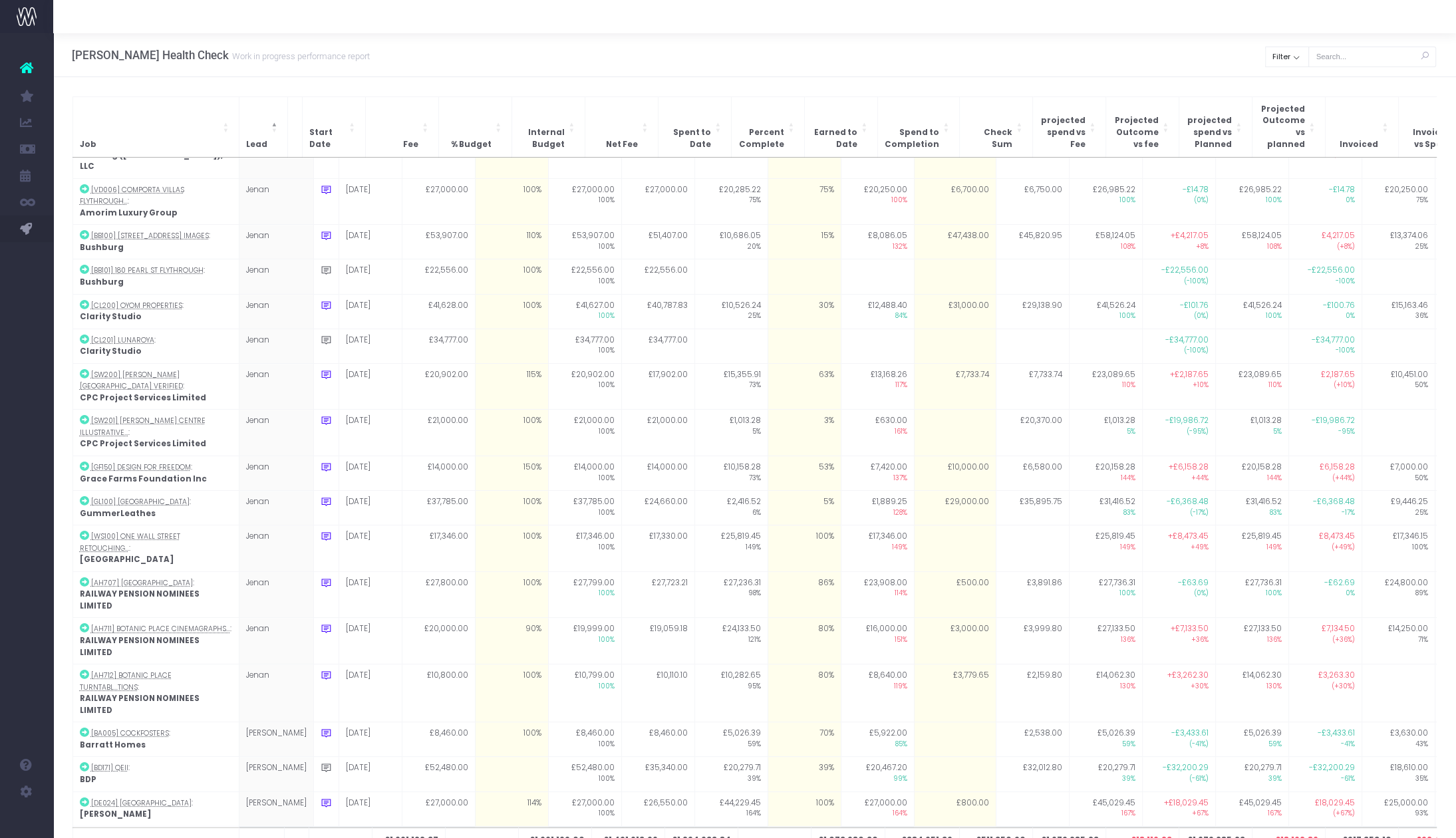
click at [321, 670] on icon at bounding box center [326, 675] width 11 height 11
type textarea "waiting for doug to reply to email"
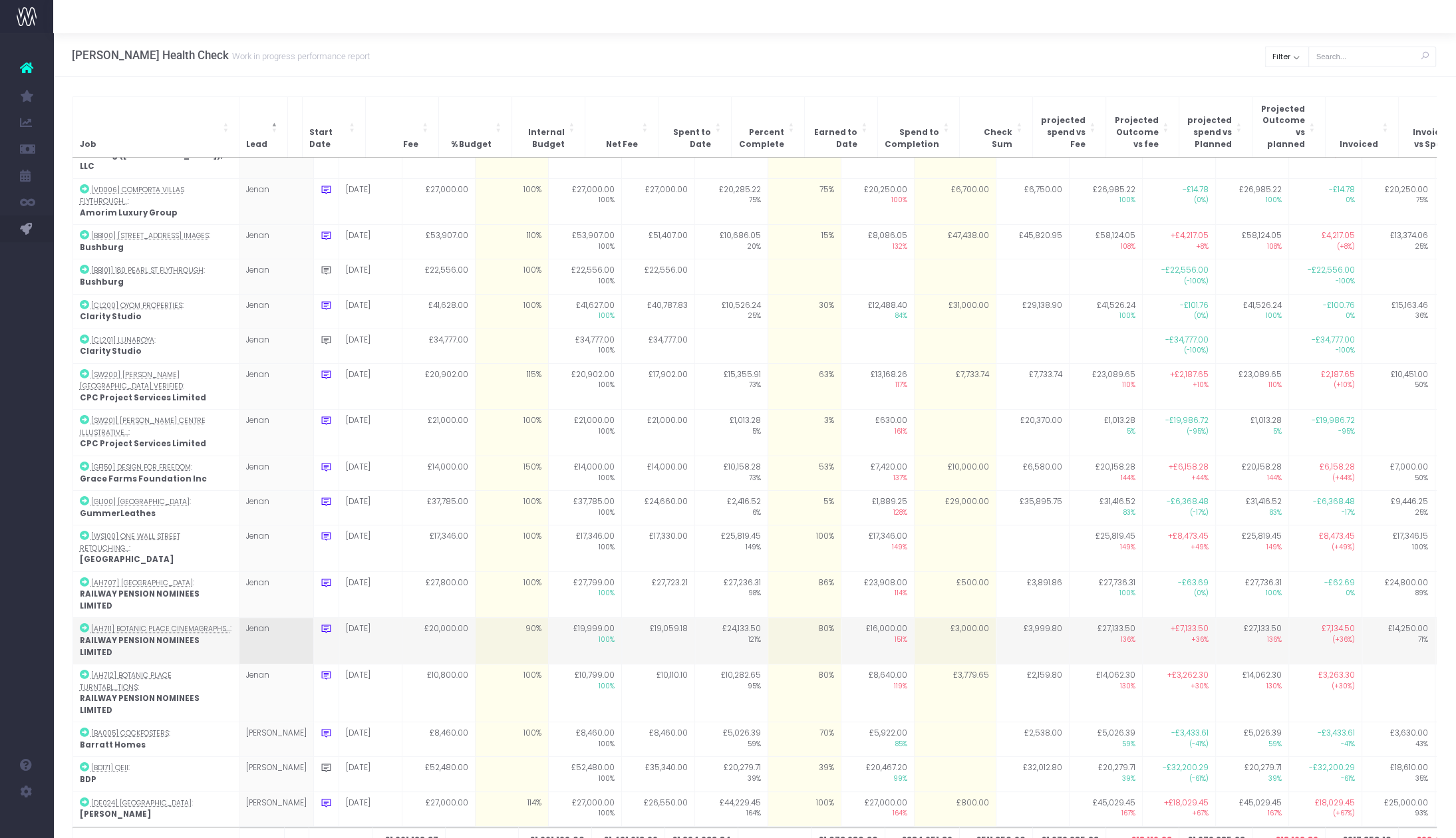
click at [321, 623] on icon at bounding box center [326, 628] width 11 height 11
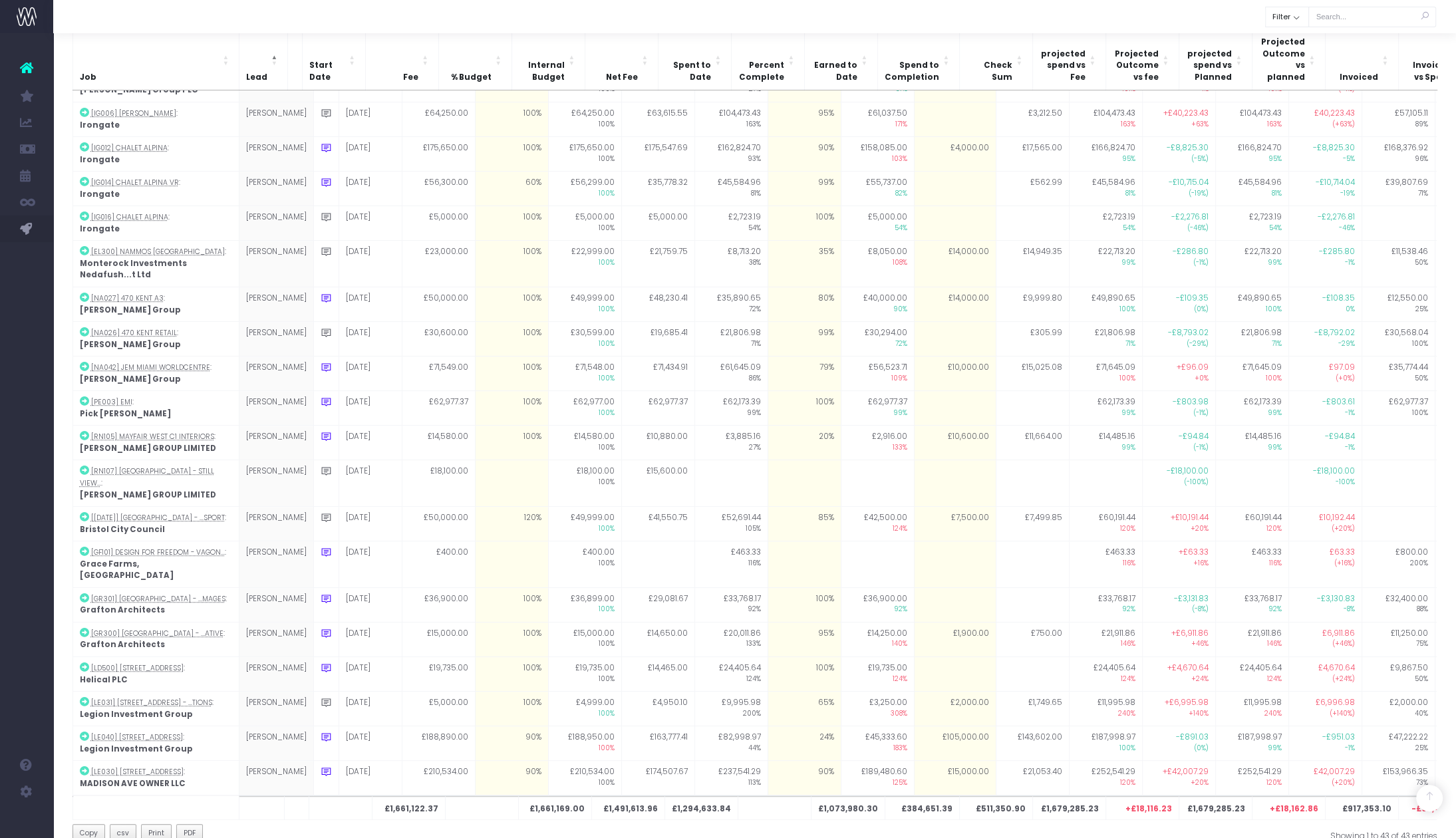
scroll to position [617, 0]
click at [195, 827] on button "PDF" at bounding box center [189, 836] width 27 height 19
